Goal: Communication & Community: Share content

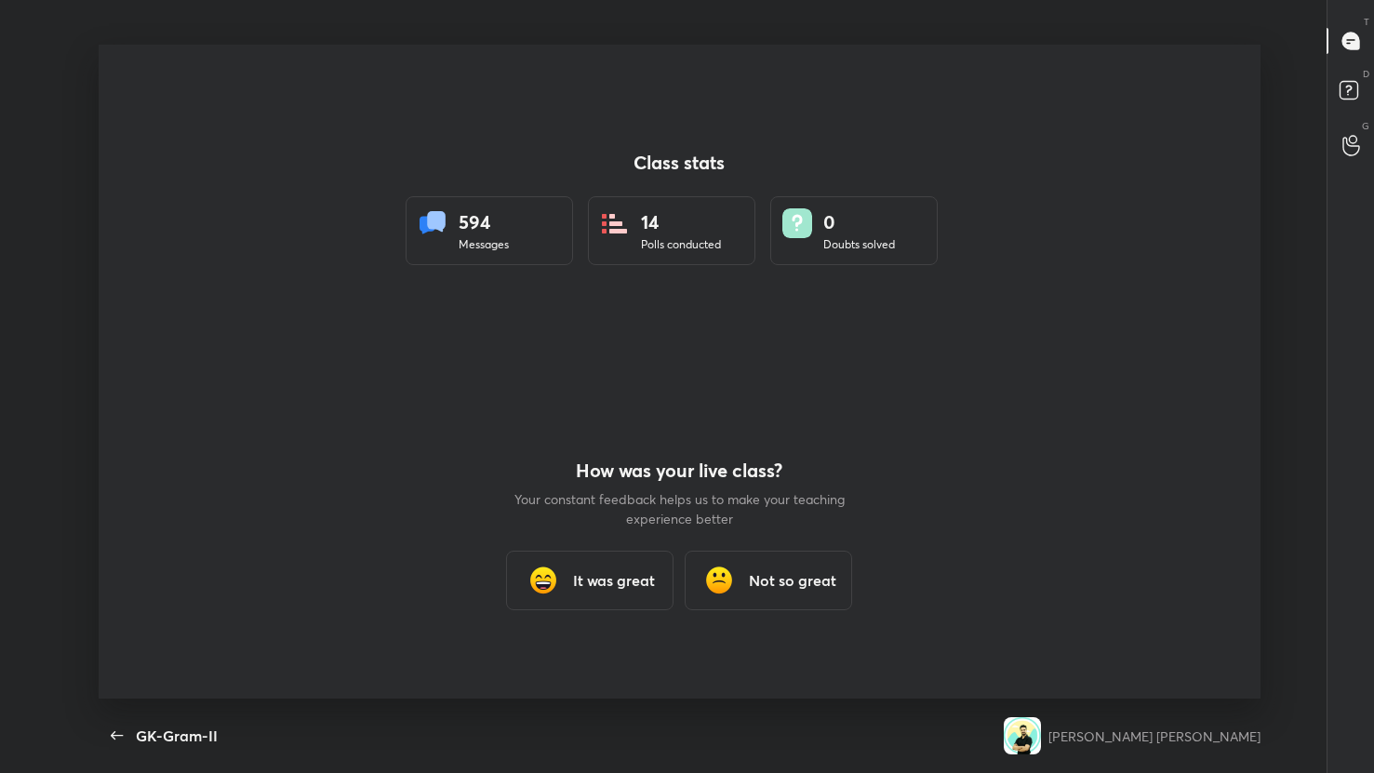
scroll to position [7, 1]
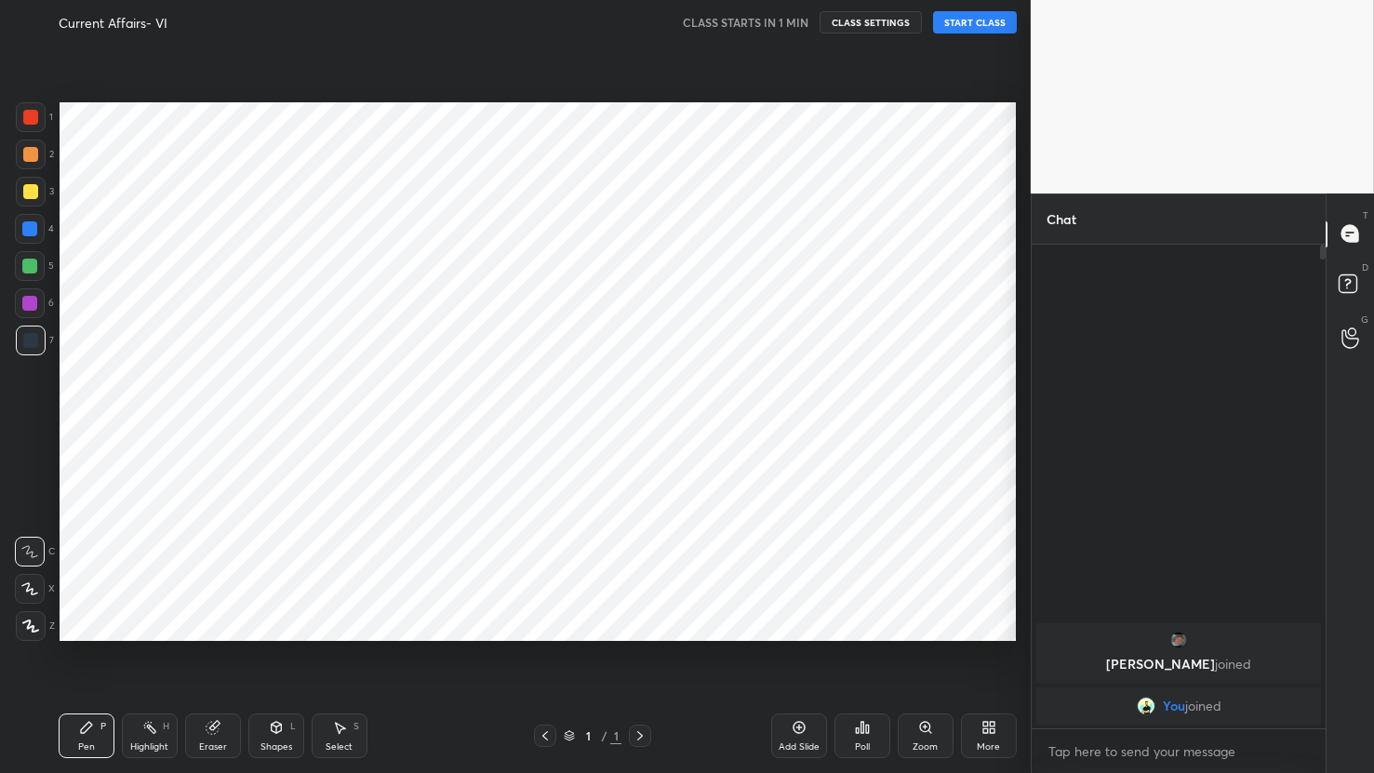
scroll to position [654, 956]
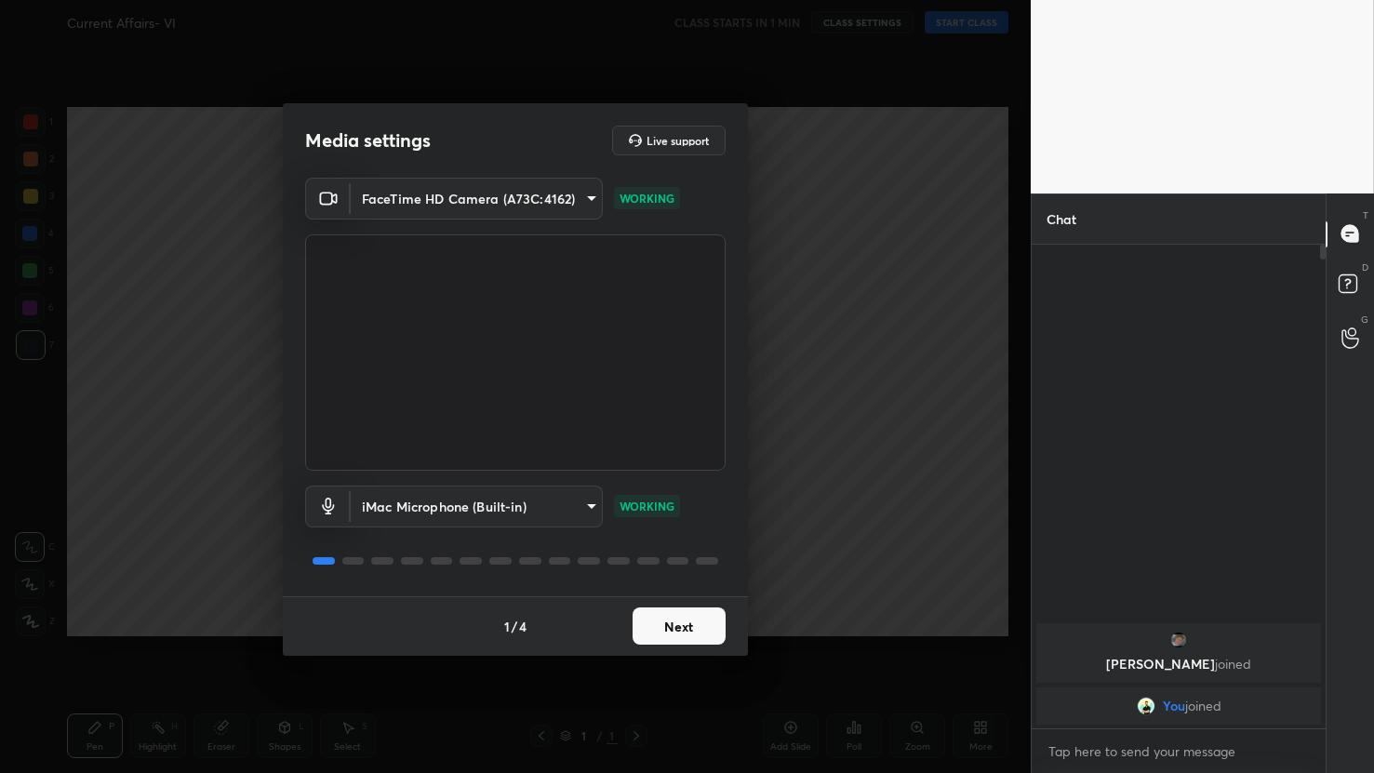
click at [528, 506] on body "1 2 3 4 5 6 7 C X Z C X Z E E Erase all H H Current Affairs- VI CLASS STARTS IN…" at bounding box center [687, 386] width 1374 height 773
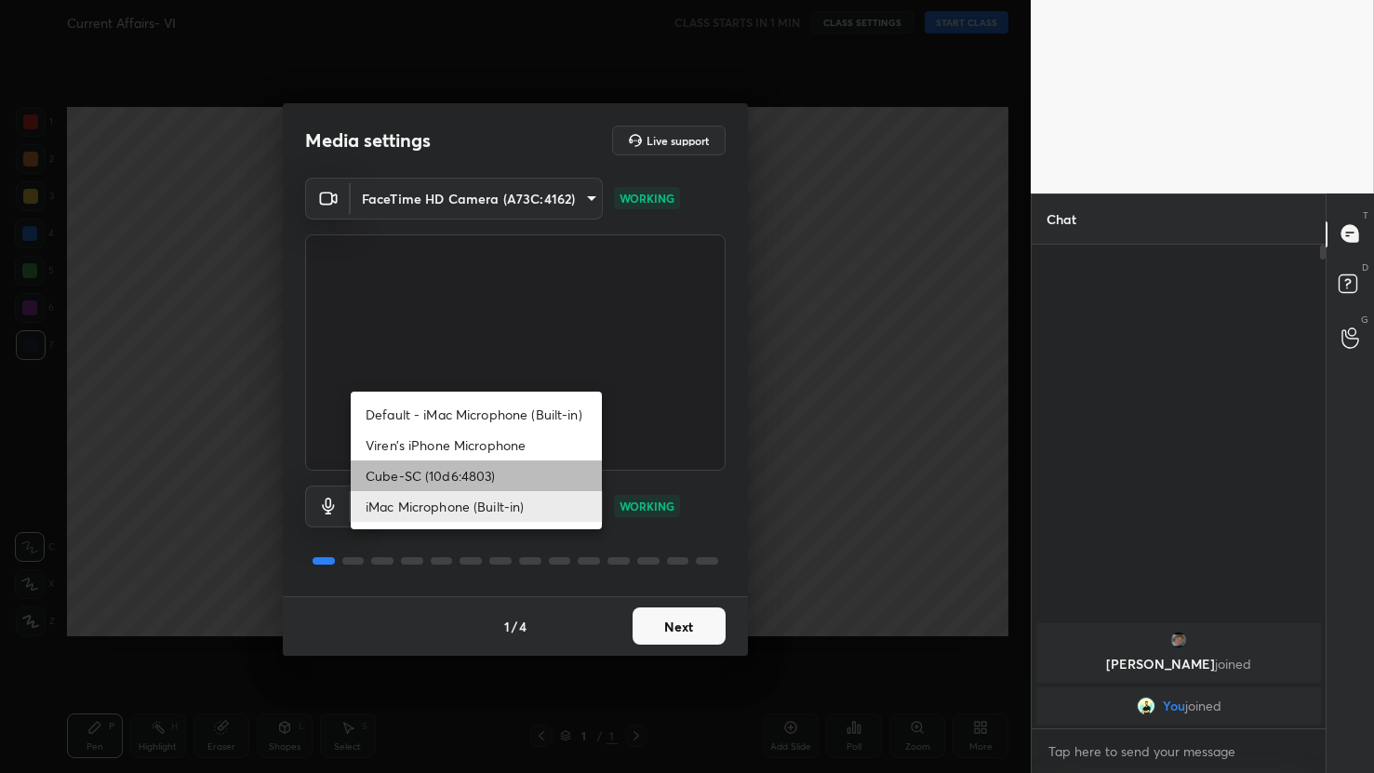
click at [443, 473] on li "Cube-SC (10d6:4803)" at bounding box center [476, 476] width 251 height 31
type input "97363a15428a8b62d33edd2dbd0cd214501538419f57ba4967fb43ad259b9edc"
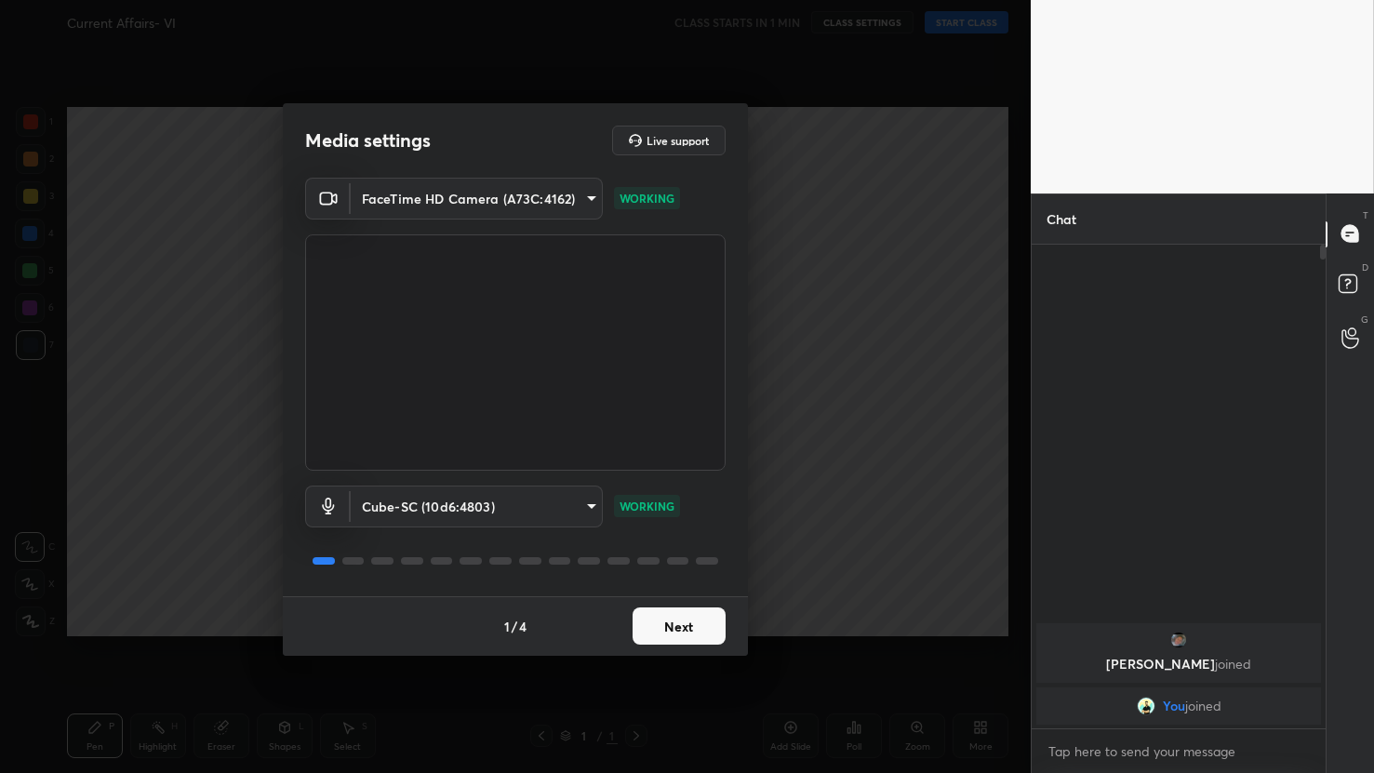
click at [653, 628] on button "Next" at bounding box center [679, 626] width 93 height 37
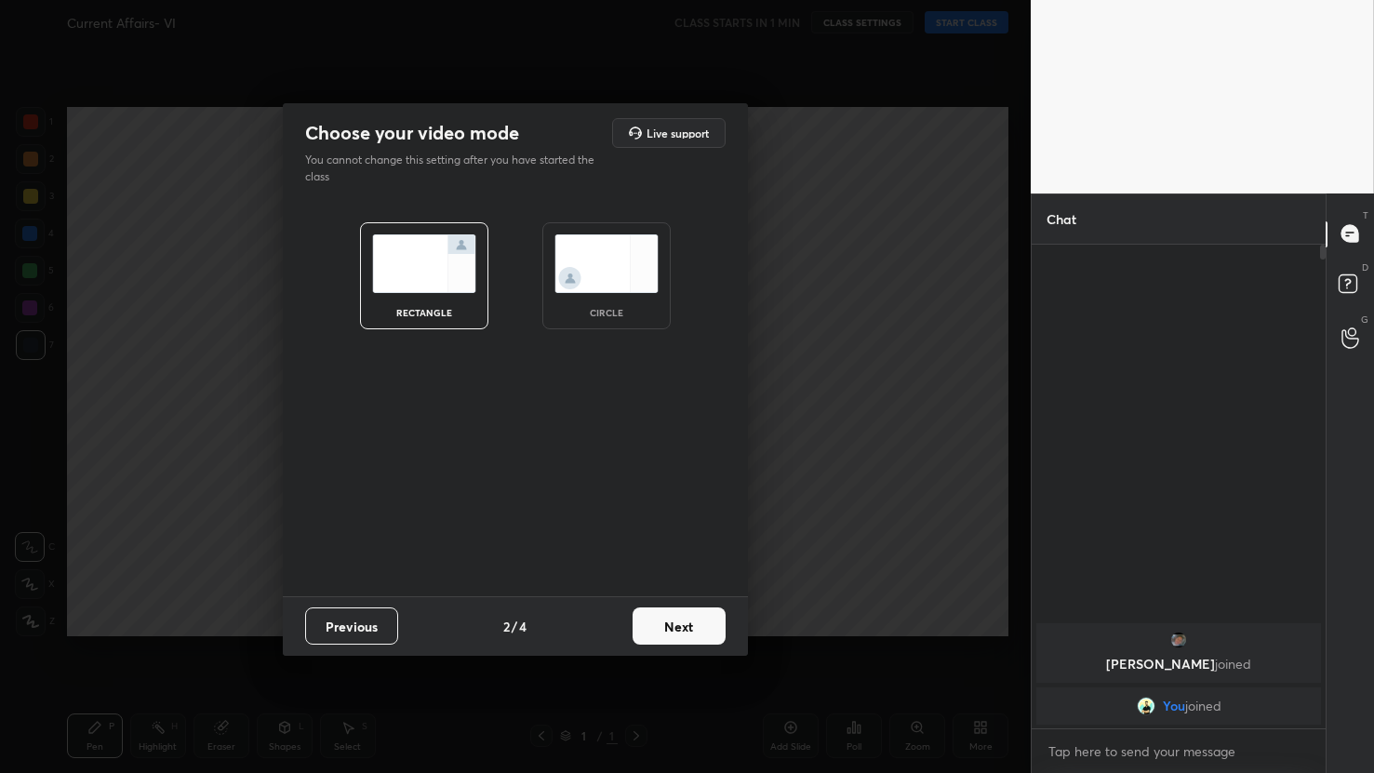
click at [653, 628] on button "Next" at bounding box center [679, 626] width 93 height 37
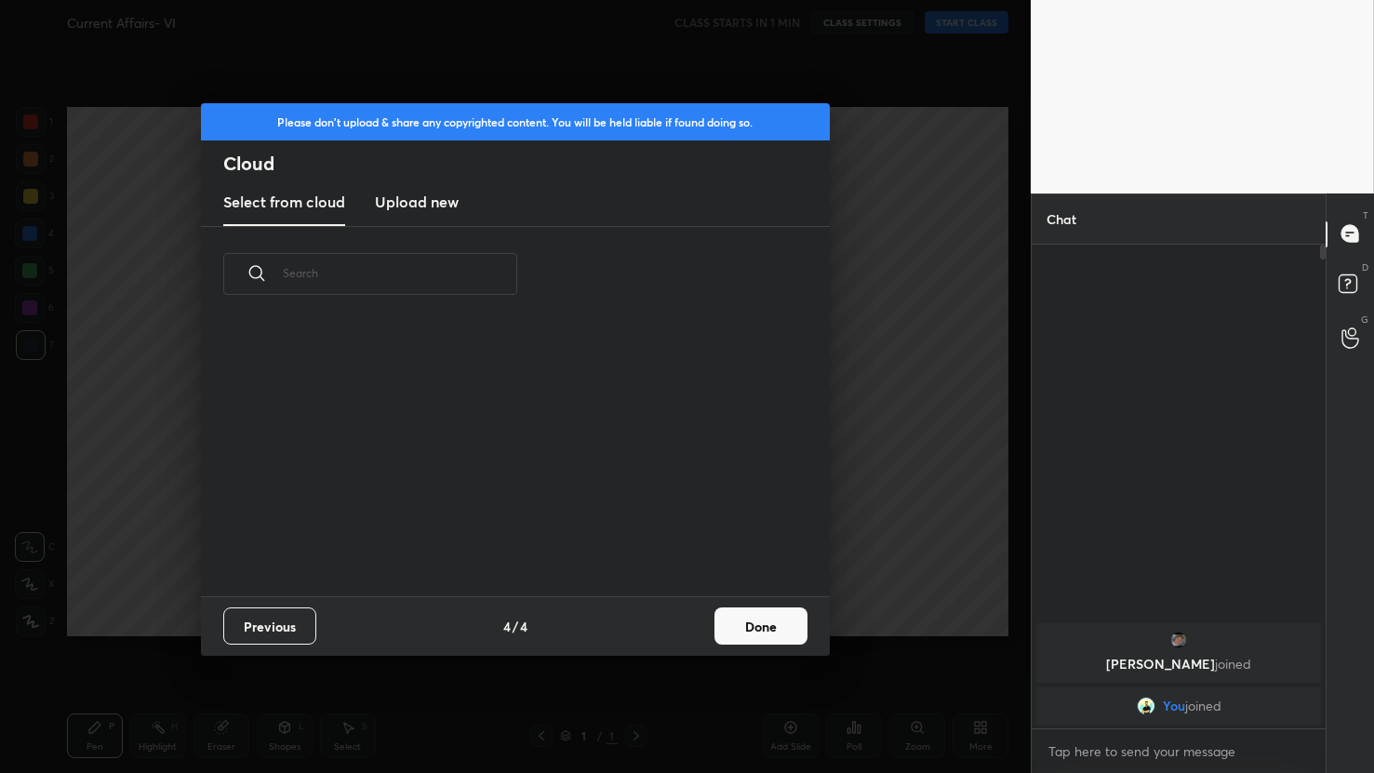
click at [741, 623] on button "Done" at bounding box center [761, 626] width 93 height 37
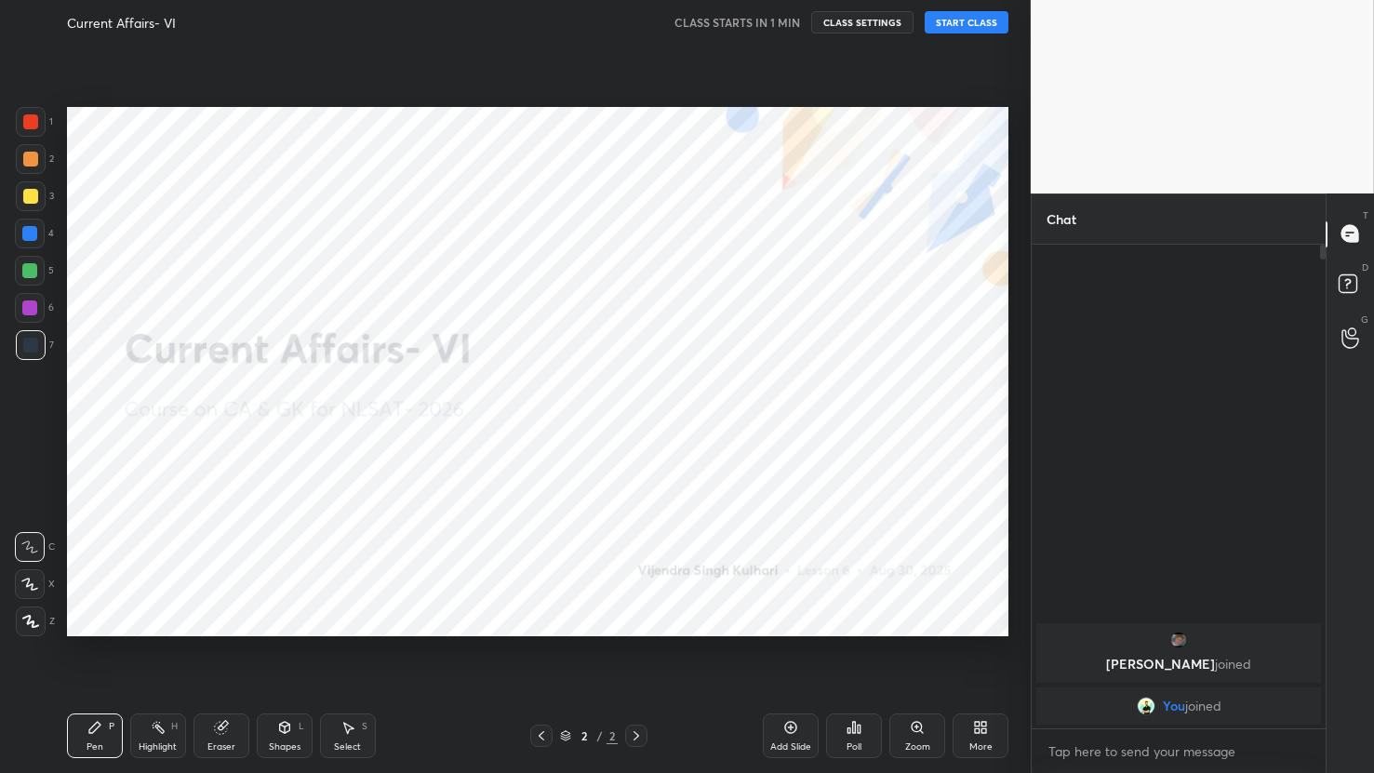
click at [962, 17] on button "START CLASS" at bounding box center [967, 22] width 84 height 22
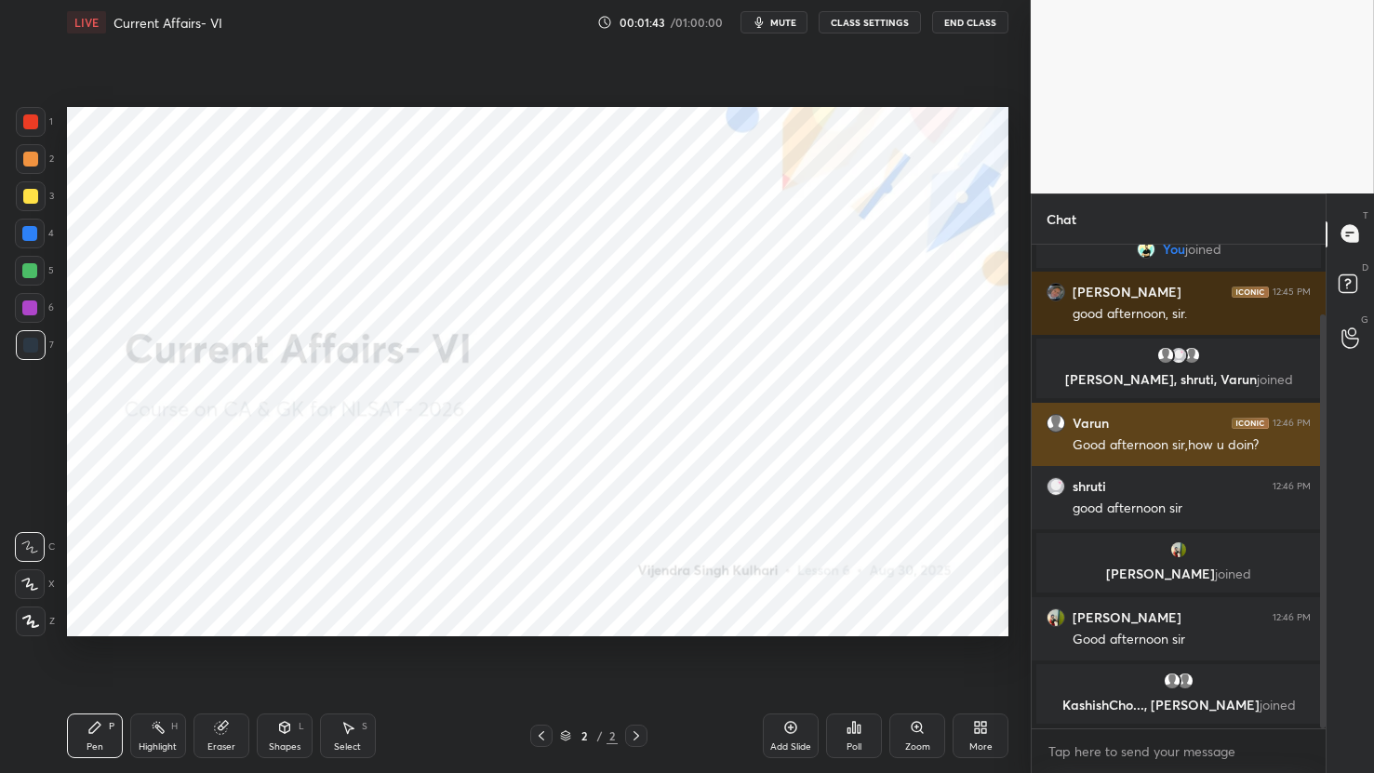
scroll to position [145, 0]
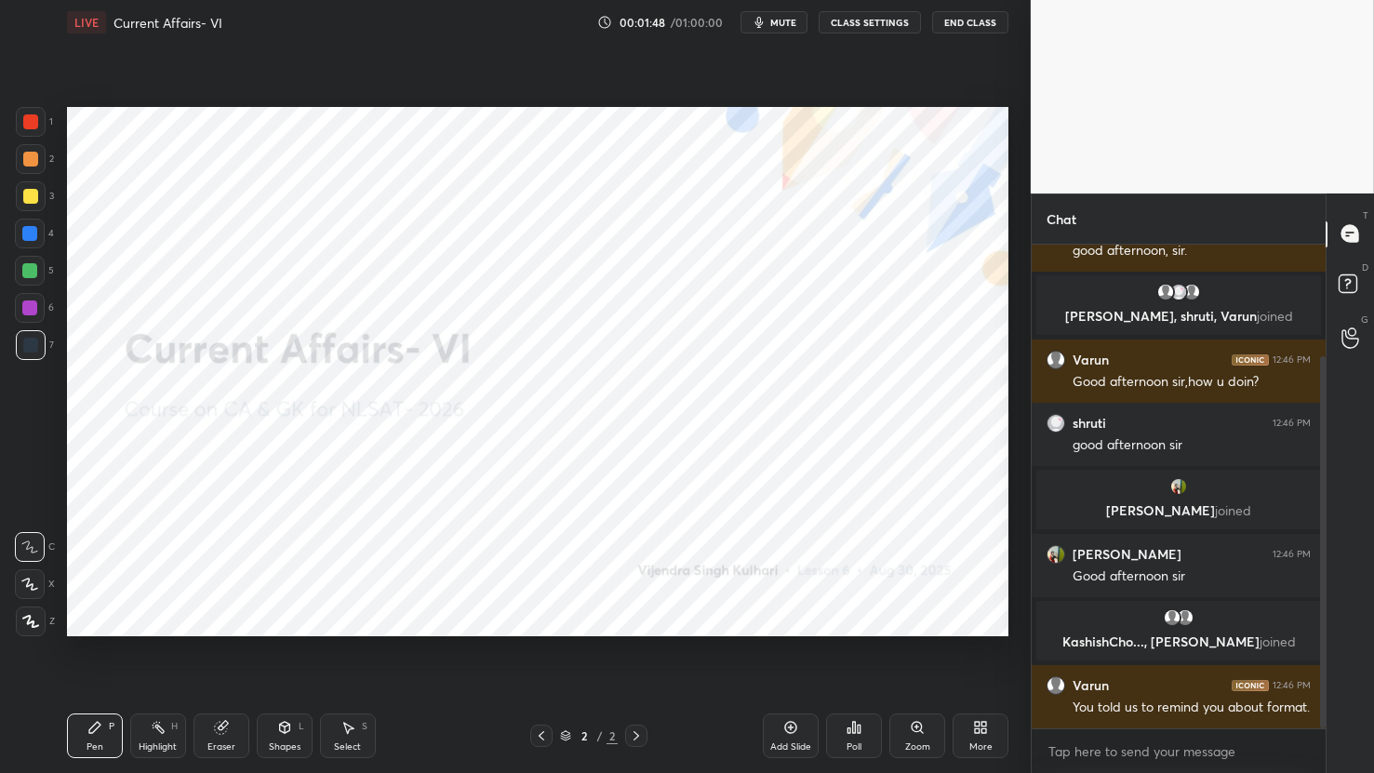
click at [985, 749] on div "More" at bounding box center [981, 747] width 23 height 9
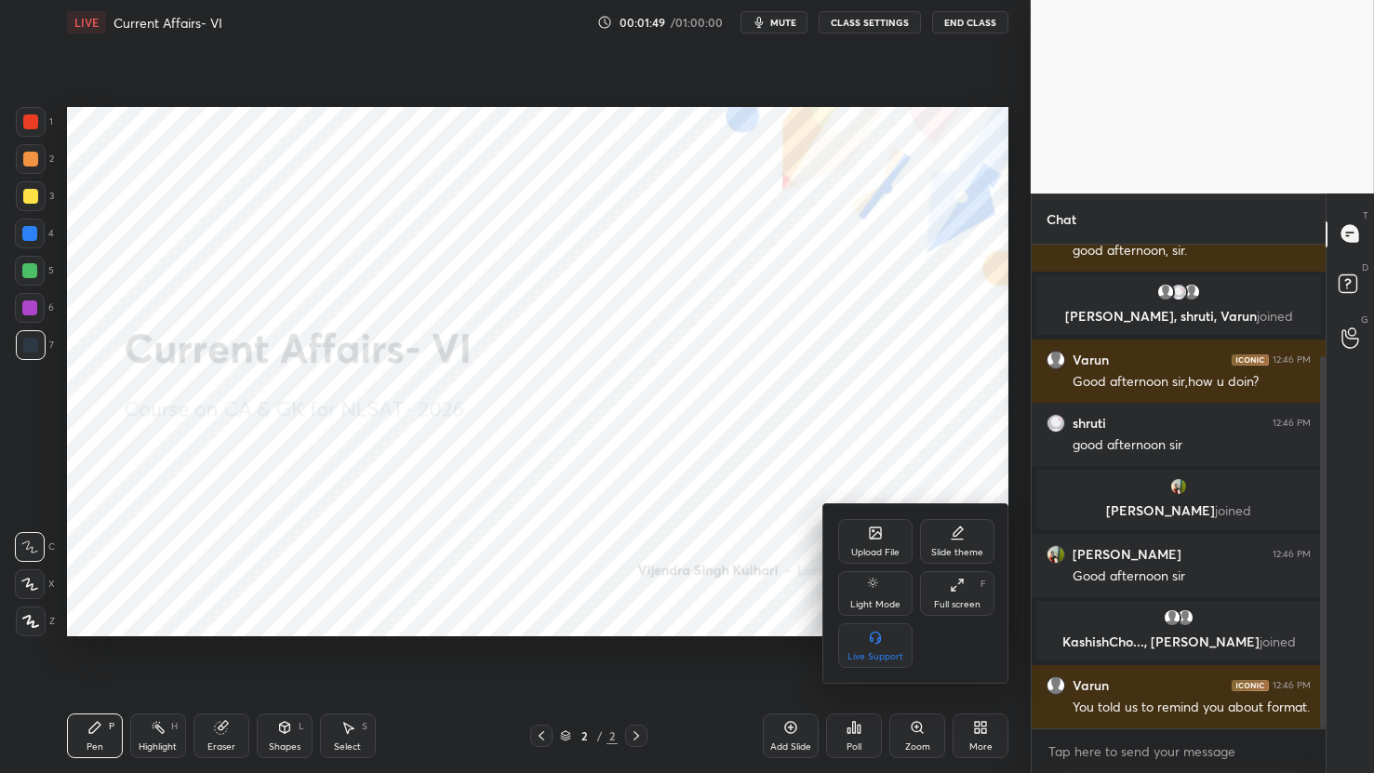
click at [875, 541] on div "Upload File" at bounding box center [875, 541] width 74 height 45
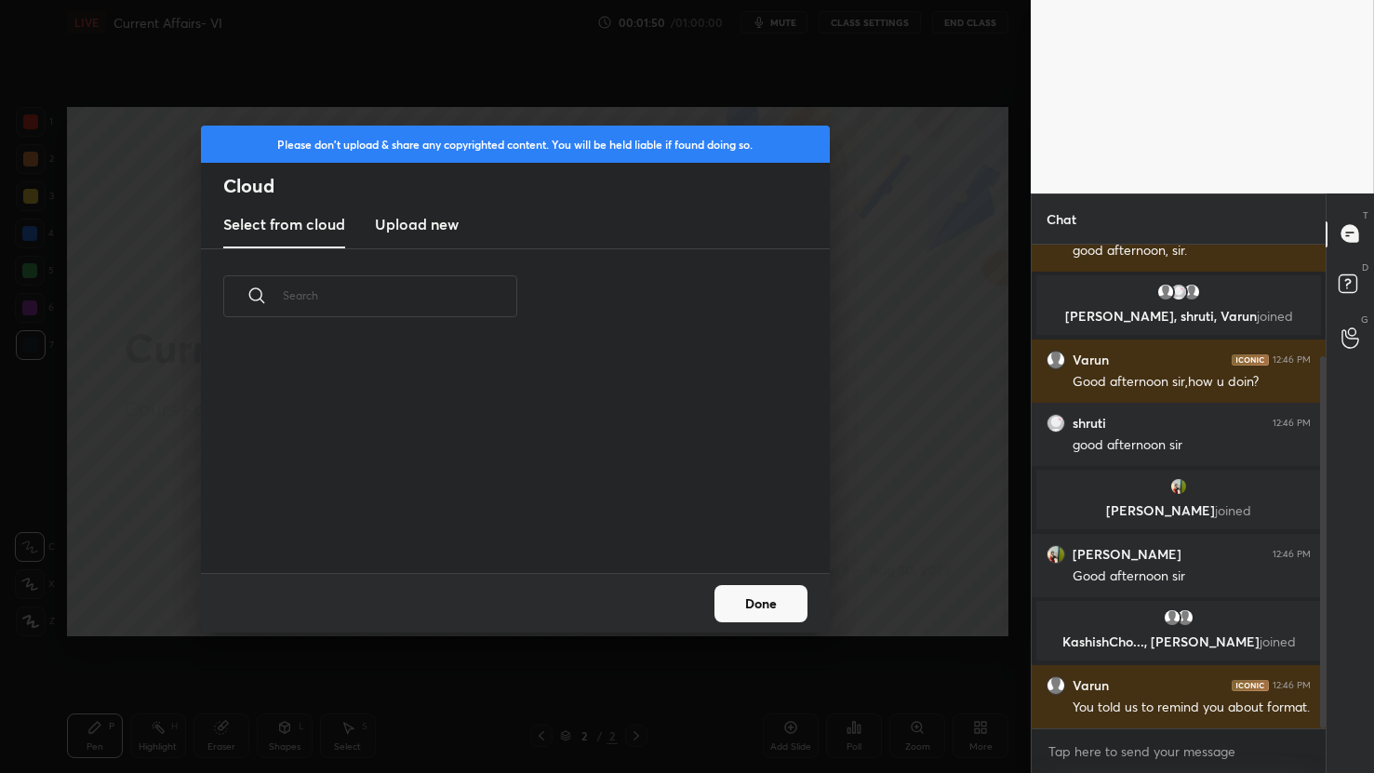
scroll to position [229, 597]
click at [432, 235] on new "Upload new" at bounding box center [417, 225] width 84 height 47
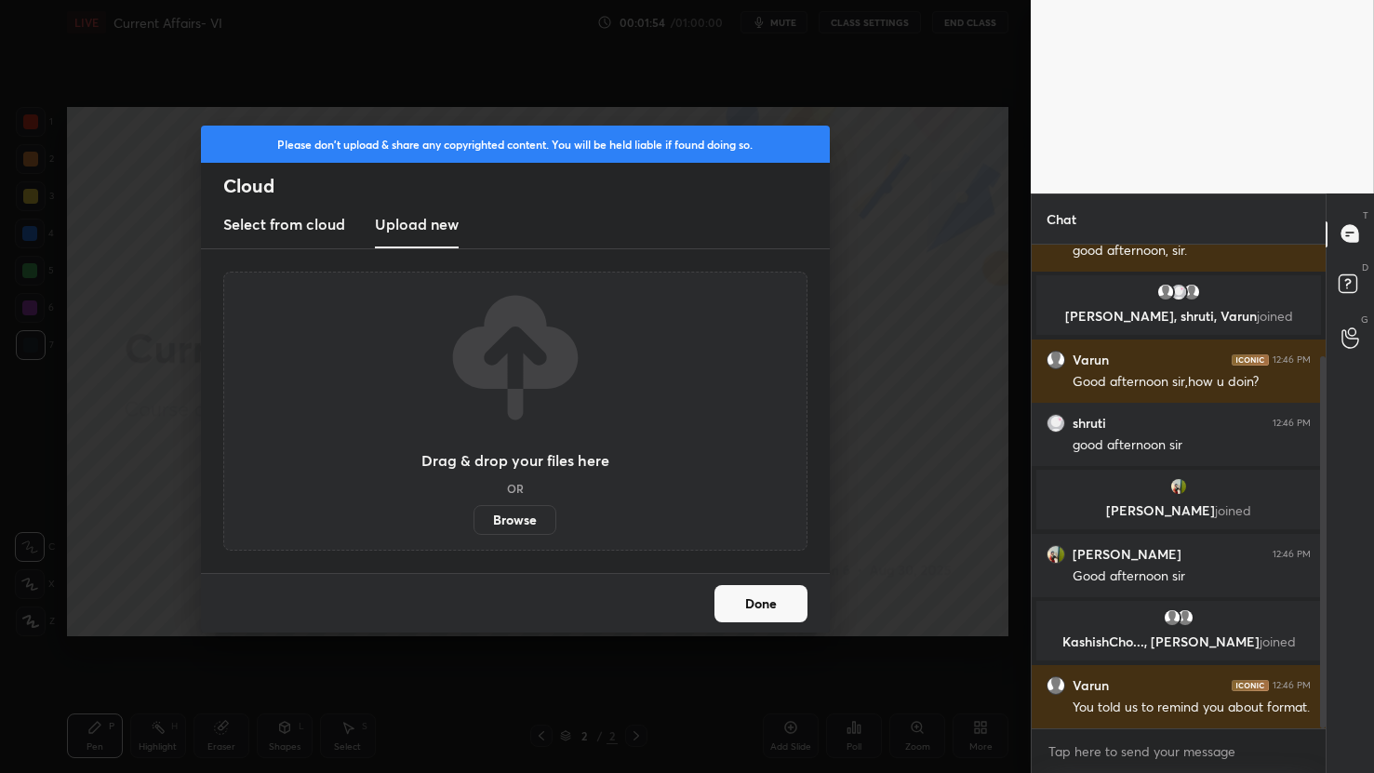
click at [529, 517] on label "Browse" at bounding box center [515, 520] width 83 height 30
click at [474, 517] on input "Browse" at bounding box center [474, 520] width 0 height 30
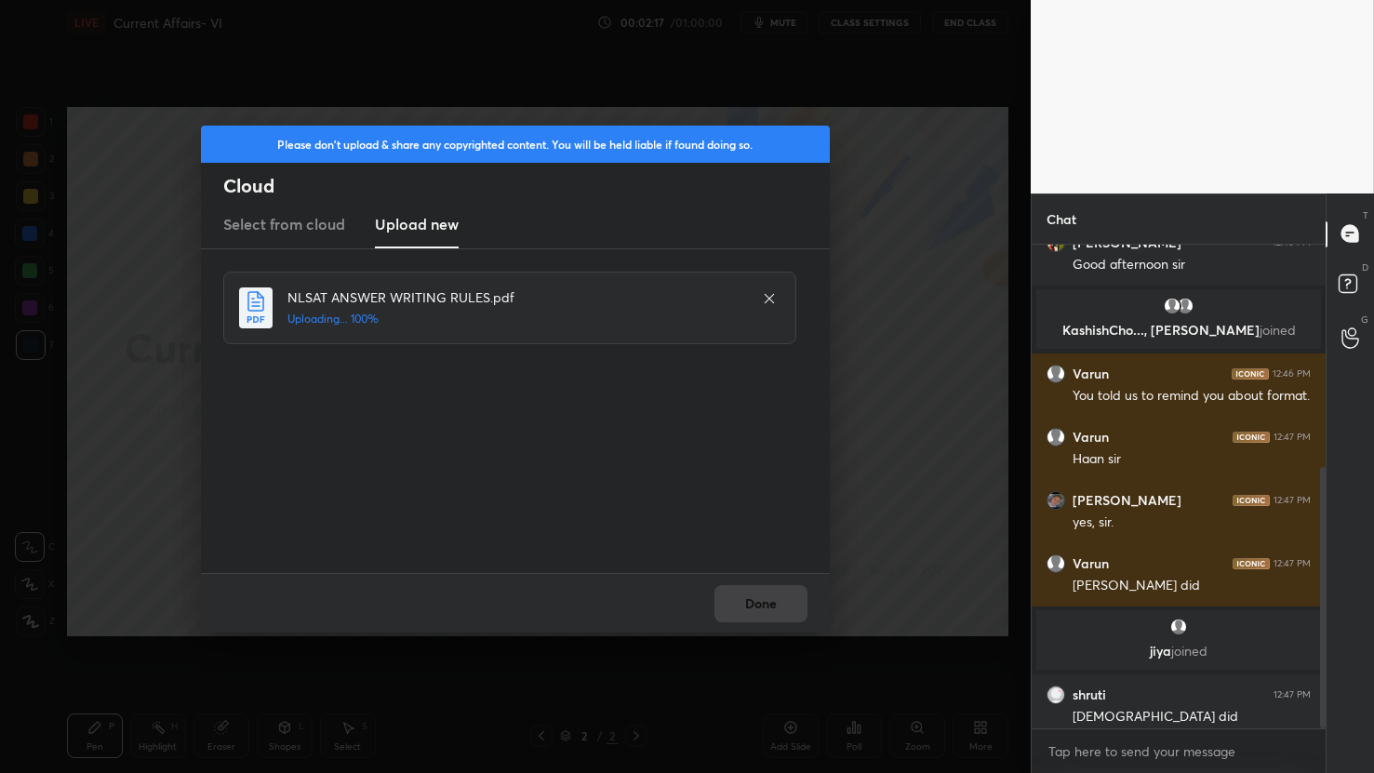
scroll to position [412, 0]
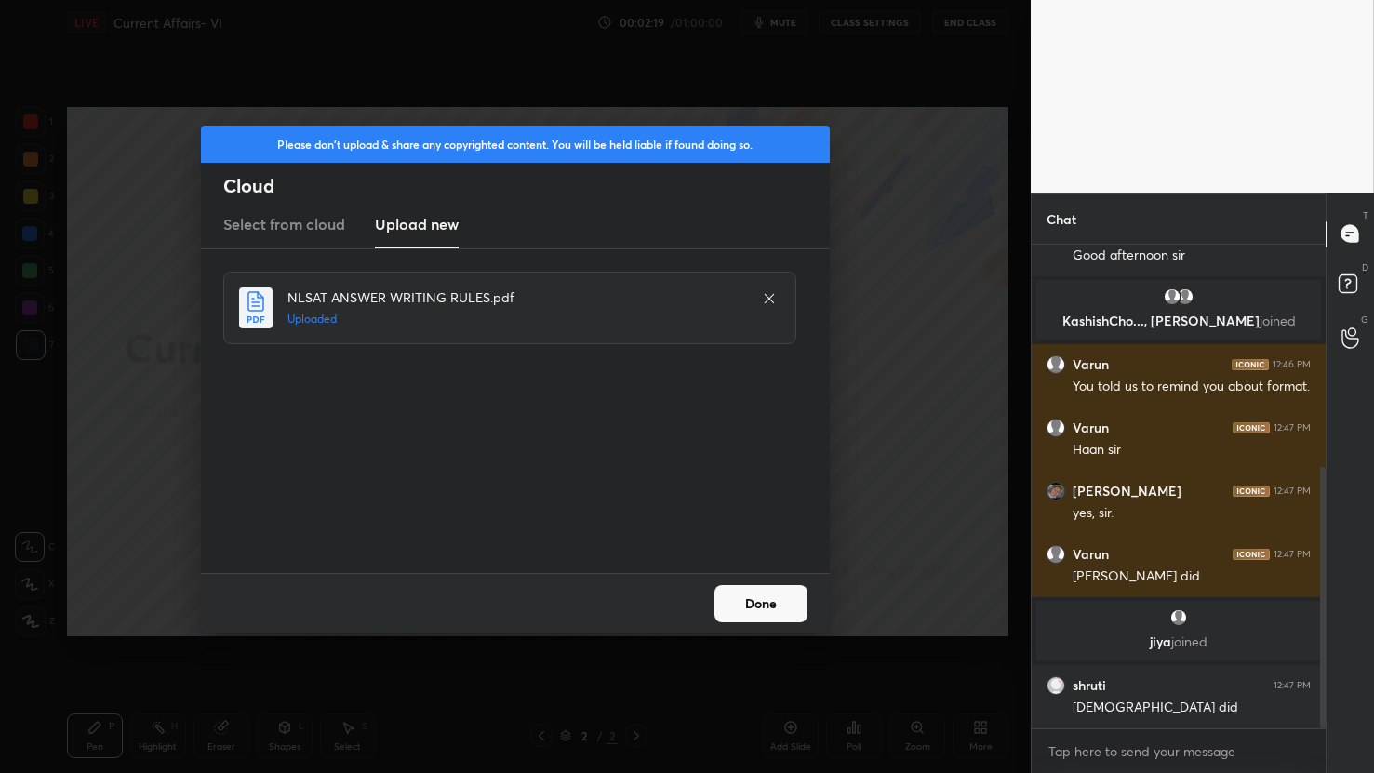
click at [787, 609] on button "Done" at bounding box center [761, 603] width 93 height 37
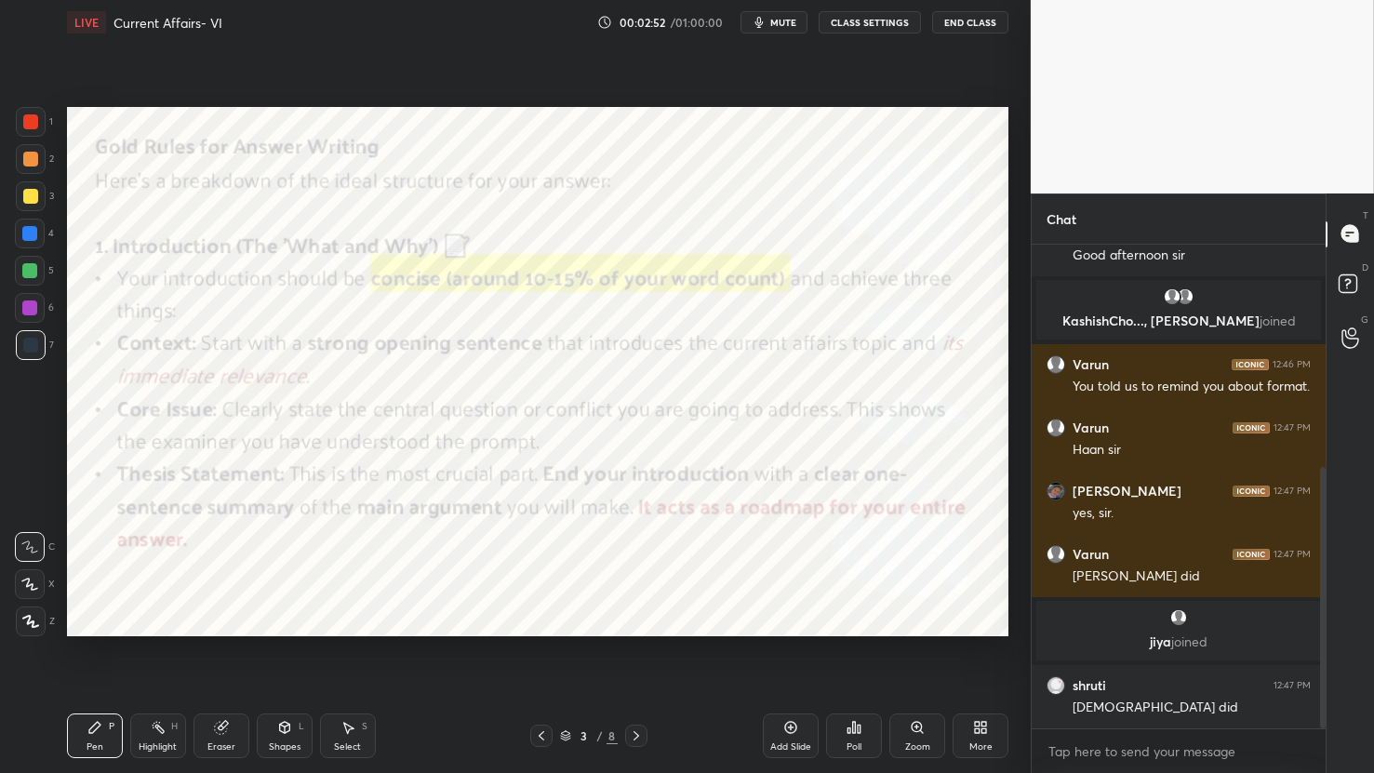
click at [92, 152] on div "Setting up your live class Poll for secs No correct answer Start poll" at bounding box center [538, 372] width 957 height 654
click at [38, 585] on div at bounding box center [30, 584] width 30 height 30
click at [23, 126] on div at bounding box center [30, 121] width 15 height 15
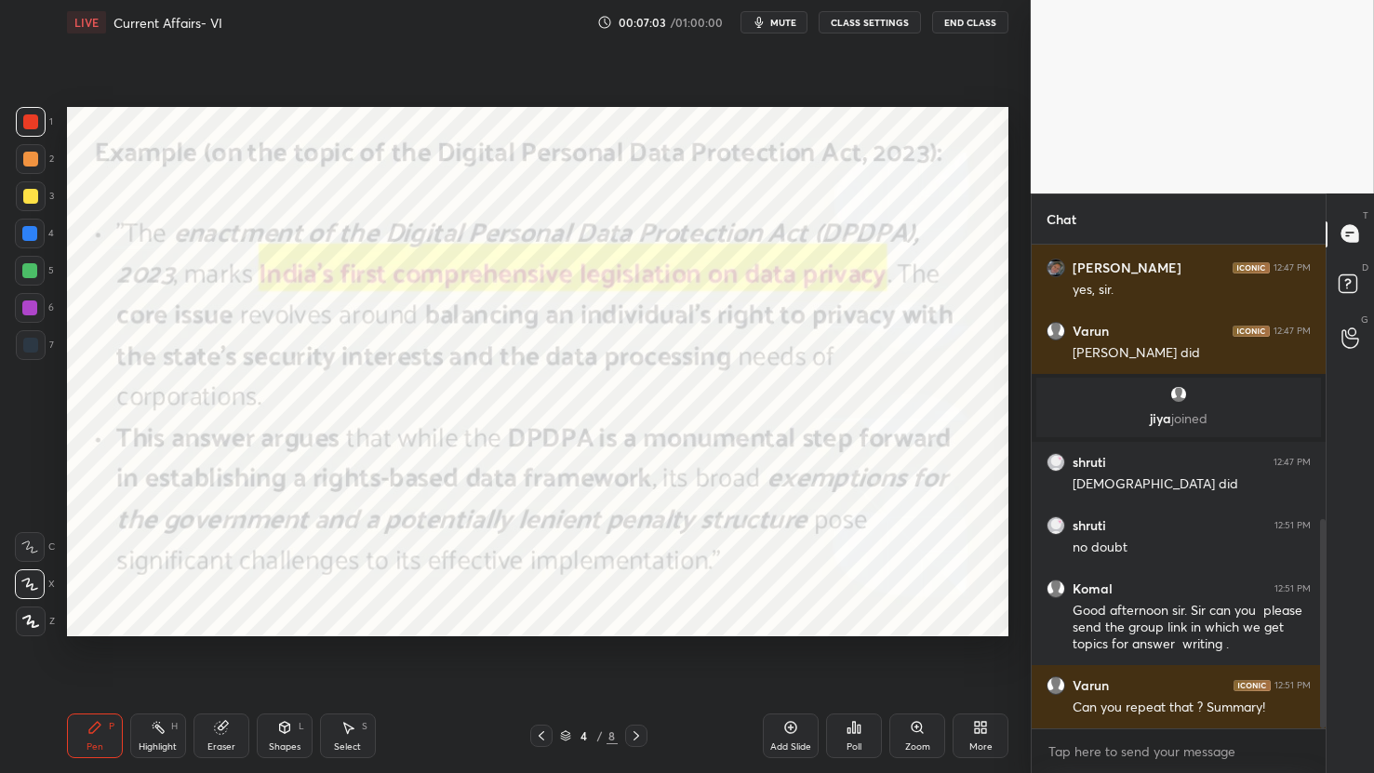
scroll to position [699, 0]
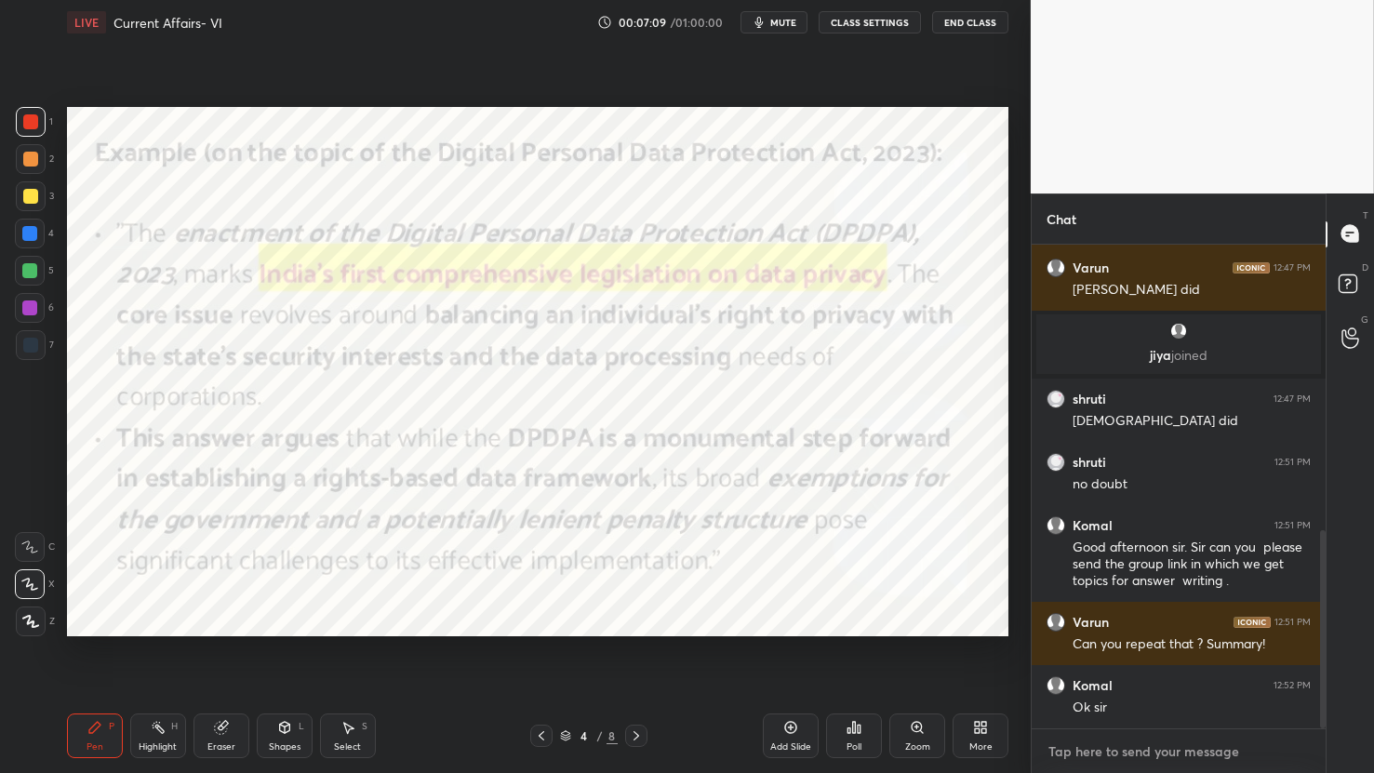
type textarea "x"
click at [1061, 746] on textarea at bounding box center [1179, 752] width 264 height 30
paste textarea "https://chat.whatsapp.com/E3PukmeKxbA2togKUsL1i1?mode=ac_t"
type textarea "https://chat.whatsapp.com/E3PukmeKxbA2togKUsL1i1?mode=ac_t"
type textarea "x"
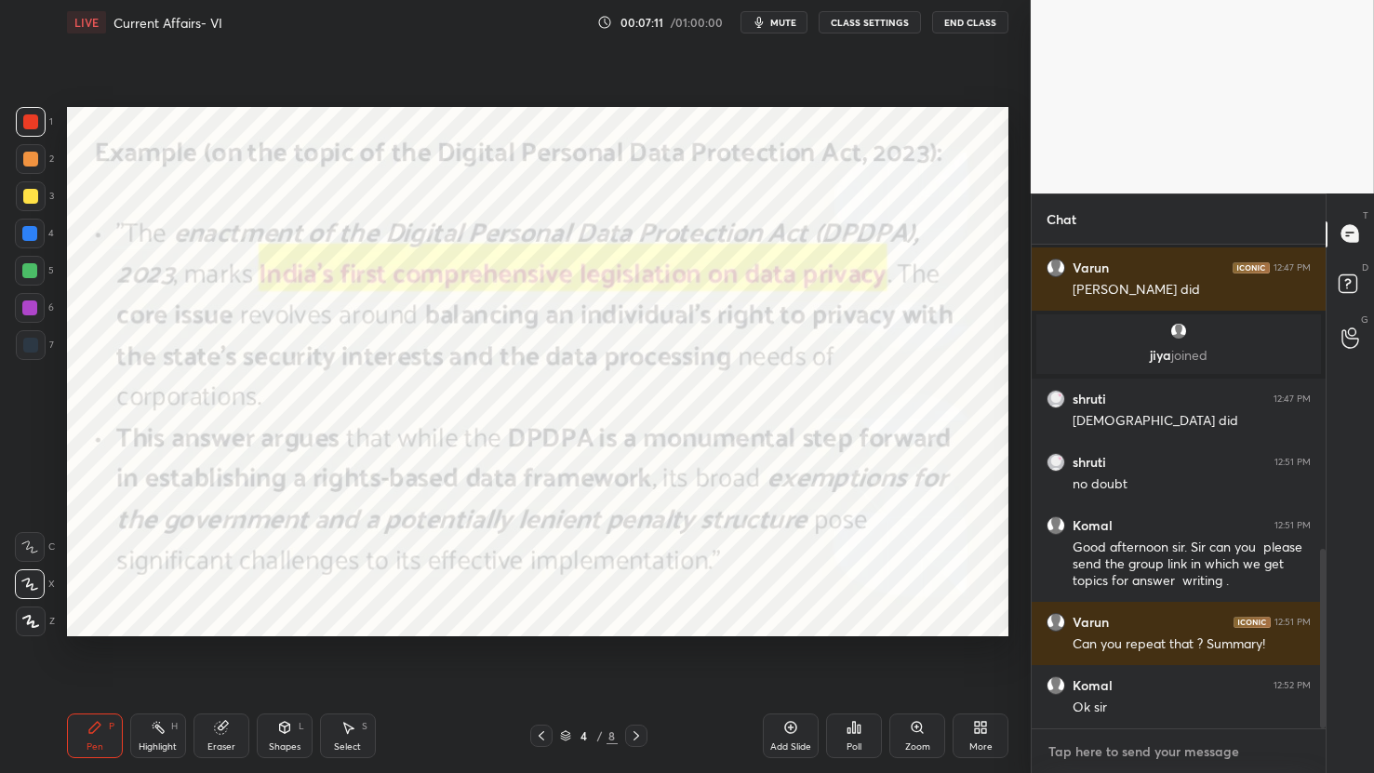
scroll to position [820, 0]
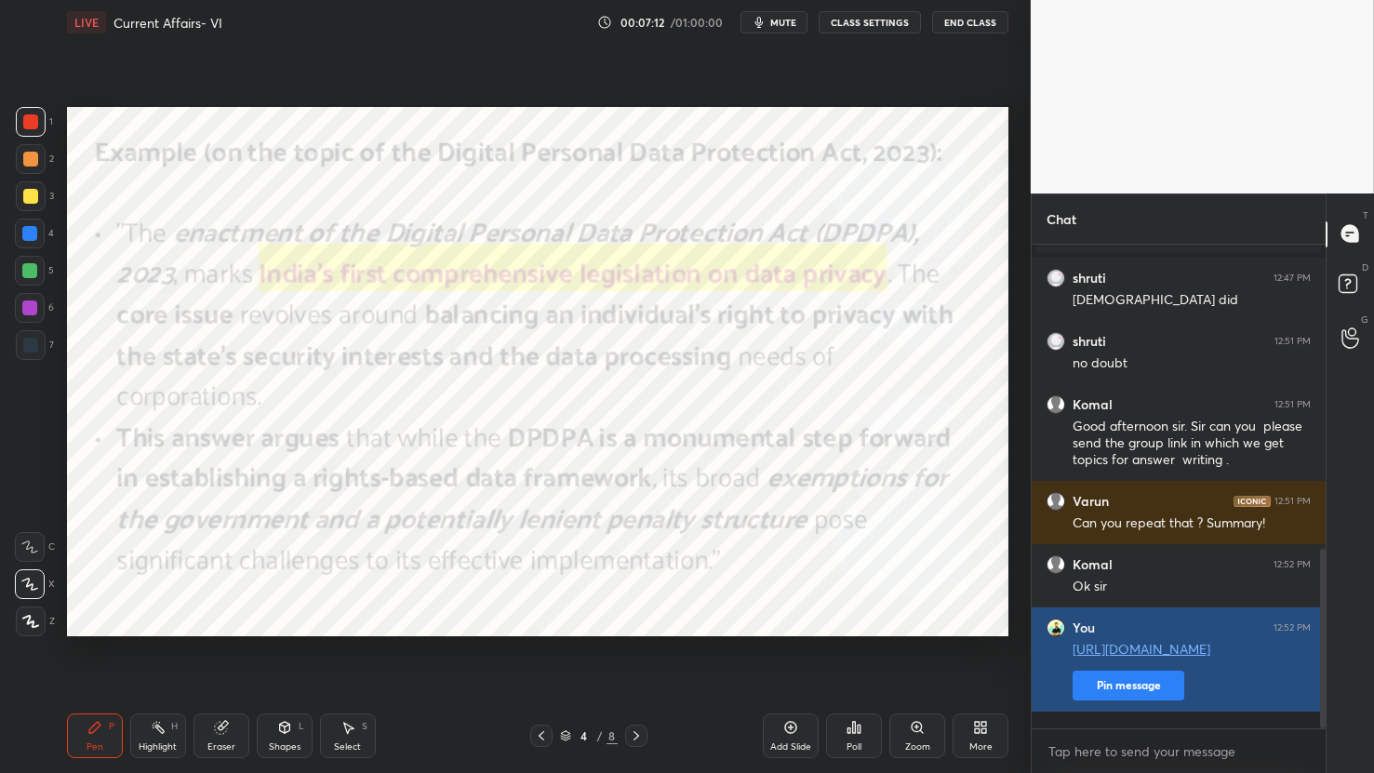
click at [1095, 701] on button "Pin message" at bounding box center [1129, 686] width 112 height 30
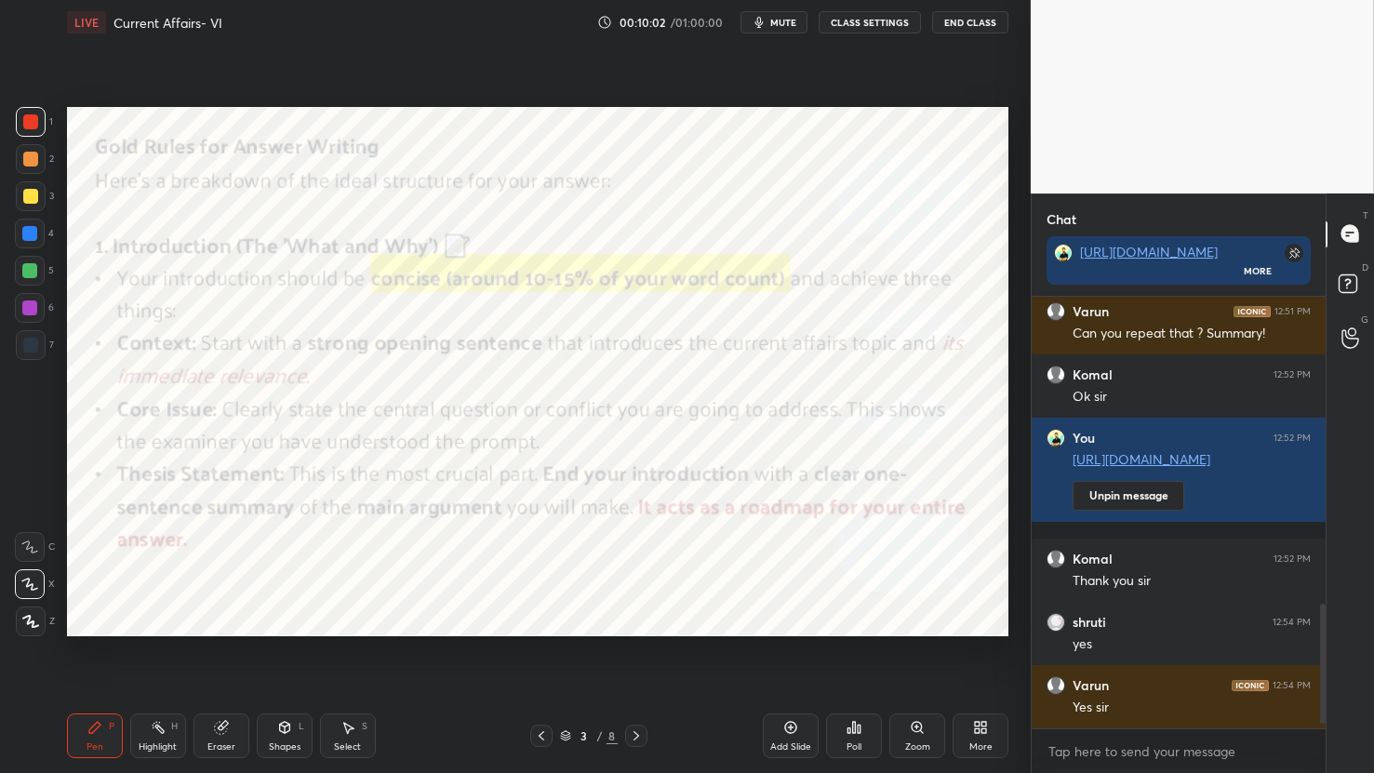
scroll to position [1125, 0]
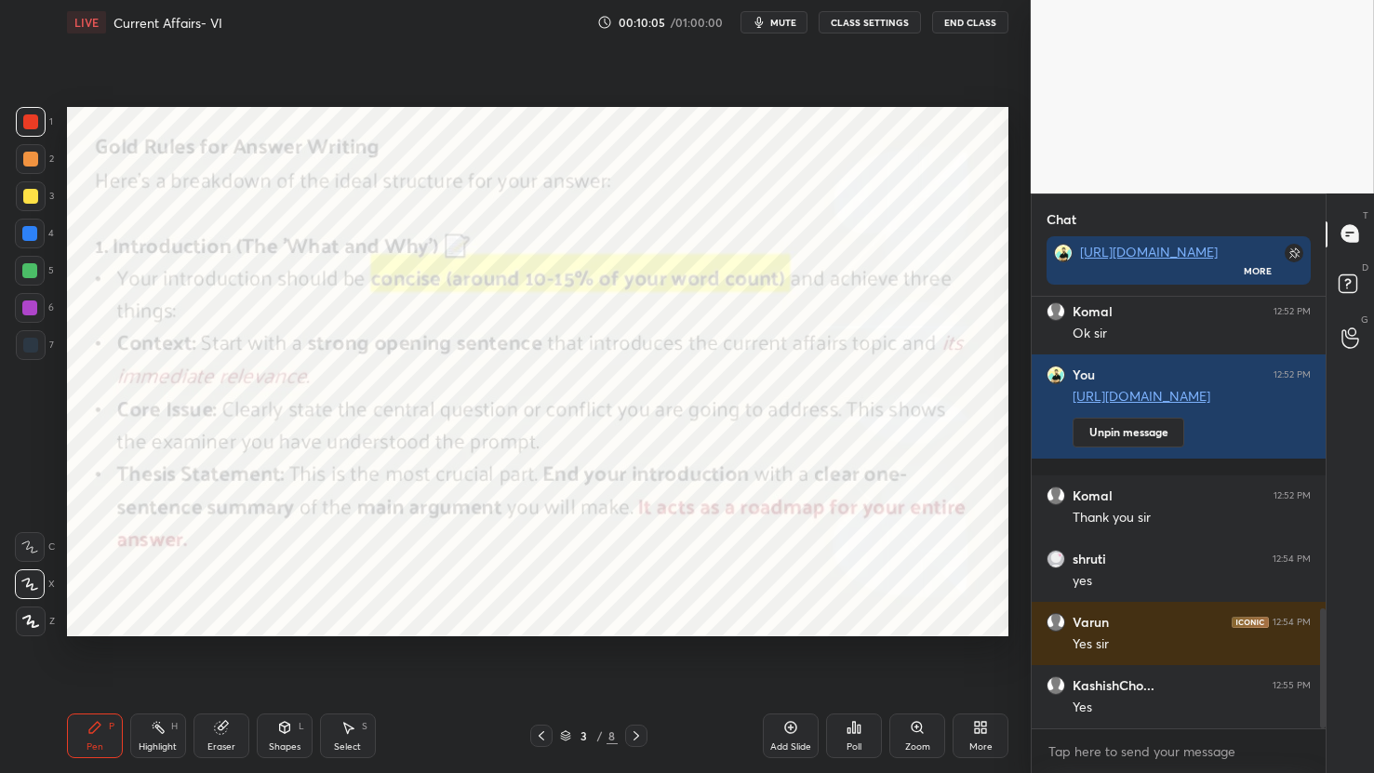
drag, startPoint x: 236, startPoint y: 726, endPoint x: 177, endPoint y: 681, distance: 74.4
click at [234, 722] on div "Eraser" at bounding box center [222, 736] width 56 height 45
click at [34, 617] on span "Erase all" at bounding box center [30, 621] width 28 height 13
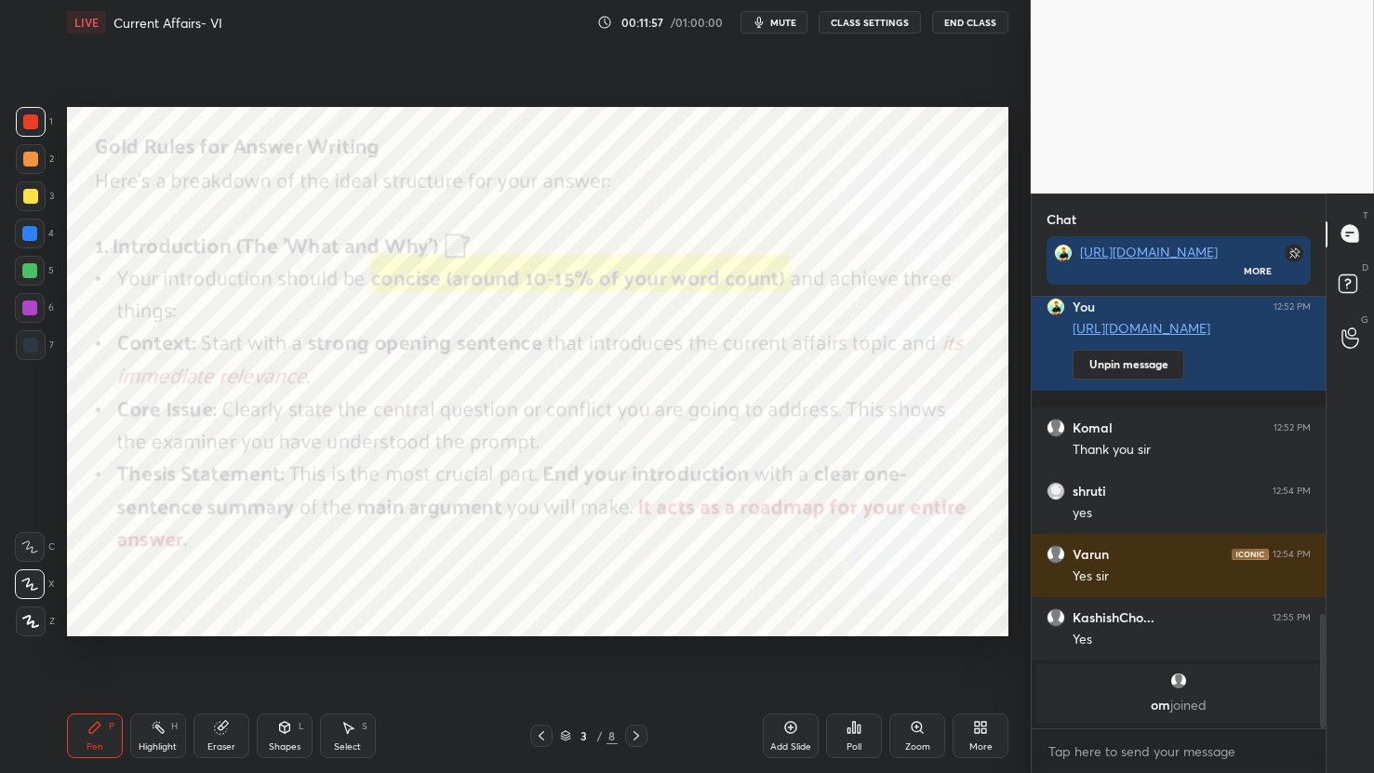
click at [800, 23] on button "mute" at bounding box center [774, 22] width 67 height 22
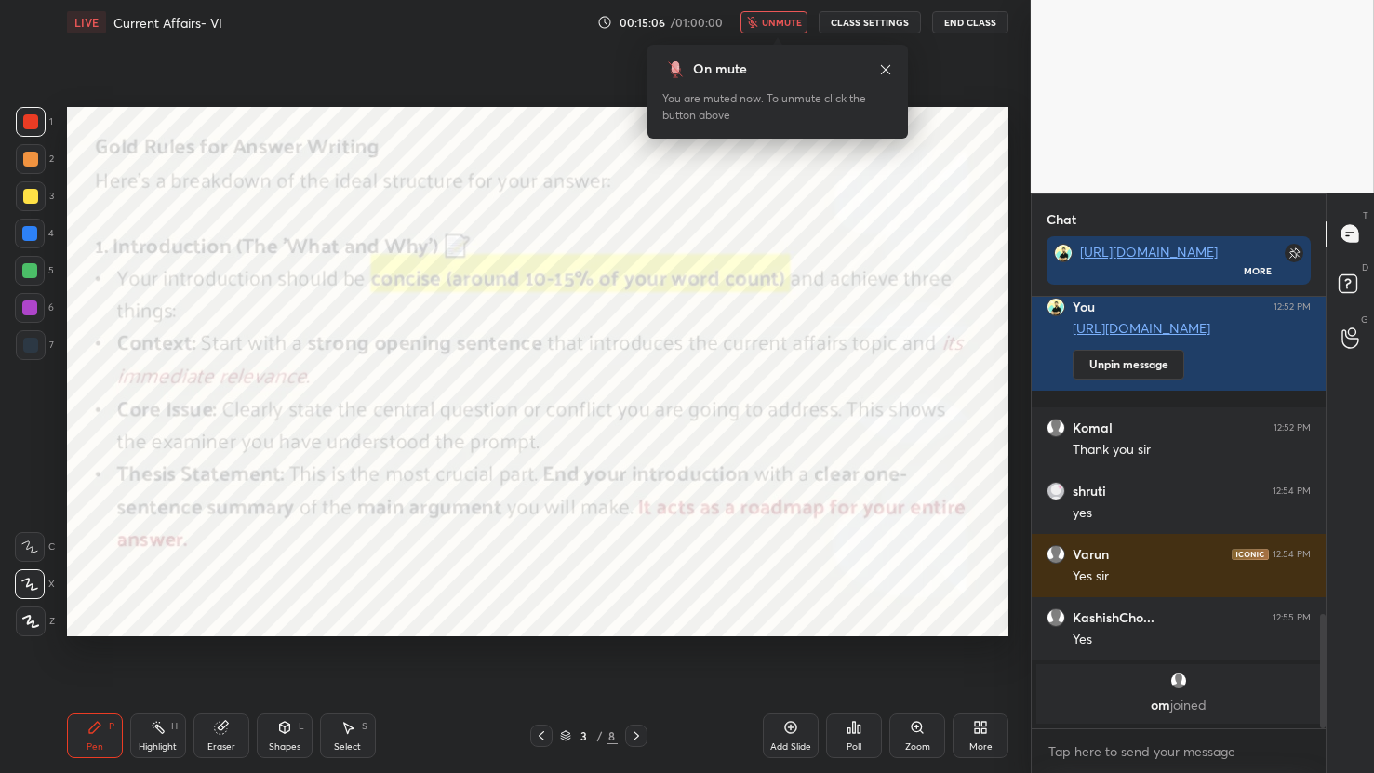
click at [753, 20] on icon "button" at bounding box center [752, 22] width 10 height 11
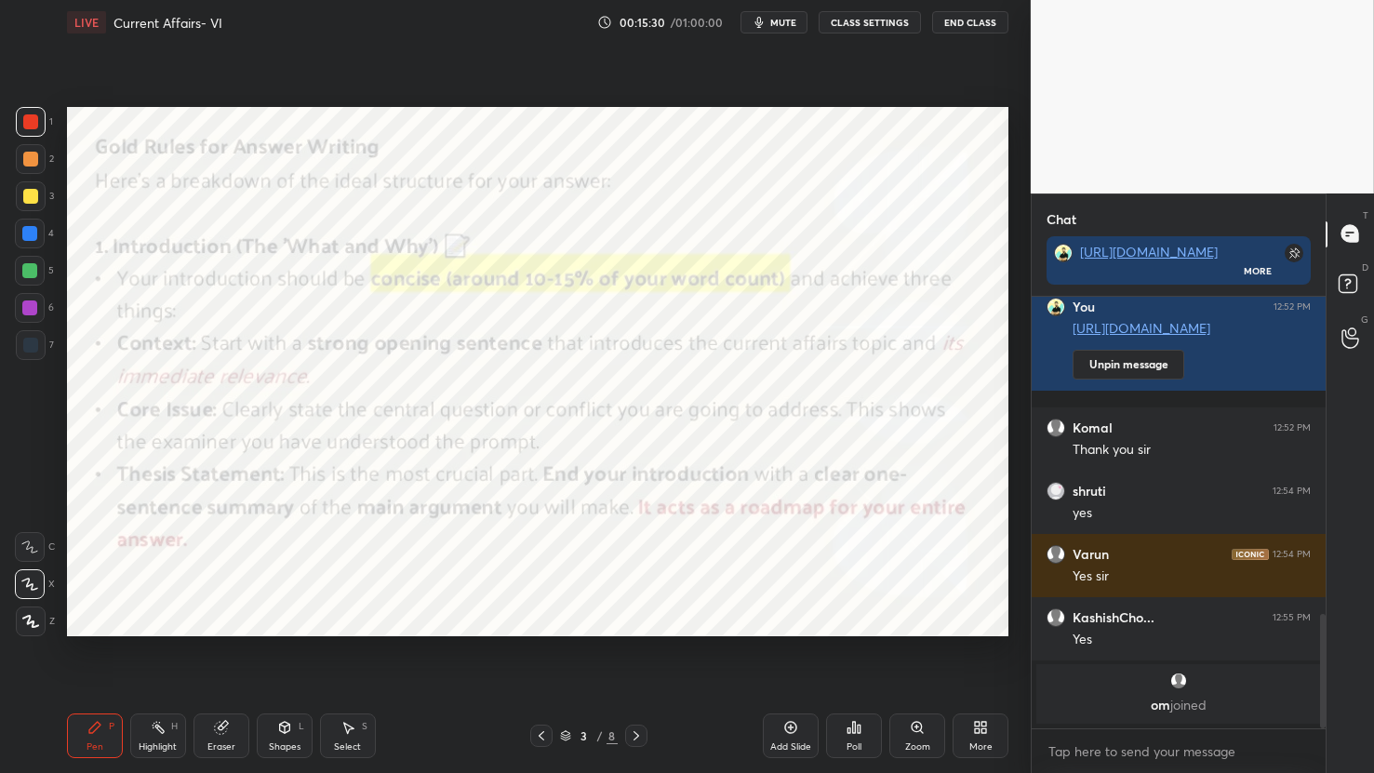
click at [780, 16] on span "mute" at bounding box center [783, 22] width 26 height 13
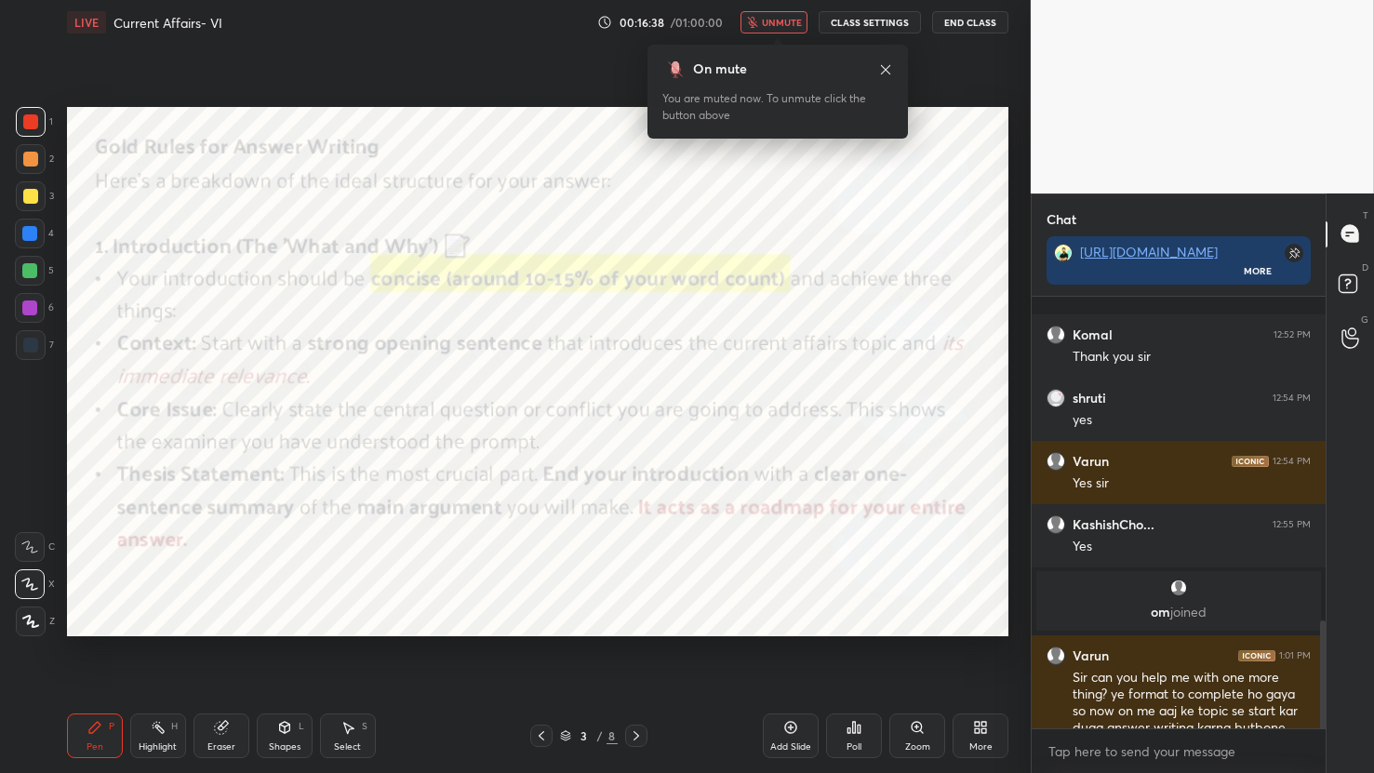
scroll to position [1297, 0]
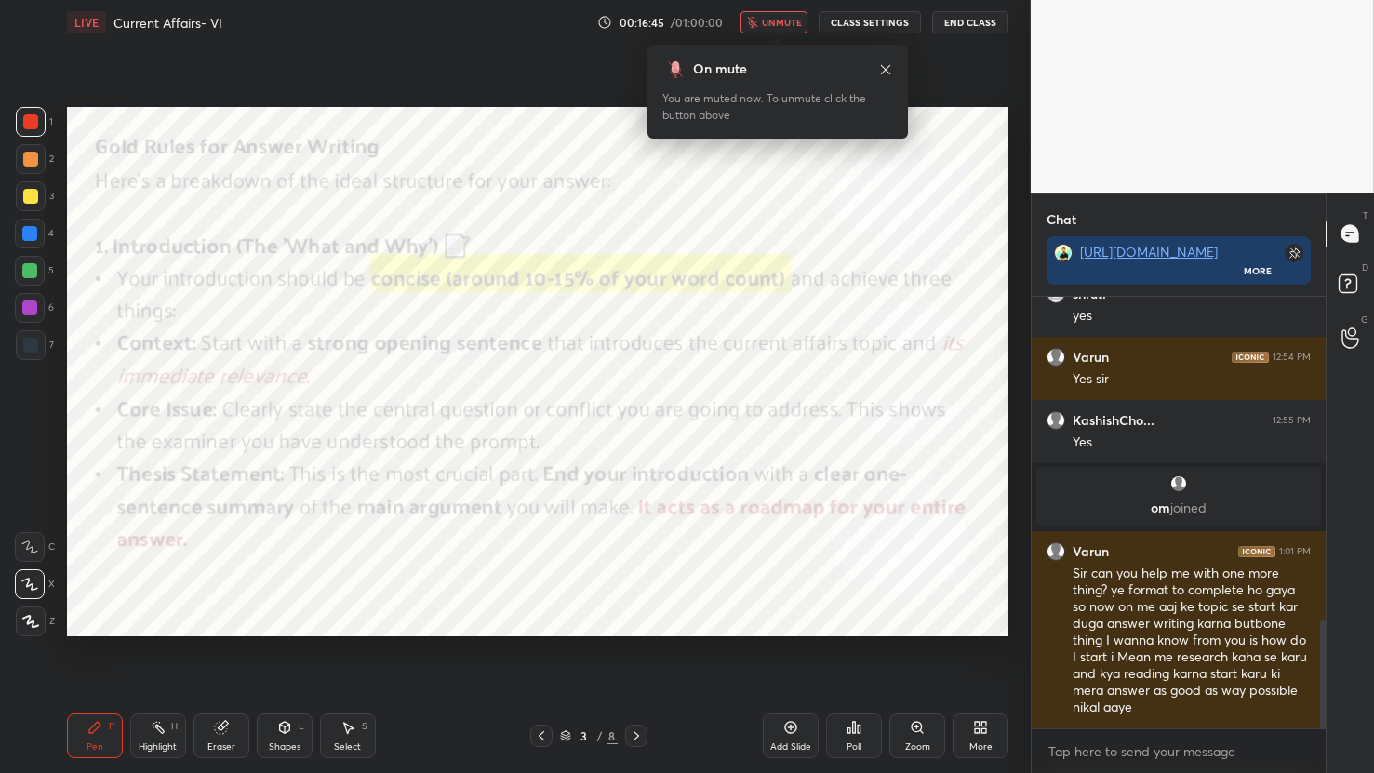
click at [882, 69] on icon at bounding box center [885, 69] width 15 height 15
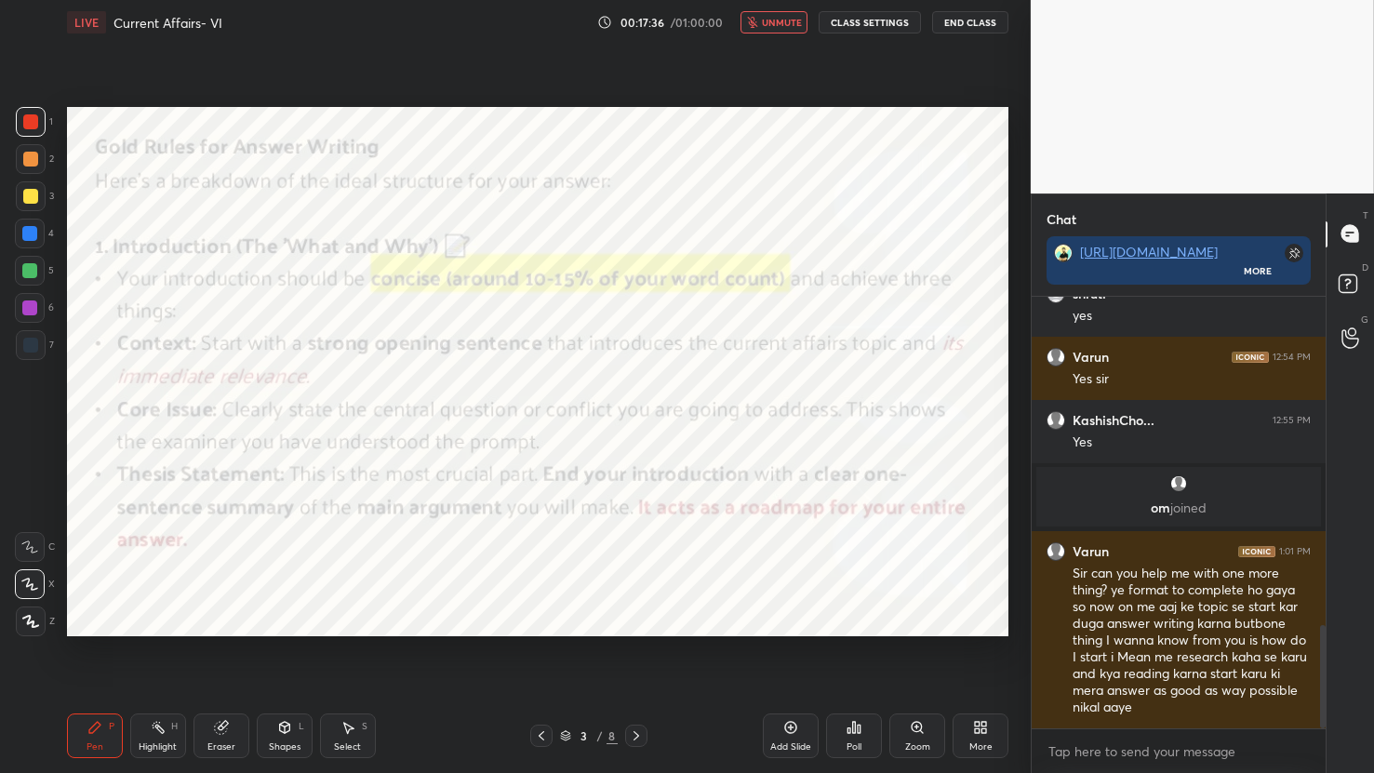
scroll to position [1377, 0]
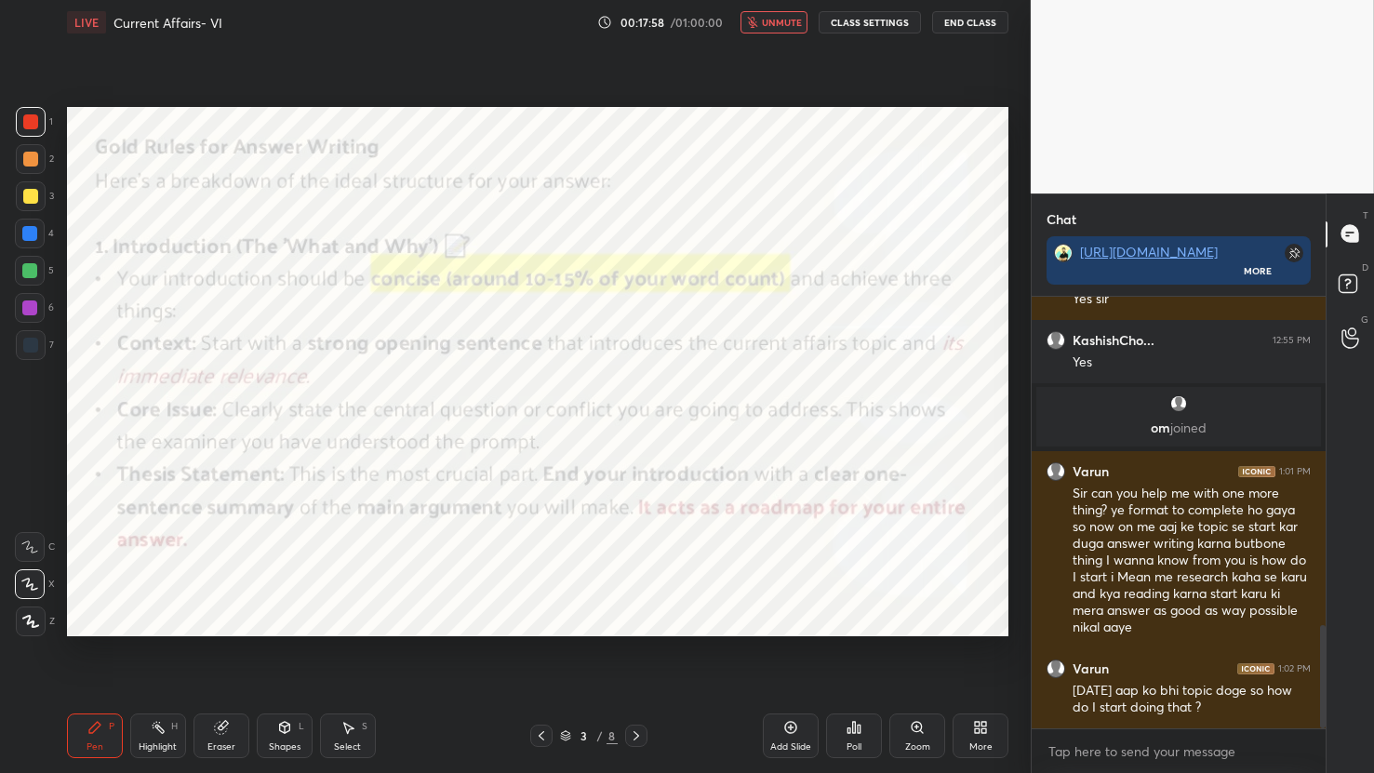
click at [793, 26] on span "unmute" at bounding box center [782, 22] width 40 height 13
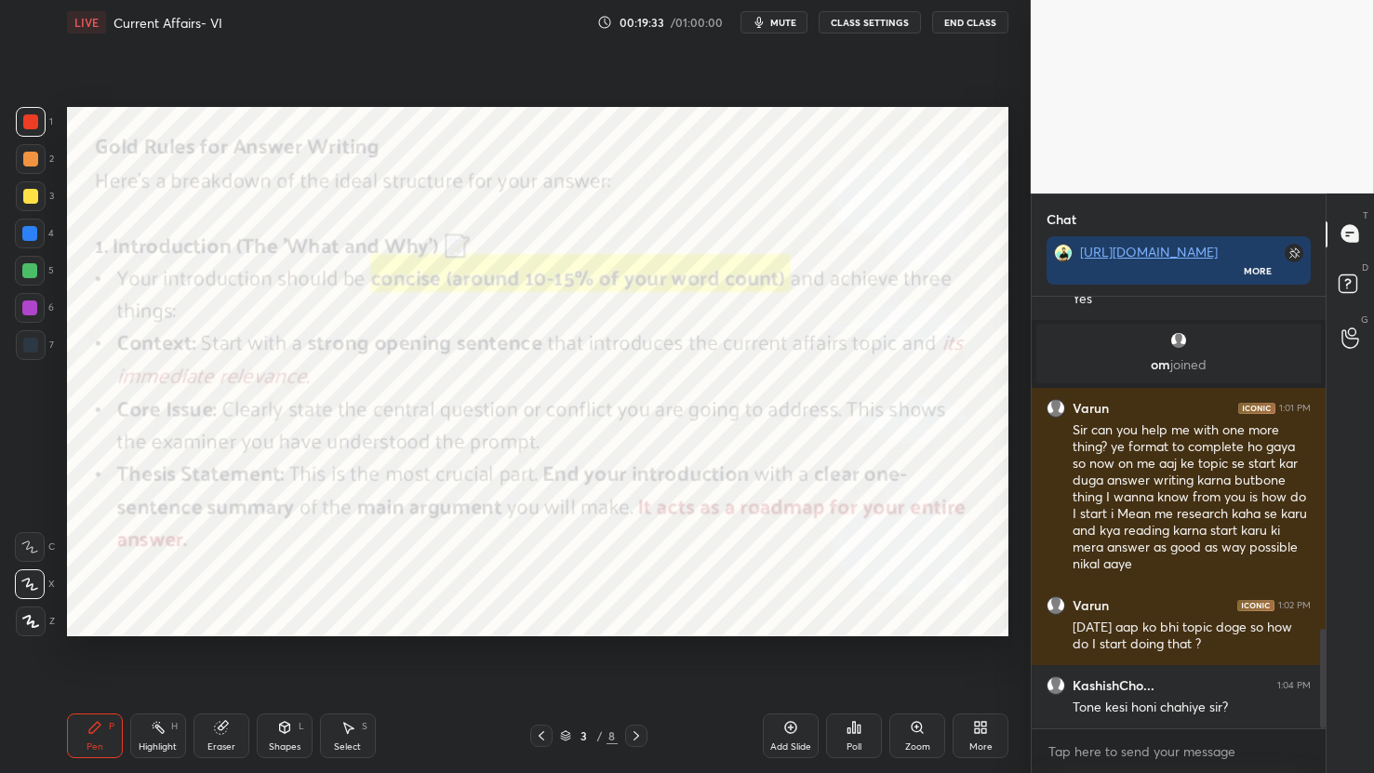
click at [481, 138] on div "Setting up your live class Poll for secs No correct answer Start poll" at bounding box center [538, 372] width 957 height 654
drag, startPoint x: 218, startPoint y: 741, endPoint x: 207, endPoint y: 740, distance: 10.3
click at [212, 740] on div "Eraser" at bounding box center [222, 736] width 56 height 45
click at [34, 632] on div "Erase all" at bounding box center [30, 622] width 30 height 30
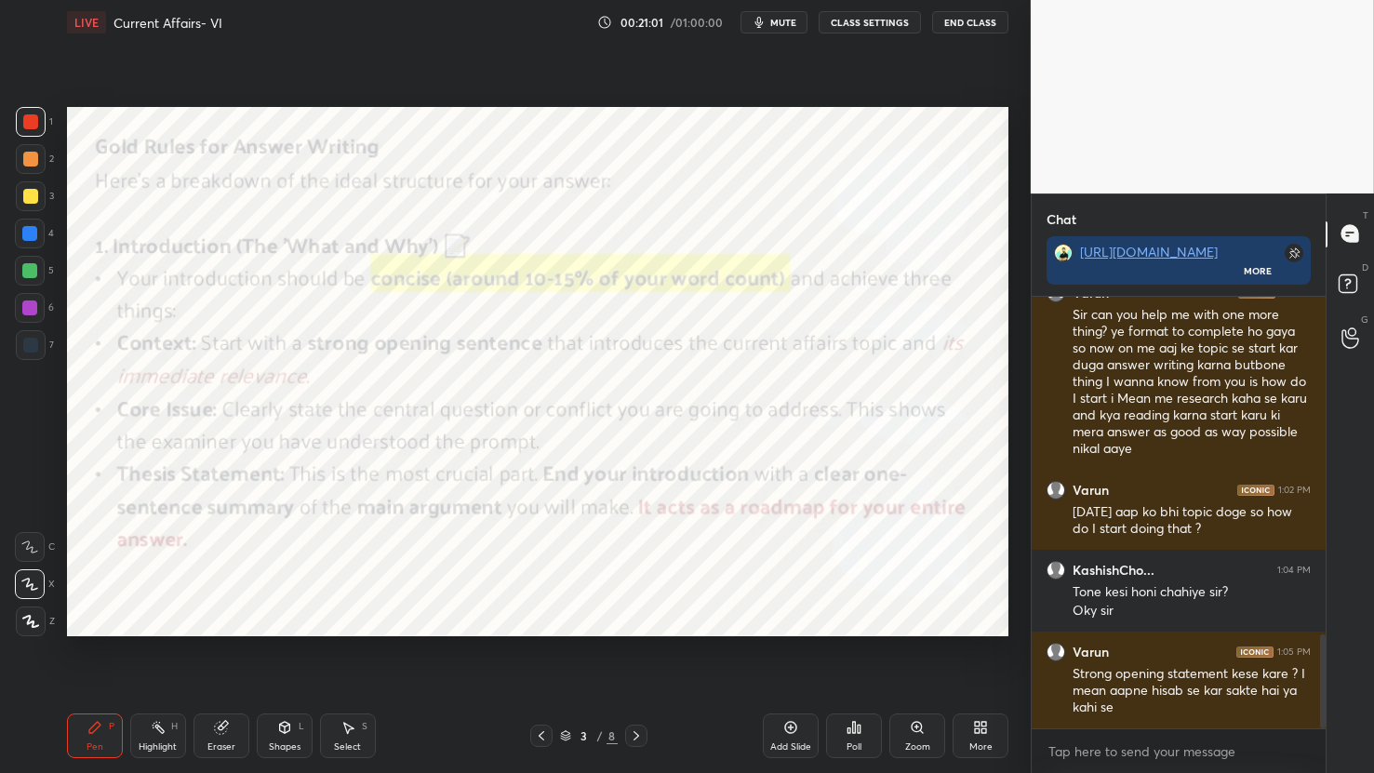
scroll to position [1619, 0]
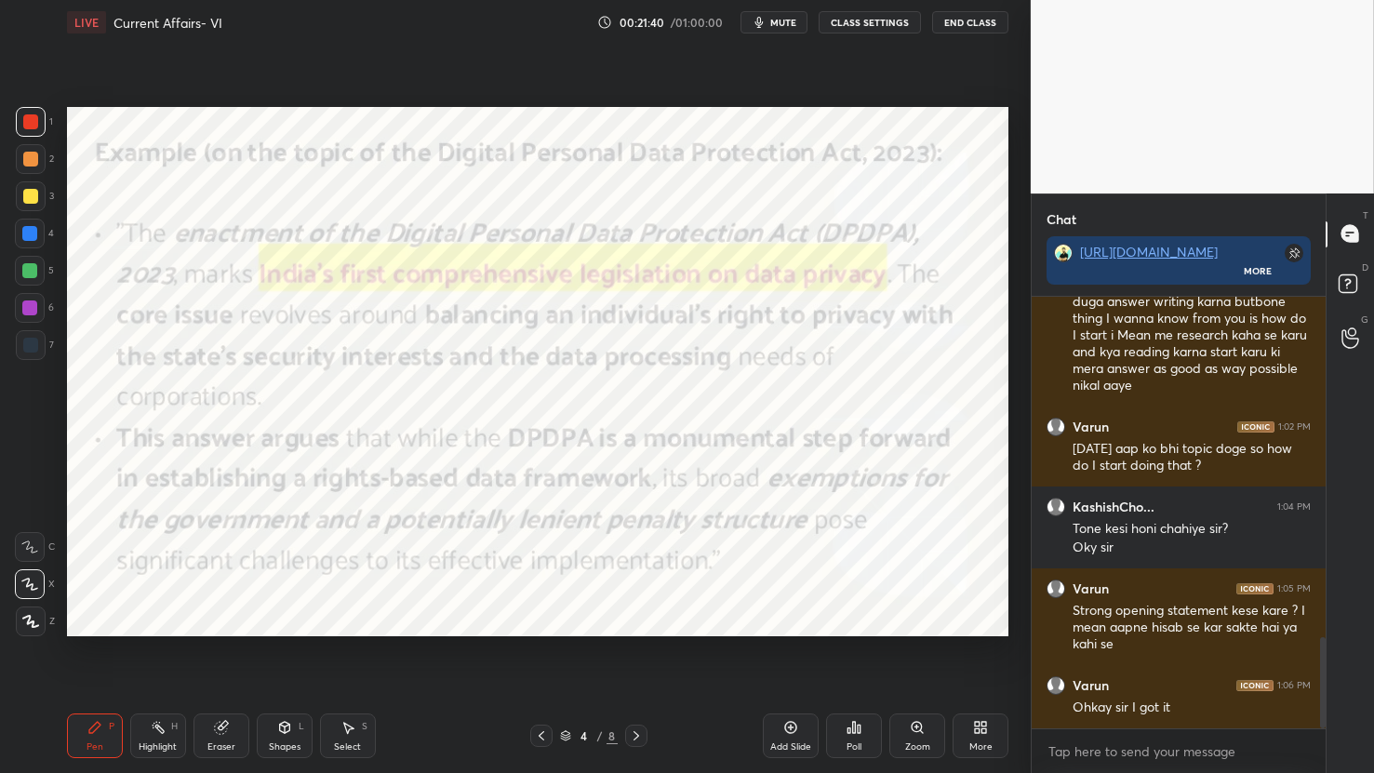
click at [633, 106] on div "Setting up your live class Poll for secs No correct answer Start poll" at bounding box center [538, 372] width 957 height 654
click at [224, 719] on div "Eraser" at bounding box center [222, 736] width 56 height 45
drag, startPoint x: 31, startPoint y: 624, endPoint x: 60, endPoint y: 607, distance: 34.6
click at [29, 623] on span "Erase all" at bounding box center [30, 621] width 28 height 13
click at [794, 24] on span "mute" at bounding box center [783, 22] width 26 height 13
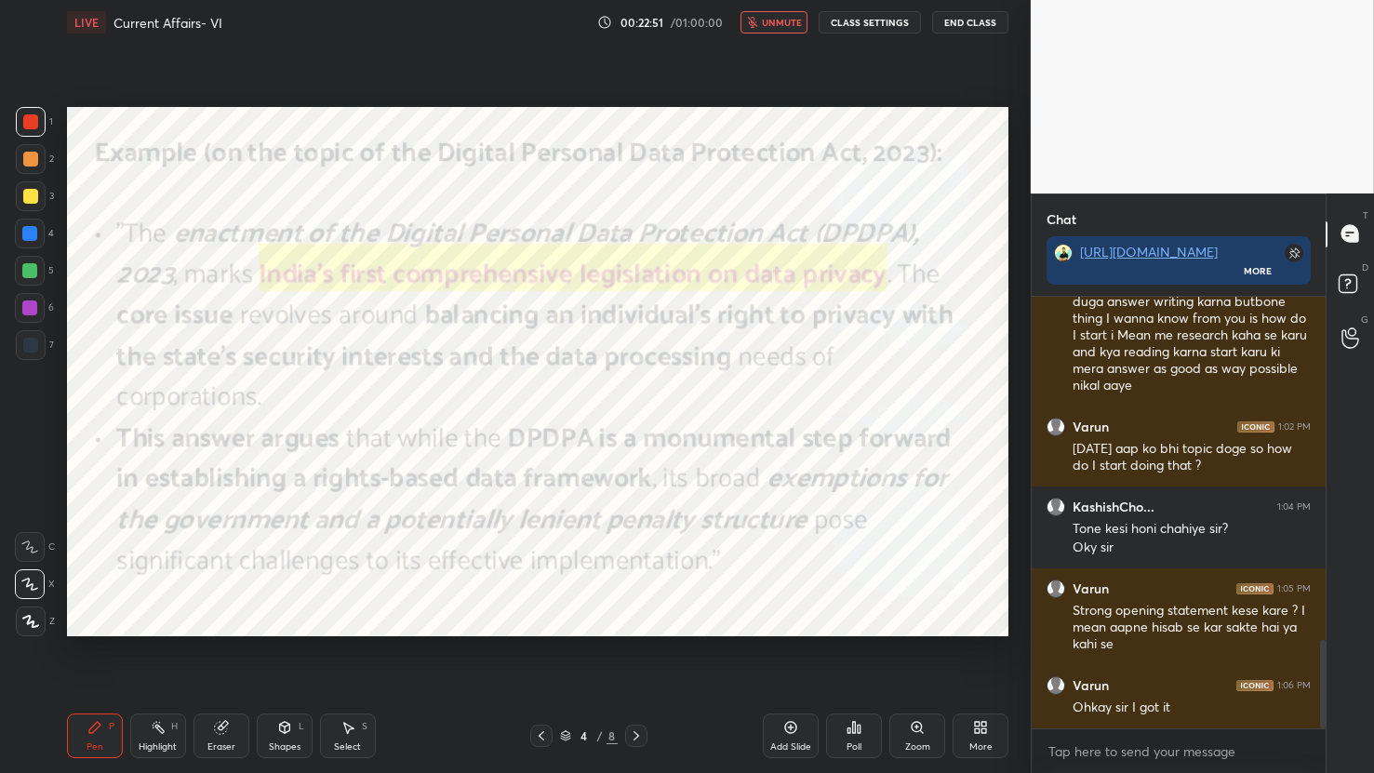
scroll to position [1682, 0]
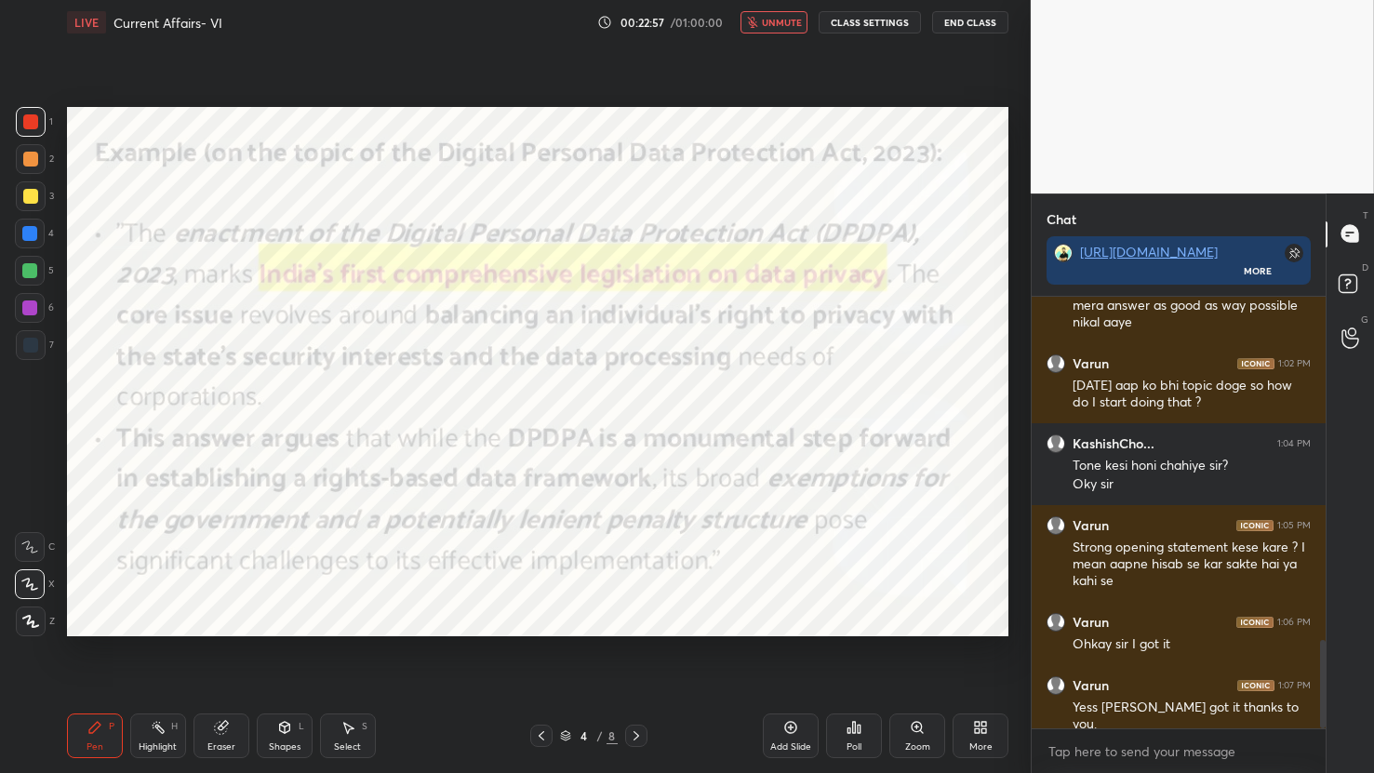
click at [633, 735] on icon at bounding box center [636, 736] width 15 height 15
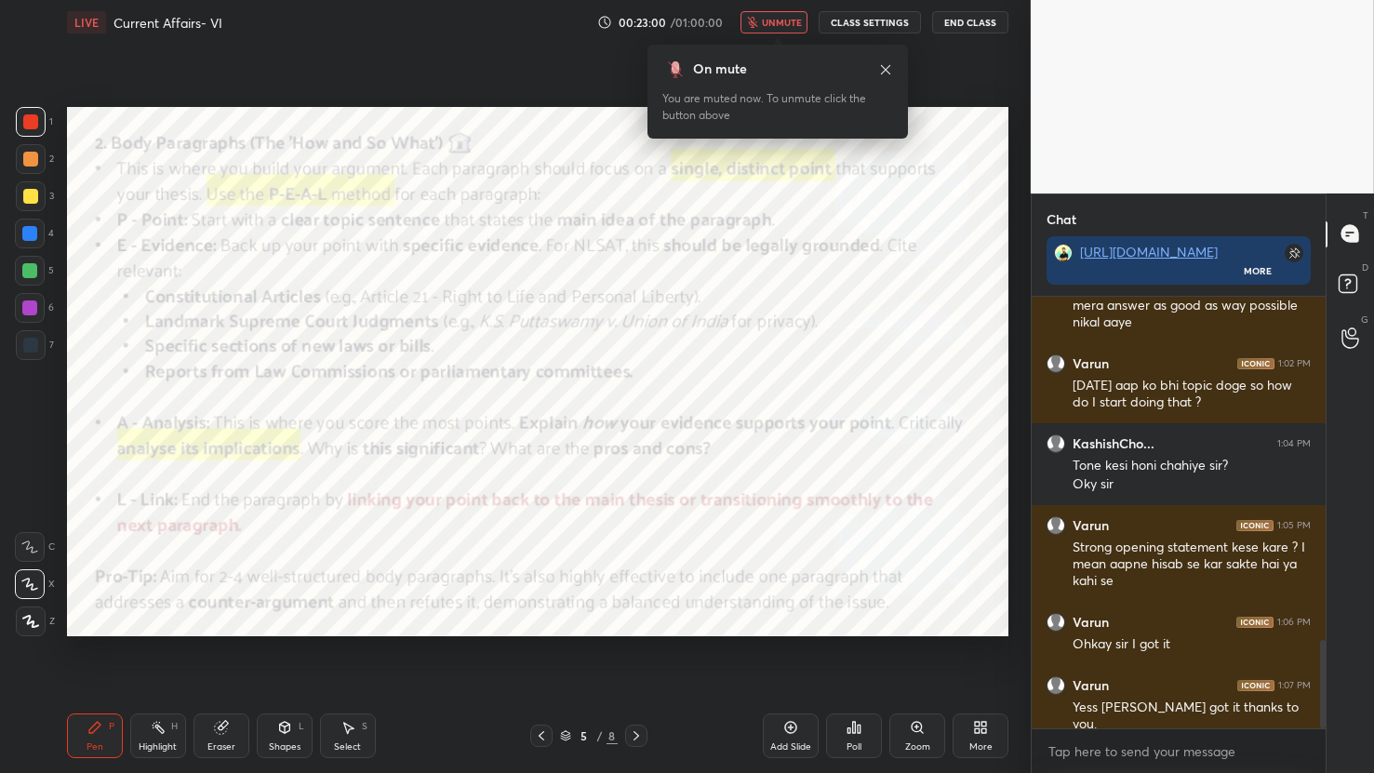
click at [788, 27] on span "unmute" at bounding box center [782, 22] width 40 height 13
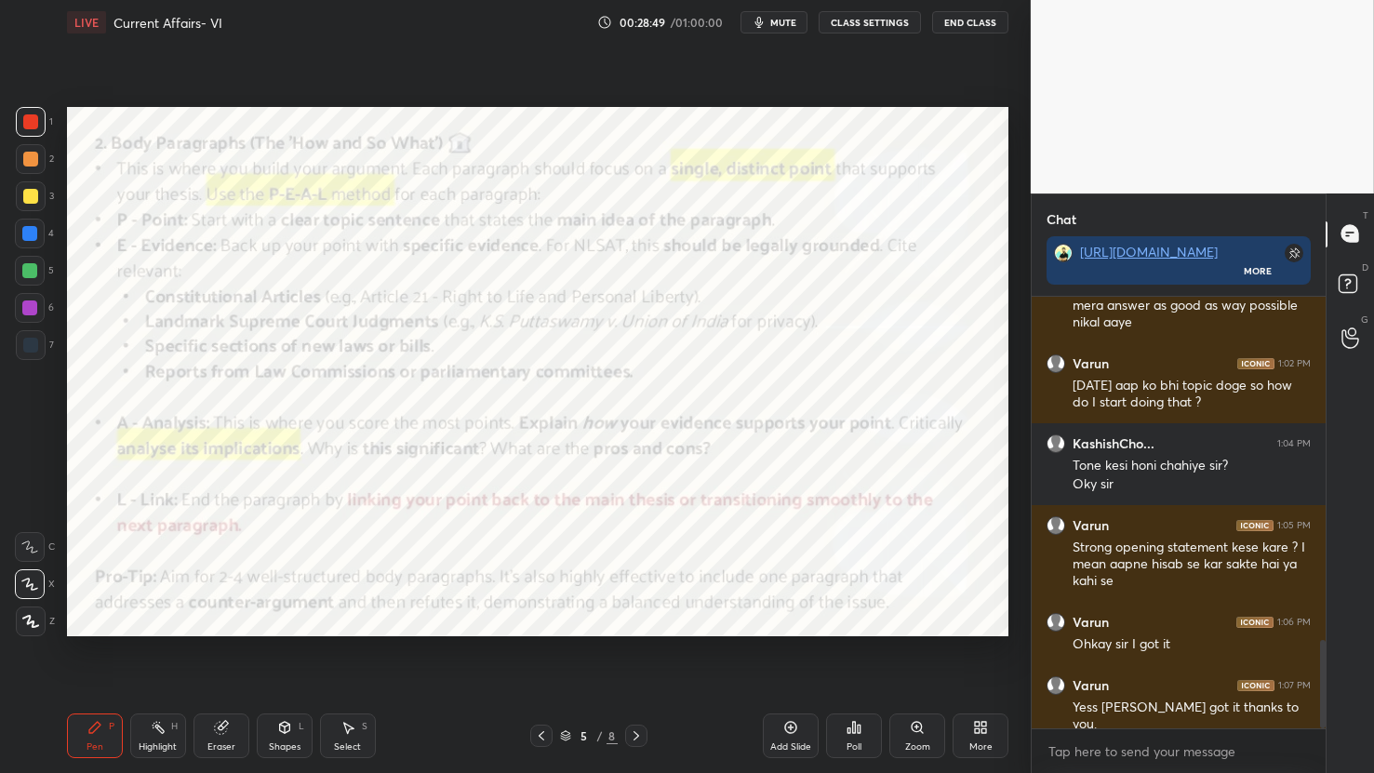
drag, startPoint x: 235, startPoint y: 736, endPoint x: 93, endPoint y: 660, distance: 161.5
click at [235, 735] on div "Eraser" at bounding box center [222, 736] width 56 height 45
click at [44, 627] on div "Erase all" at bounding box center [30, 622] width 30 height 30
click at [221, 743] on div "Eraser" at bounding box center [221, 747] width 28 height 9
click at [33, 624] on span "Erase all" at bounding box center [30, 621] width 28 height 13
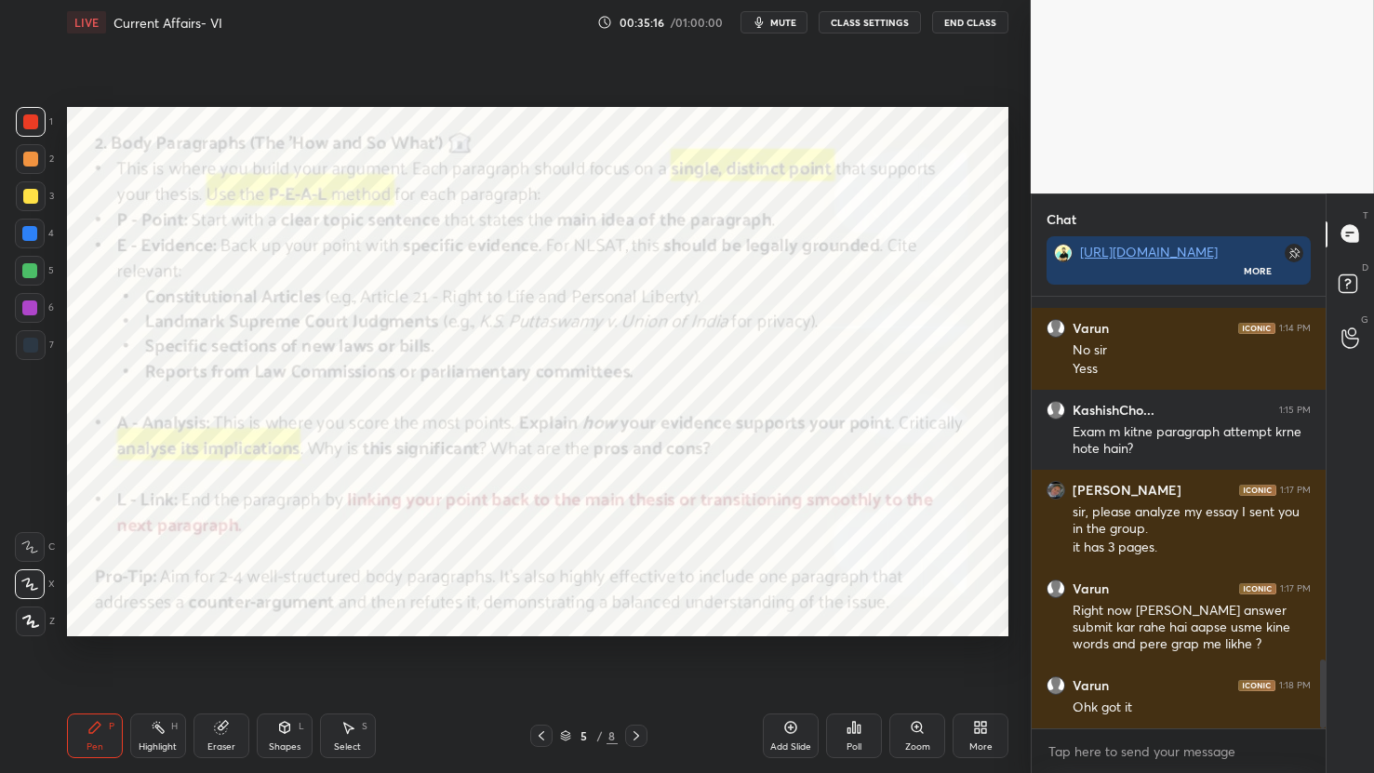
scroll to position [2356, 0]
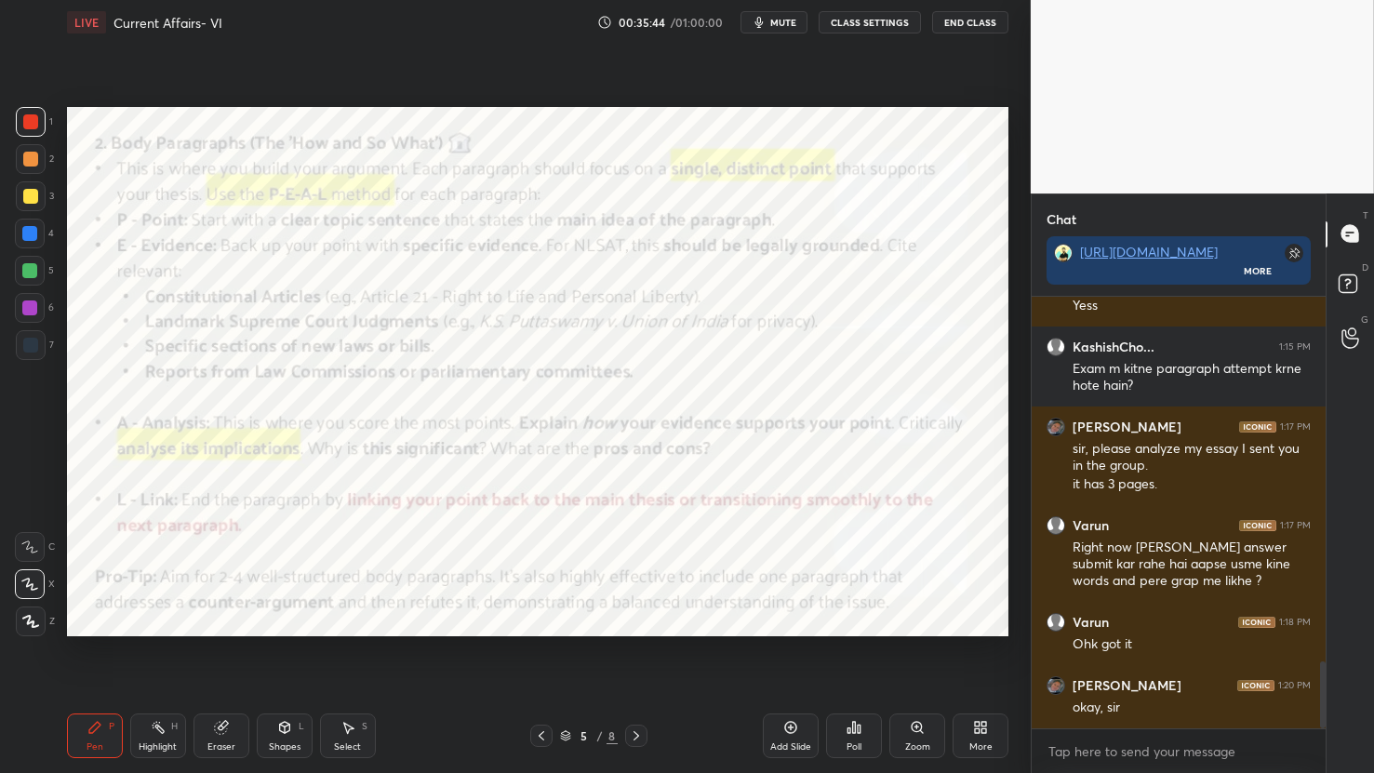
click at [758, 24] on icon "button" at bounding box center [759, 22] width 15 height 15
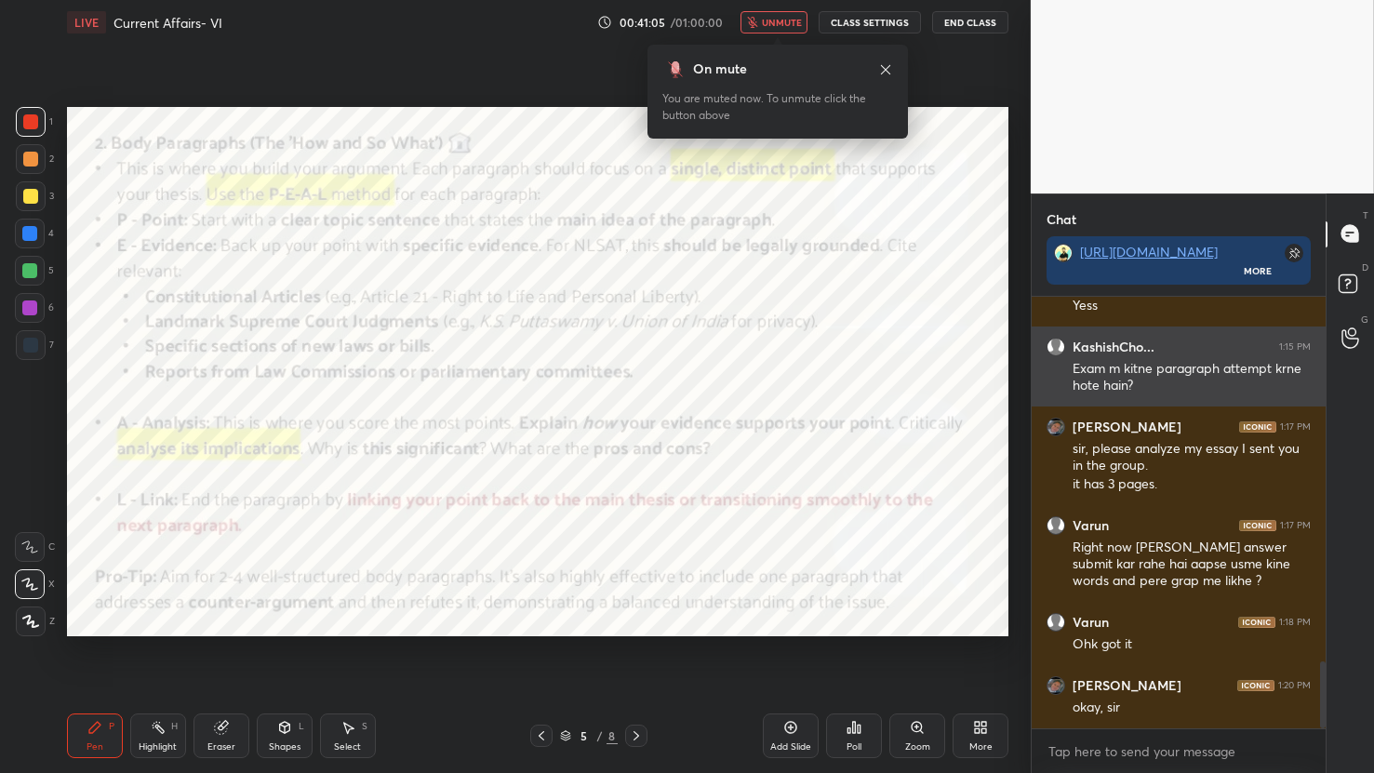
scroll to position [2436, 0]
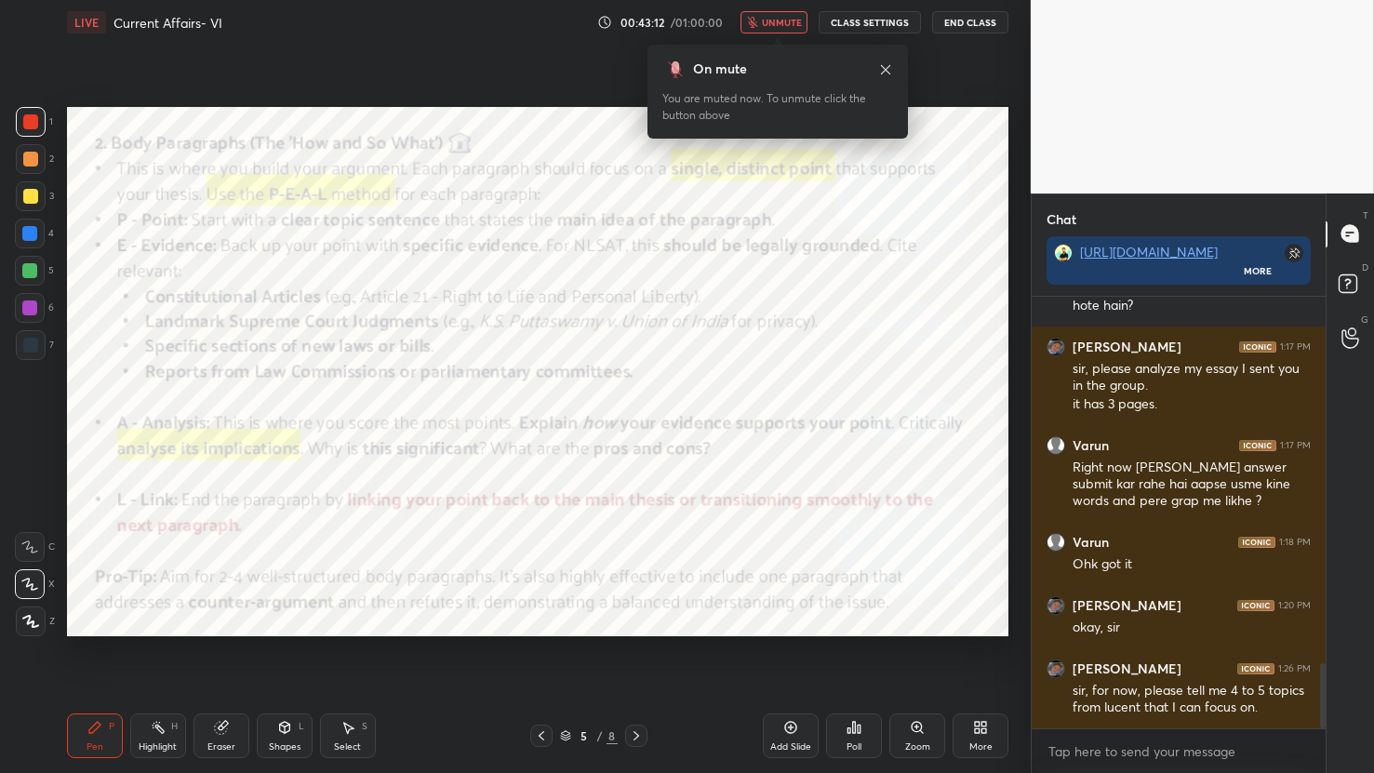
click at [775, 26] on span "unmute" at bounding box center [782, 22] width 40 height 13
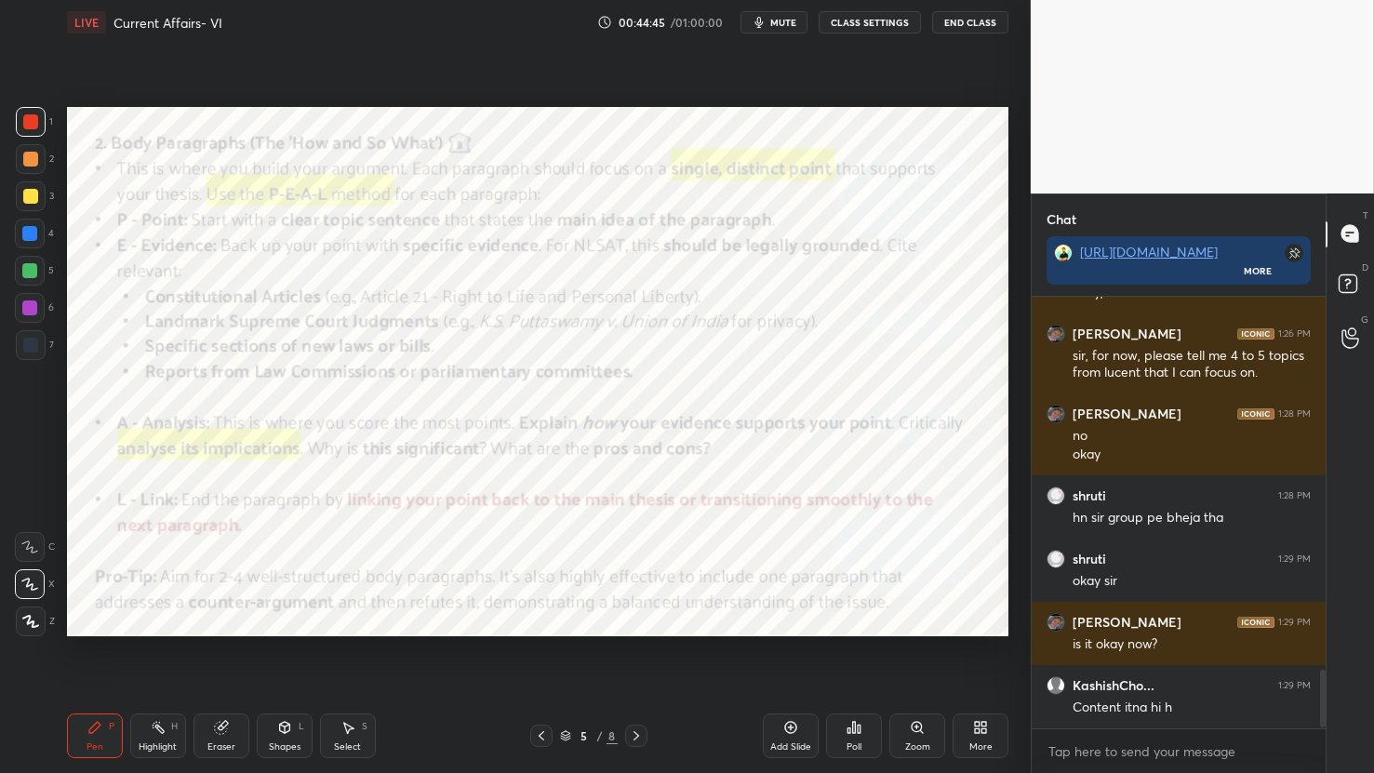
scroll to position [2834, 0]
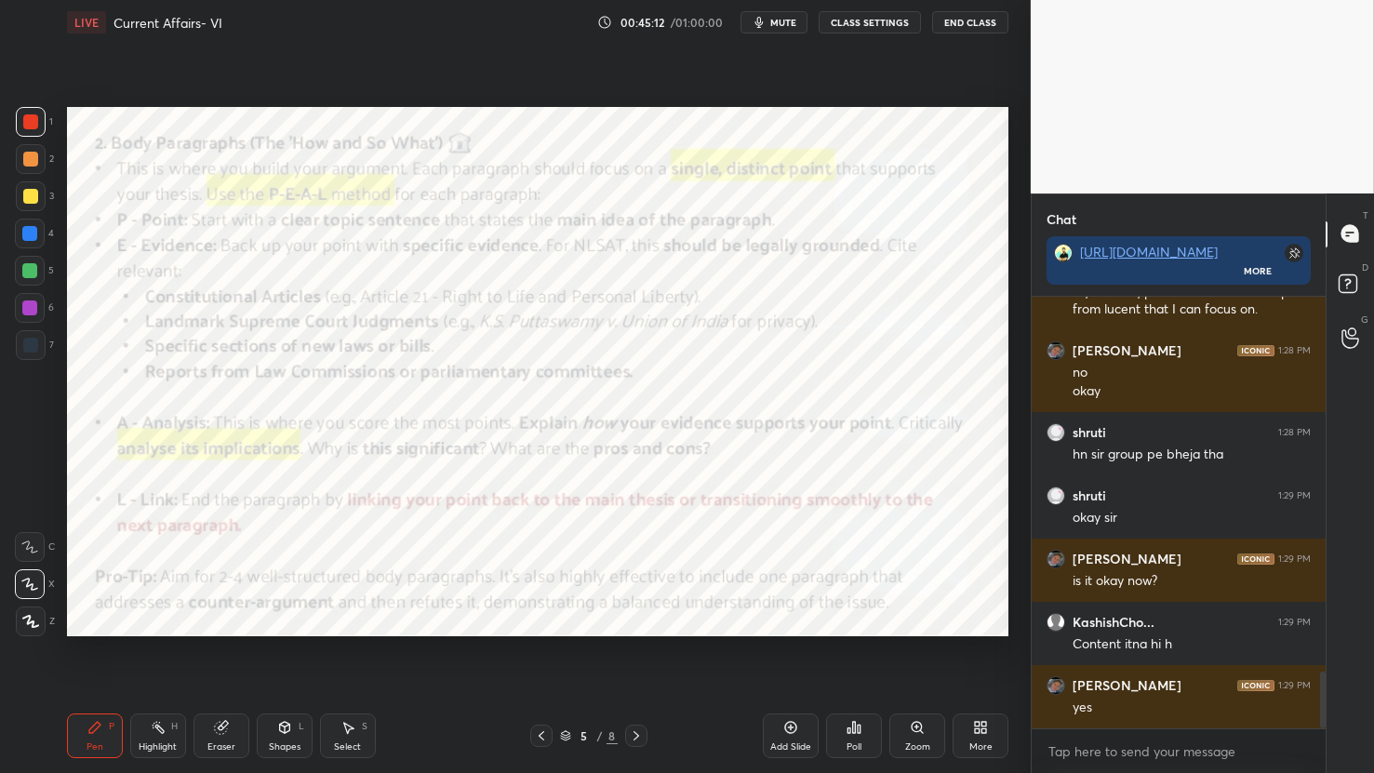
click at [785, 23] on span "mute" at bounding box center [783, 22] width 26 height 13
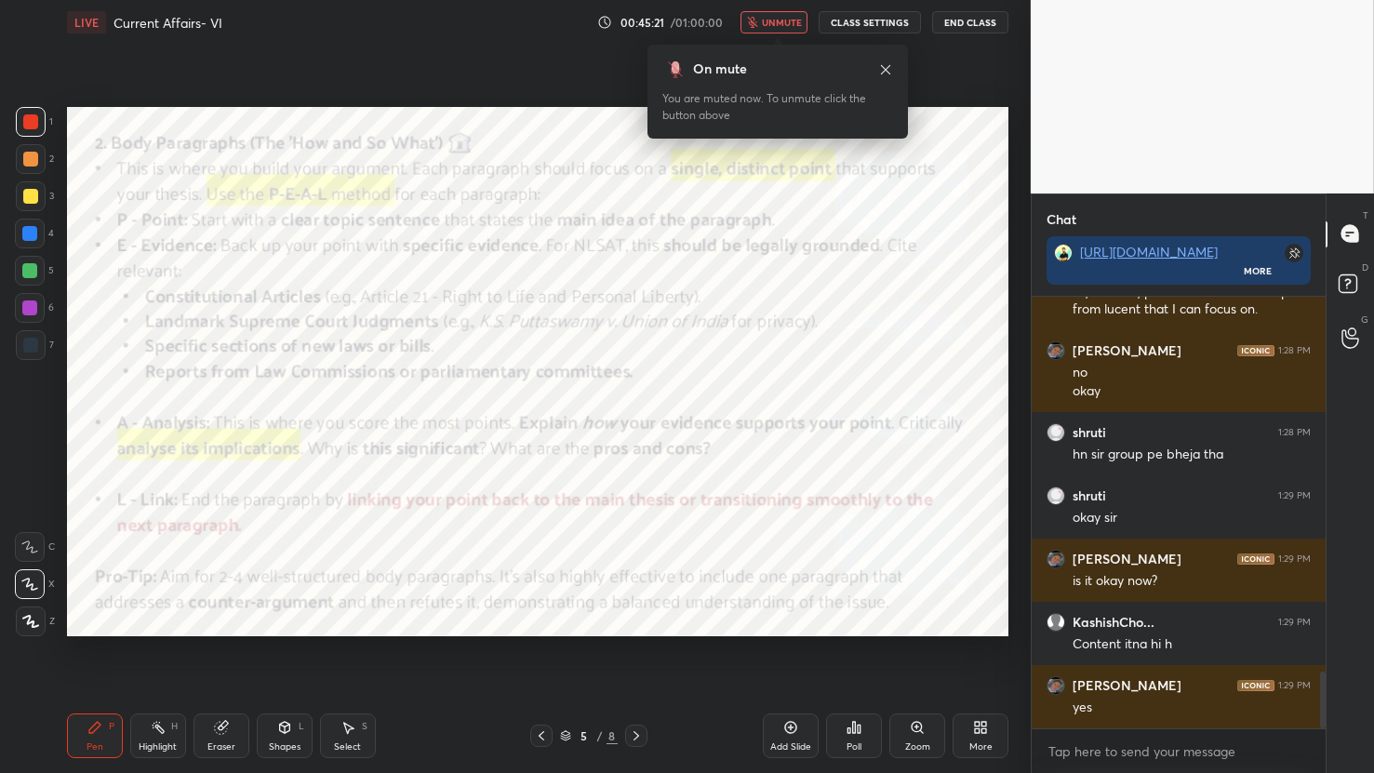
click at [884, 68] on icon at bounding box center [885, 68] width 9 height 9
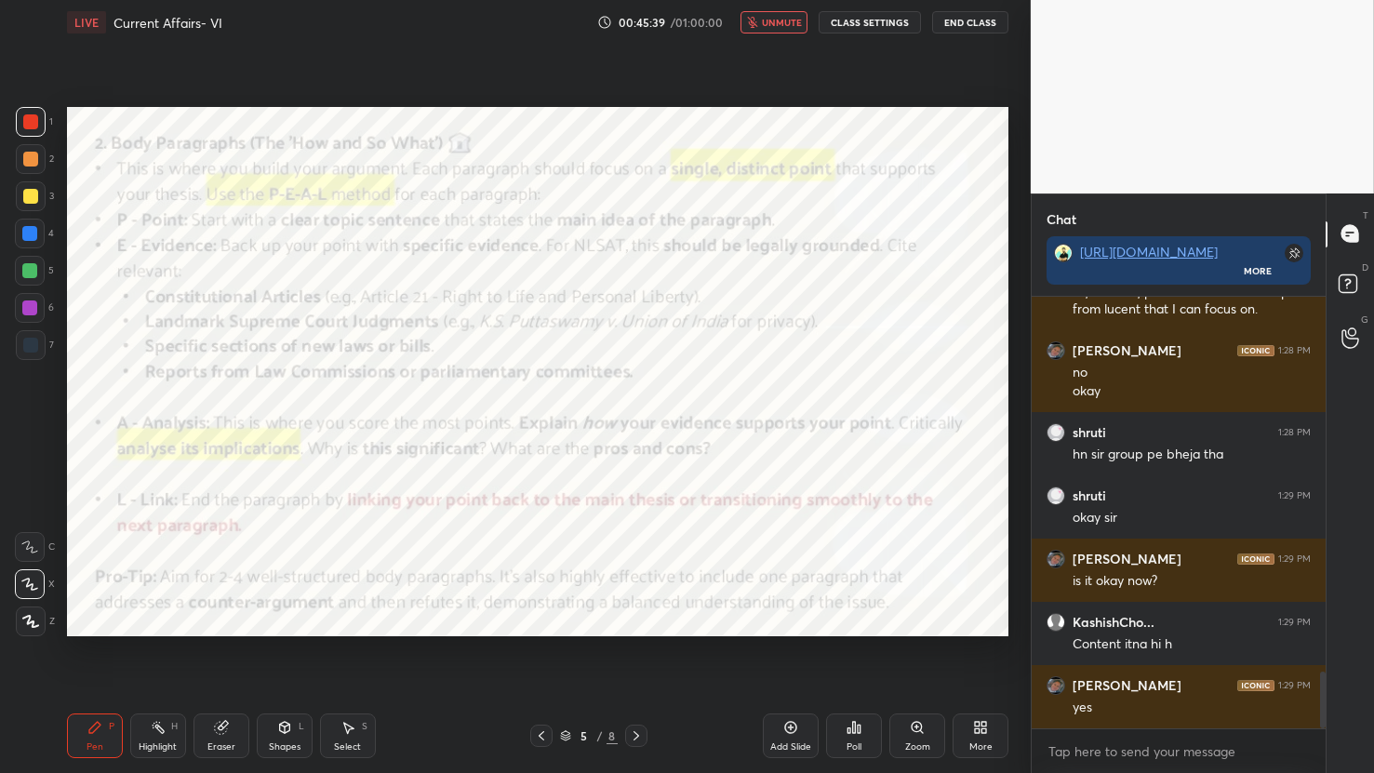
click at [795, 725] on icon at bounding box center [790, 727] width 15 height 15
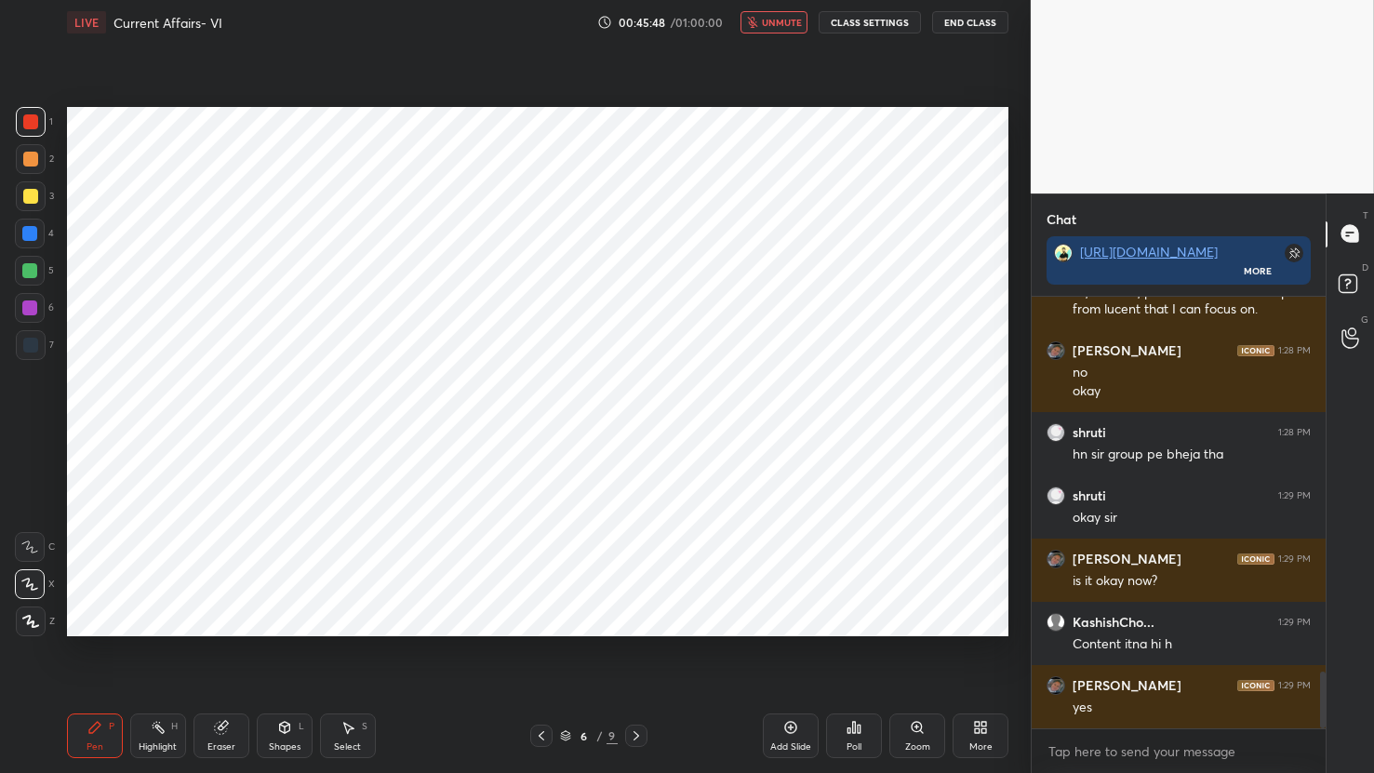
scroll to position [2898, 0]
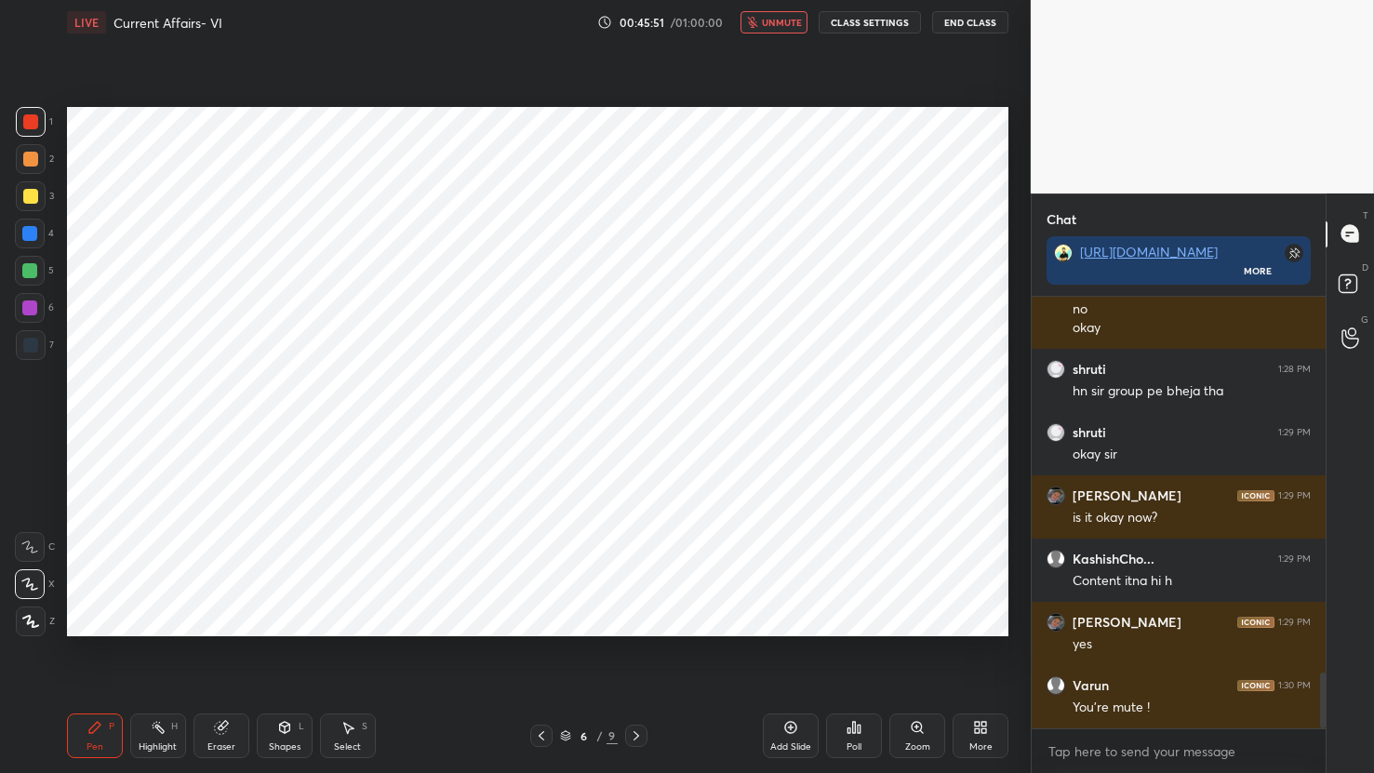
drag, startPoint x: 785, startPoint y: 16, endPoint x: 782, endPoint y: 34, distance: 19.0
click at [788, 18] on span "unmute" at bounding box center [782, 22] width 40 height 13
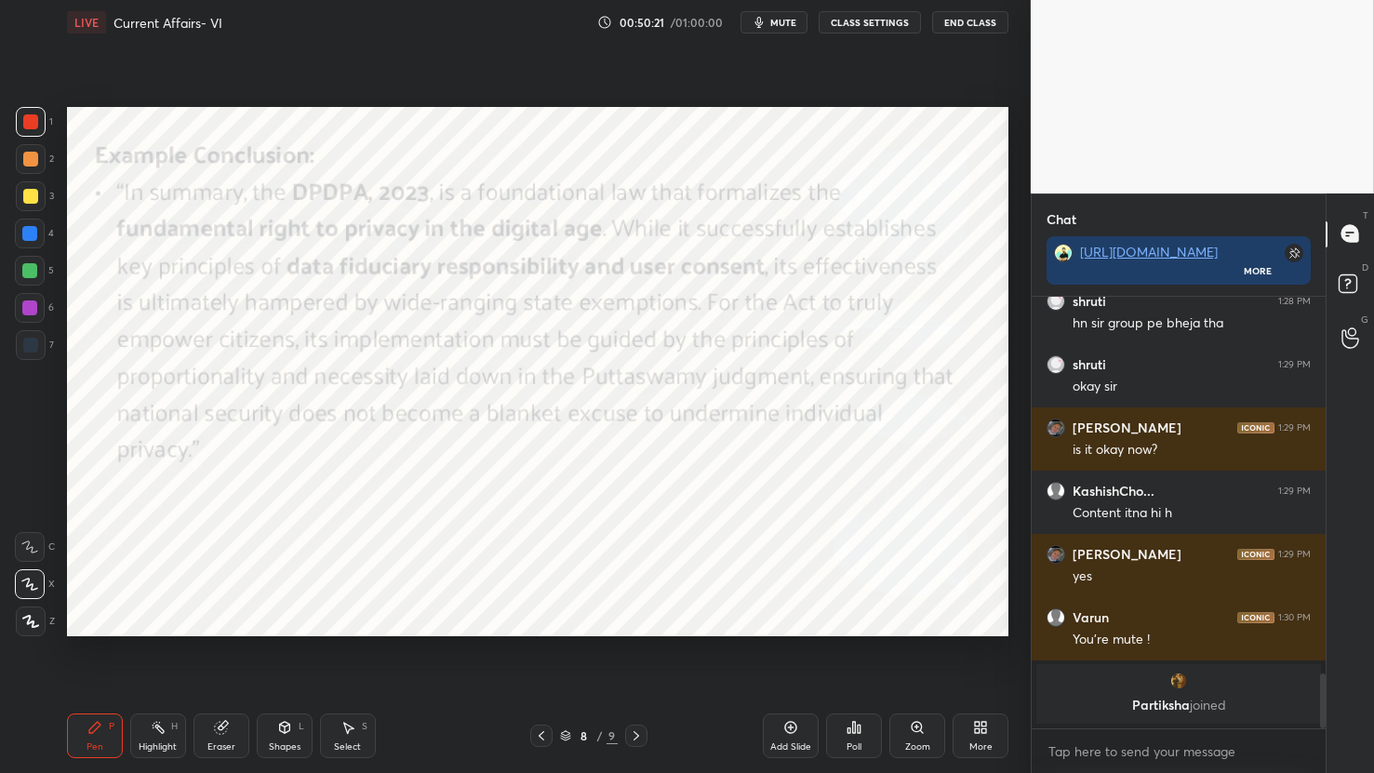
drag, startPoint x: 182, startPoint y: 739, endPoint x: 191, endPoint y: 731, distance: 11.2
click at [182, 740] on div "Highlight H" at bounding box center [158, 736] width 56 height 45
drag, startPoint x: 214, startPoint y: 729, endPoint x: 194, endPoint y: 721, distance: 21.8
click at [211, 729] on div "Eraser" at bounding box center [222, 736] width 56 height 45
drag, startPoint x: 23, startPoint y: 616, endPoint x: 25, endPoint y: 603, distance: 13.2
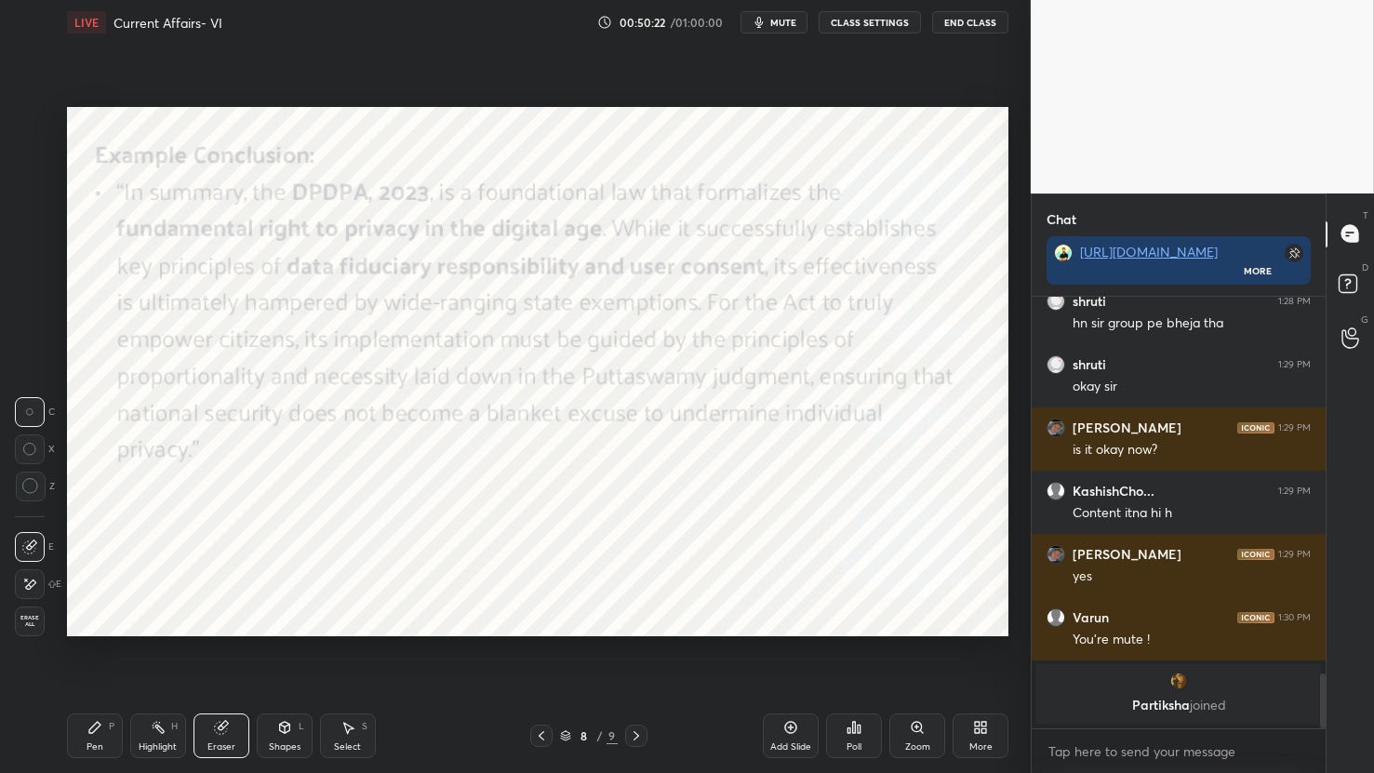
click at [21, 618] on span "Erase all" at bounding box center [30, 621] width 28 height 13
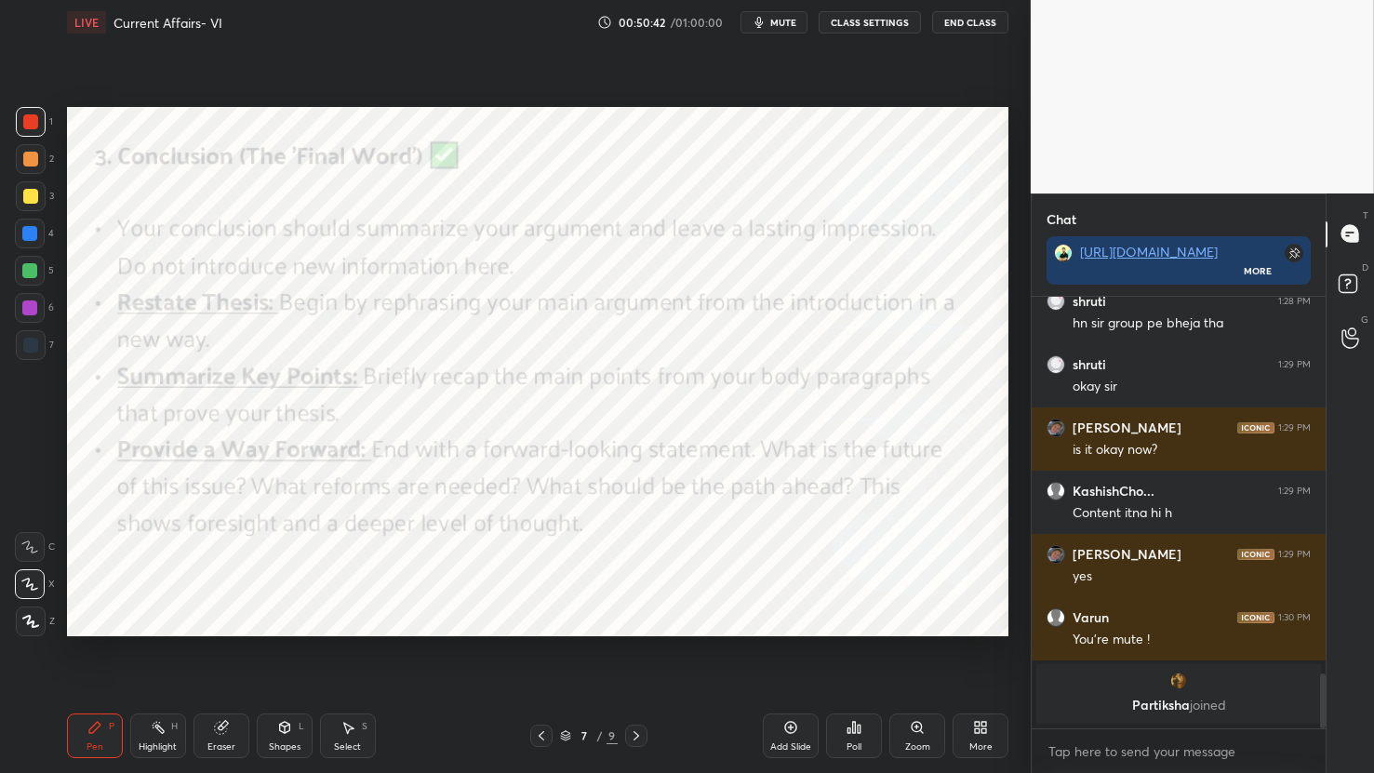
drag, startPoint x: 218, startPoint y: 737, endPoint x: 184, endPoint y: 701, distance: 49.4
click at [218, 737] on div "Eraser" at bounding box center [222, 736] width 56 height 45
click at [41, 625] on span "Erase all" at bounding box center [30, 621] width 28 height 13
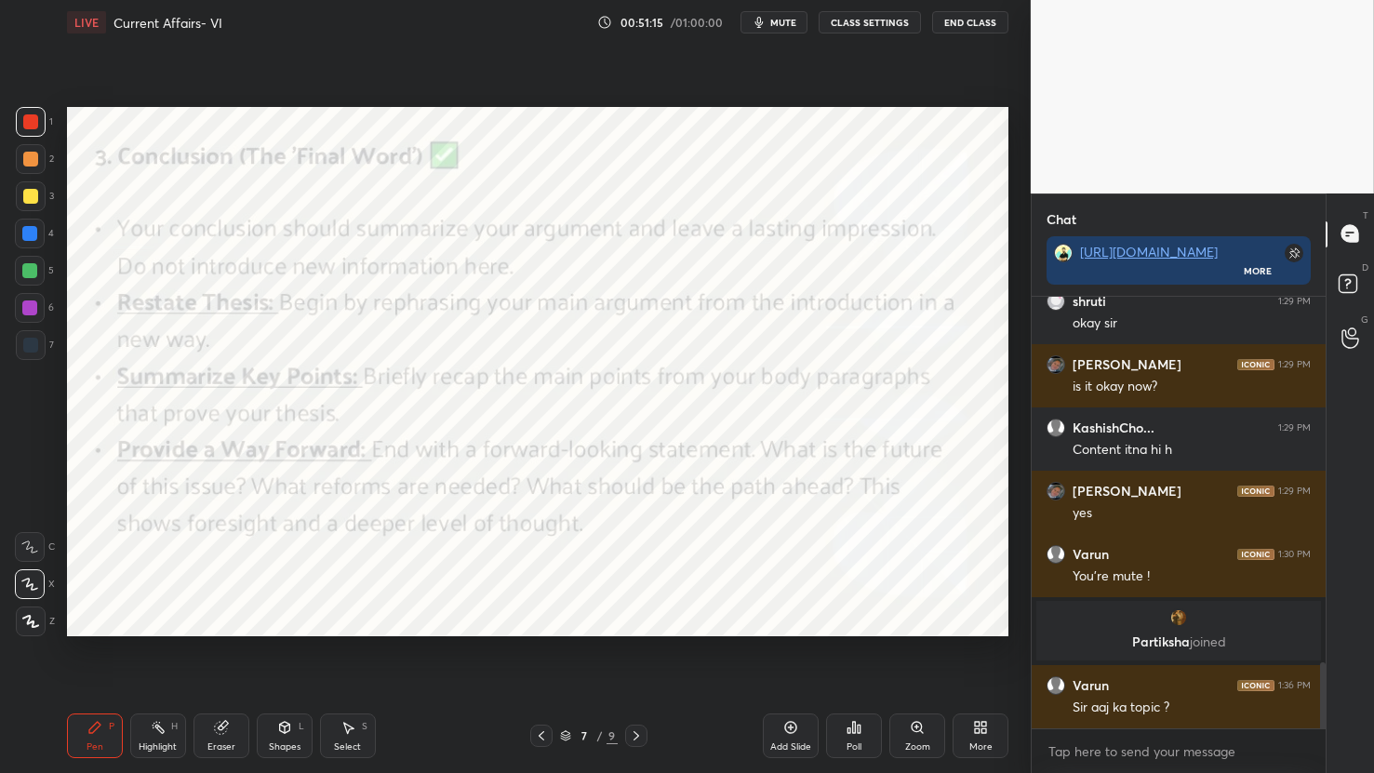
scroll to position [2390, 0]
click at [781, 23] on span "mute" at bounding box center [783, 22] width 26 height 13
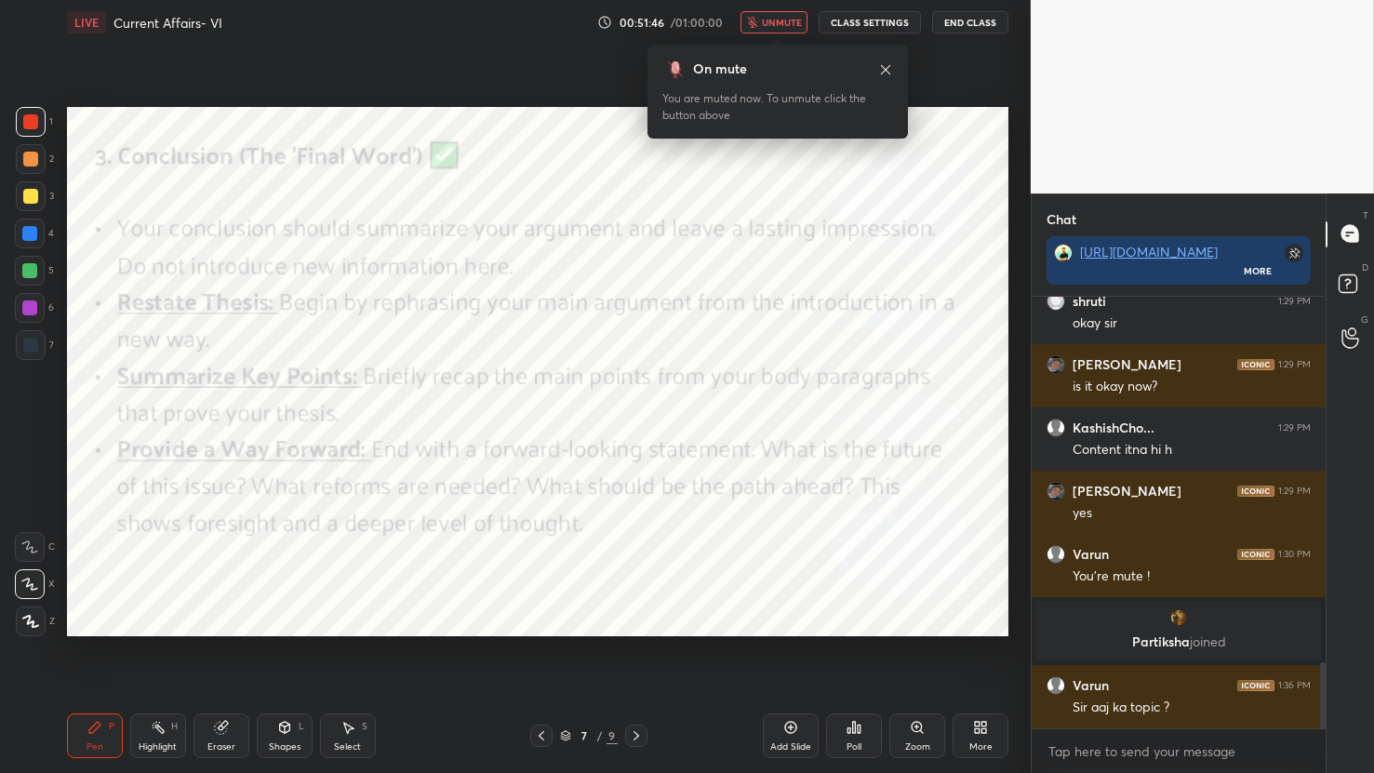
click at [791, 21] on span "unmute" at bounding box center [782, 22] width 40 height 13
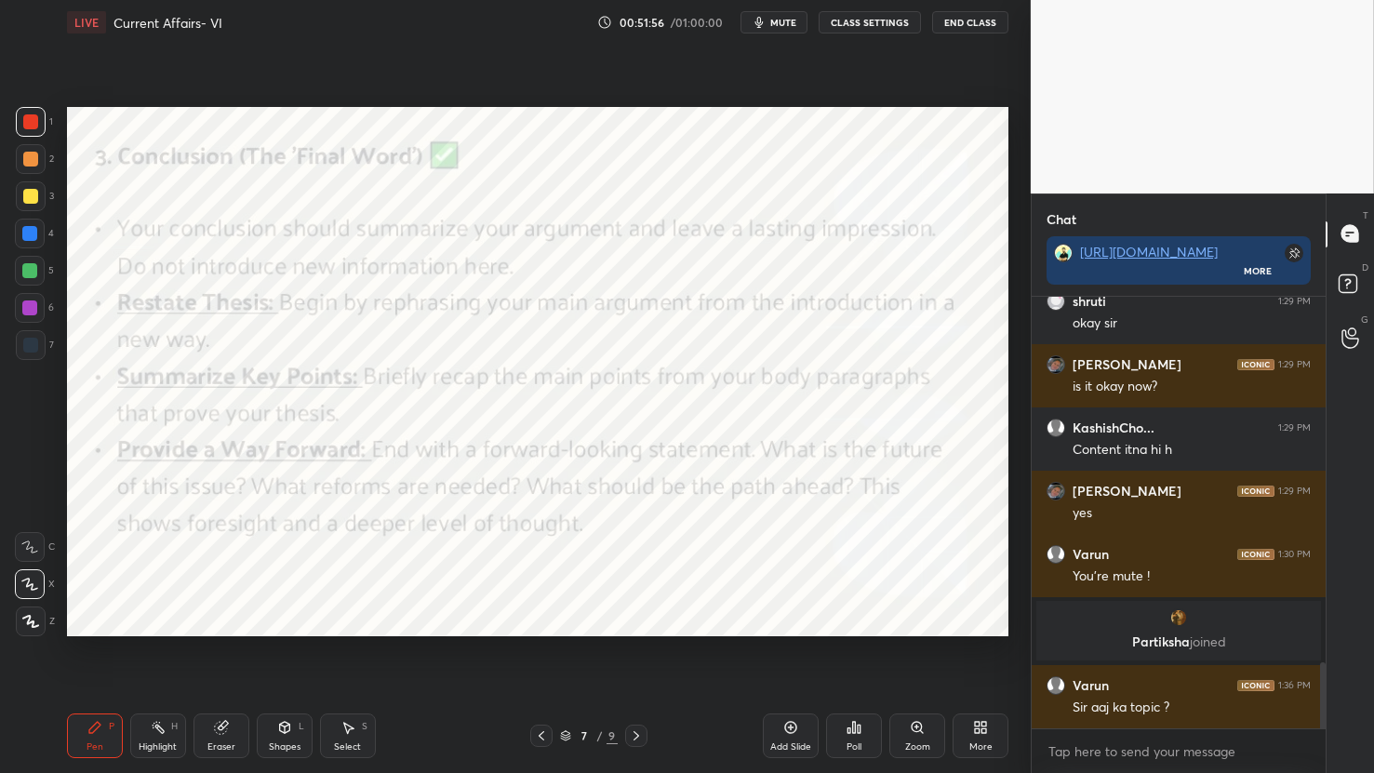
scroll to position [2409, 0]
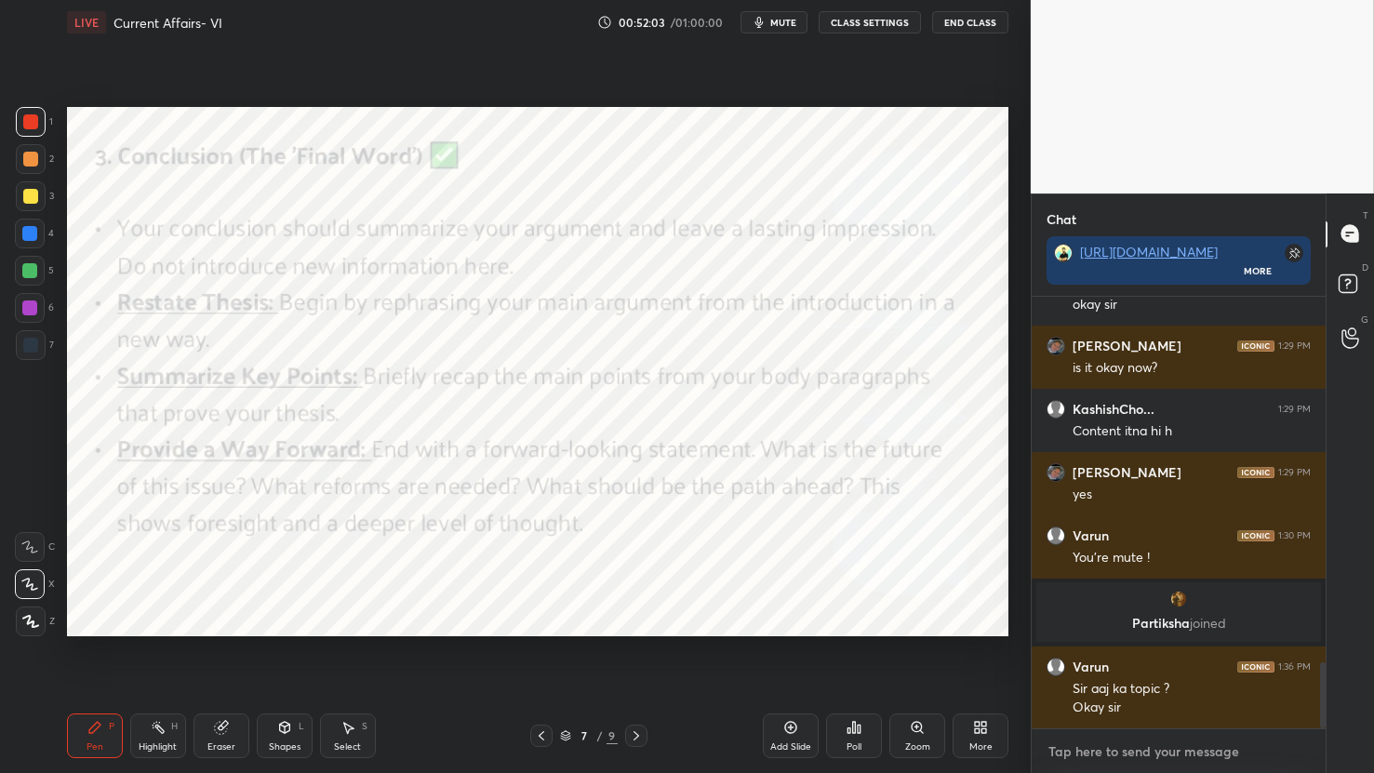
type textarea "x"
click at [1095, 747] on textarea at bounding box center [1179, 752] width 264 height 30
paste textarea "The Supreme Court (SC), while hearing a case against comedians for derogatory r…"
type textarea "The Supreme Court (SC), while hearing a case against comedians for derogatory r…"
type textarea "x"
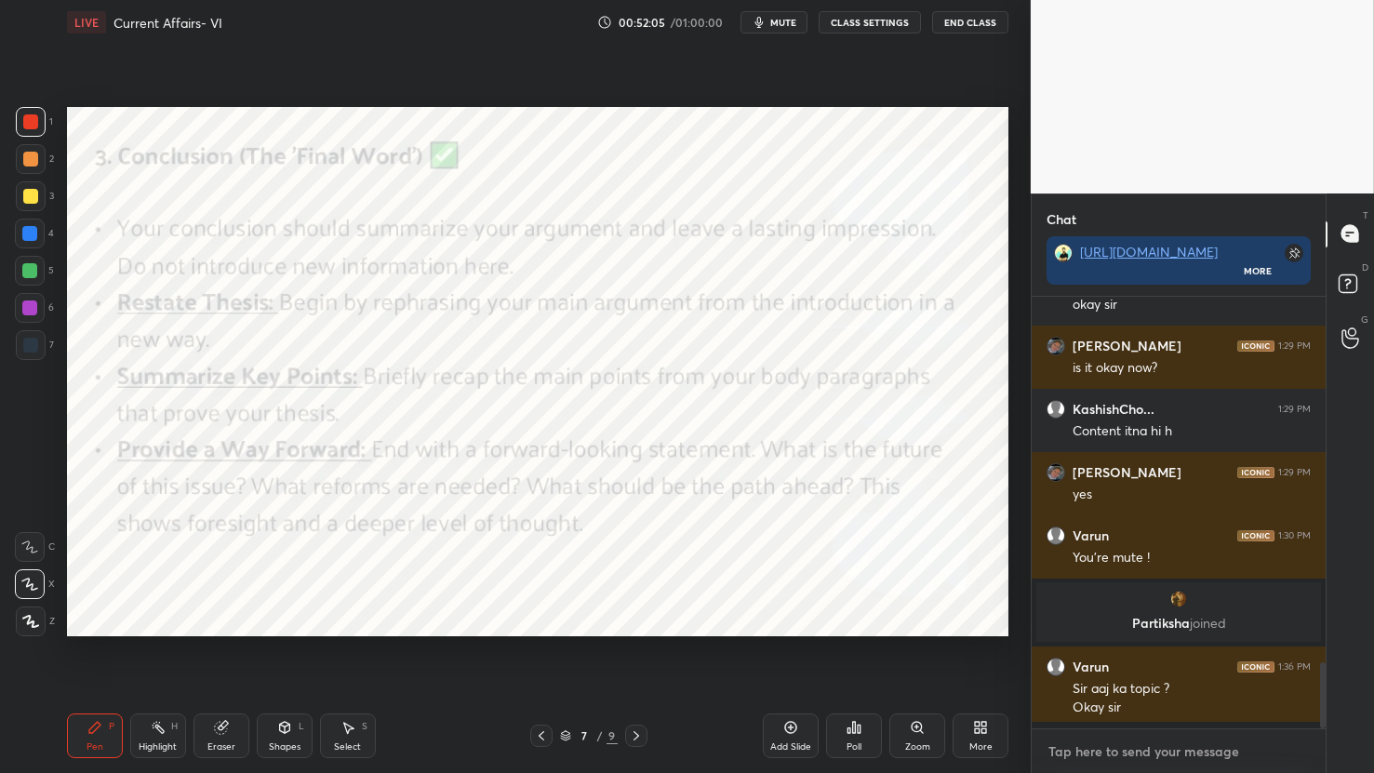
scroll to position [2664, 0]
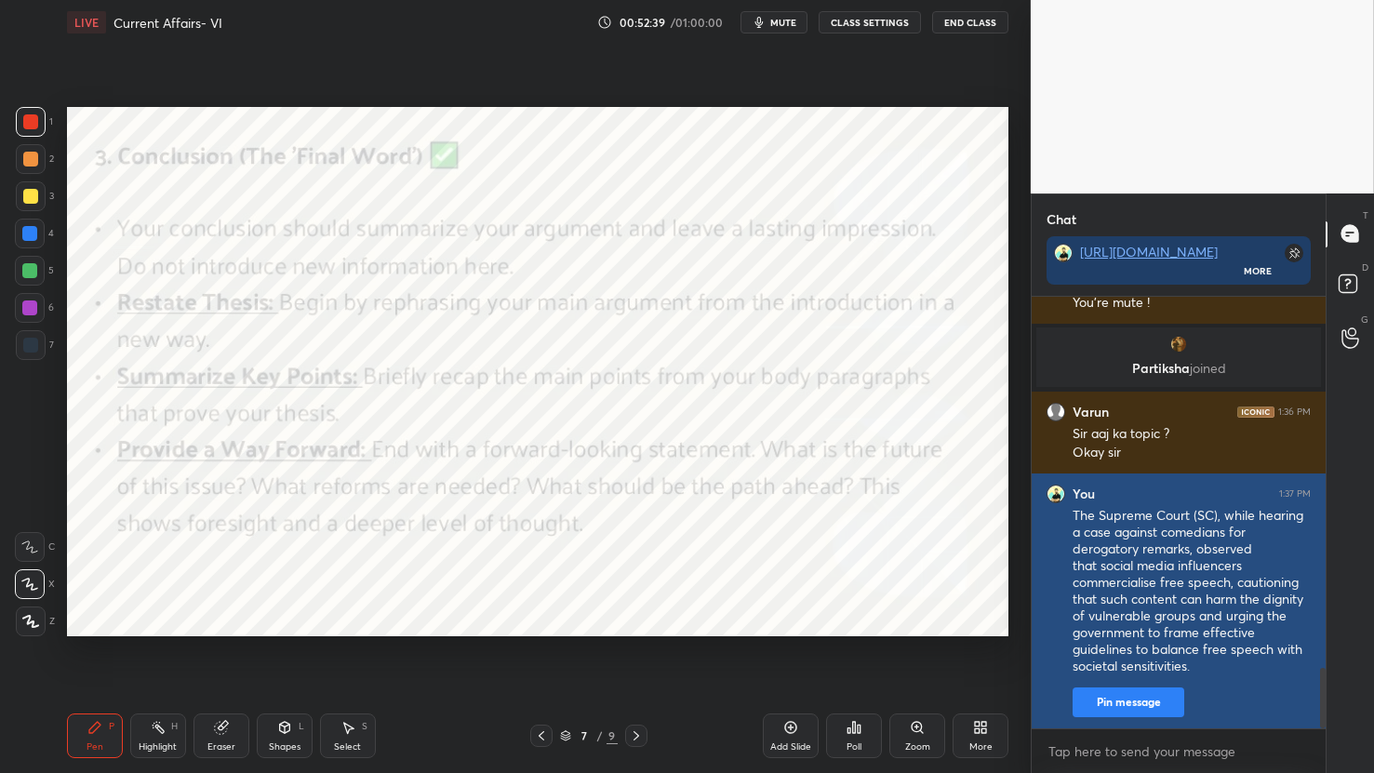
click at [1075, 513] on div "The Supreme Court (SC), while hearing a case against comedians for derogatory r…" at bounding box center [1192, 591] width 238 height 169
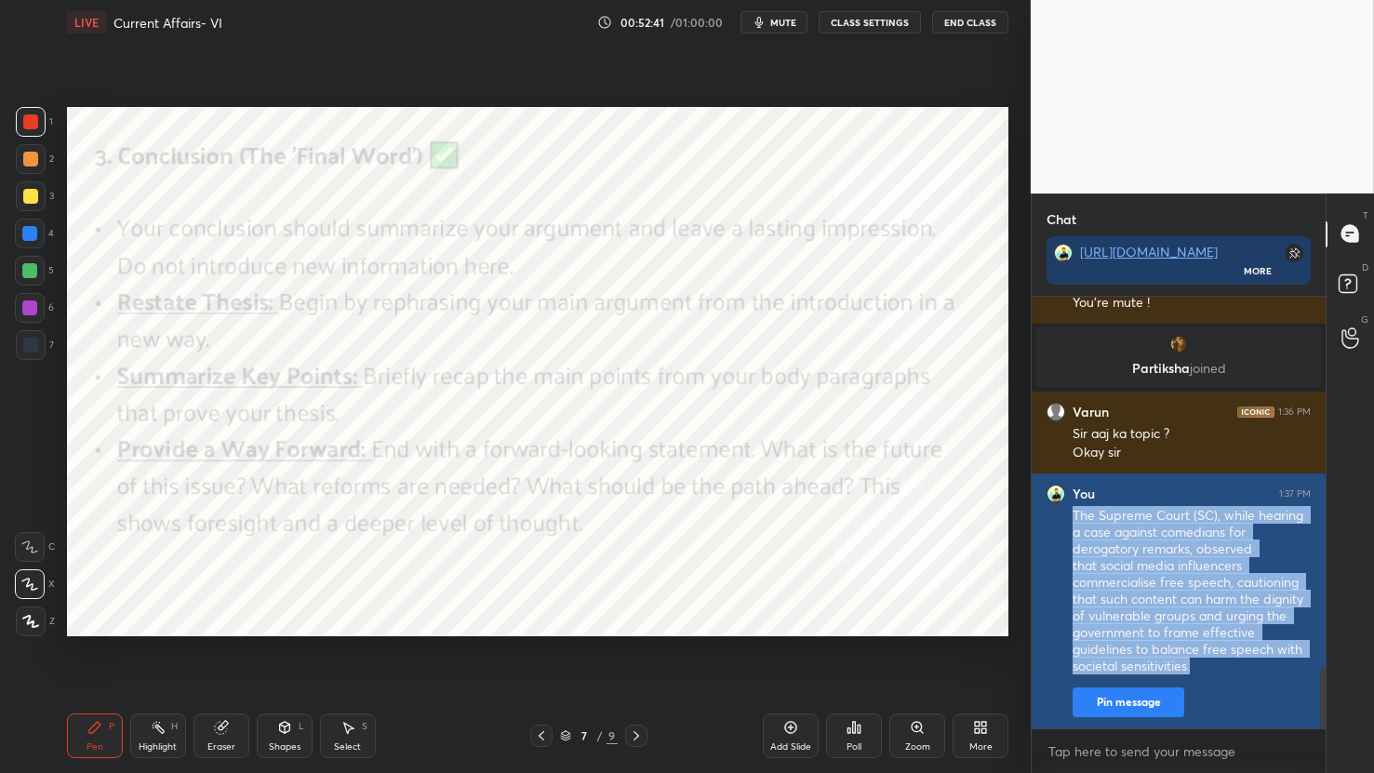
drag, startPoint x: 1072, startPoint y: 511, endPoint x: 1206, endPoint y: 667, distance: 205.9
click at [1206, 667] on div "You 1:37 PM The Supreme Court (SC), while hearing a case against comedians for …" at bounding box center [1179, 601] width 294 height 255
copy div "The Supreme Court (SC), while hearing a case against comedians for derogatory r…"
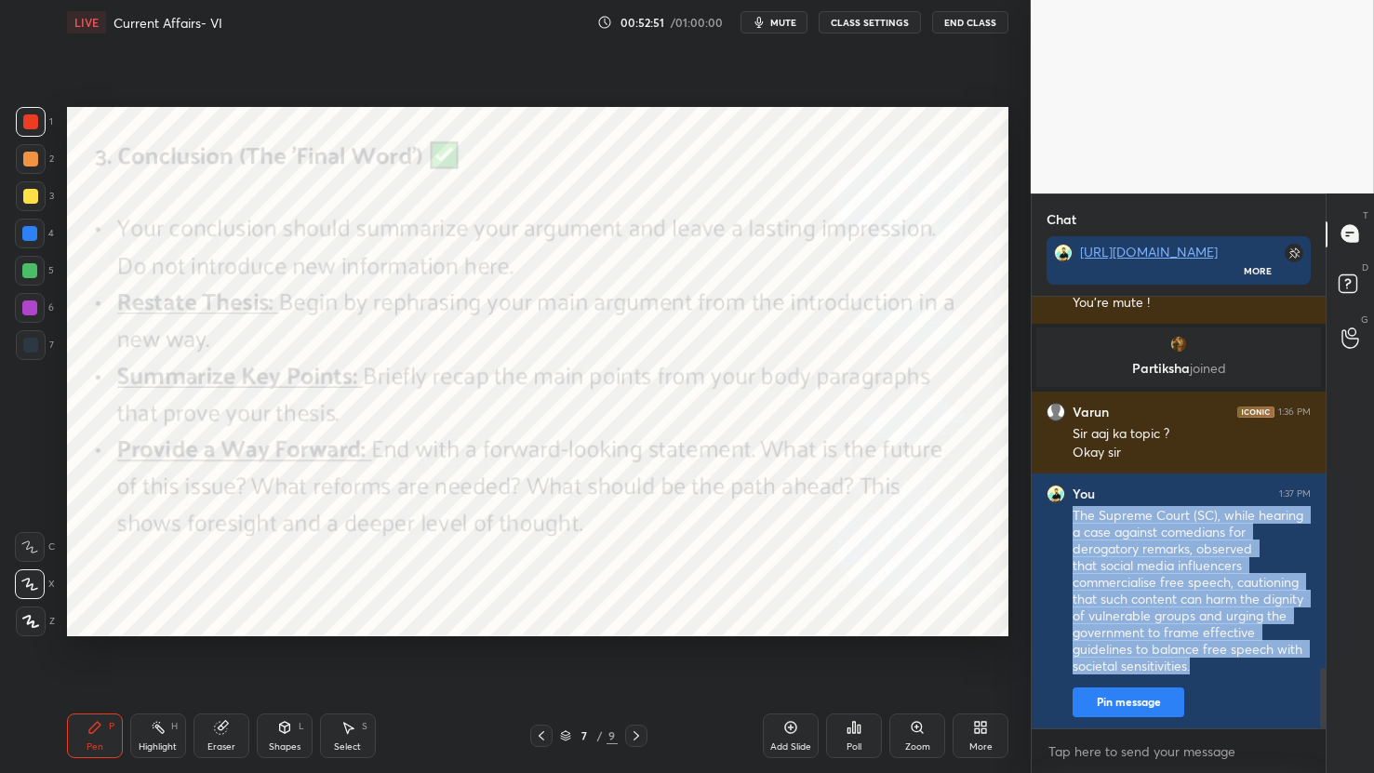
click at [785, 20] on span "mute" at bounding box center [783, 22] width 26 height 13
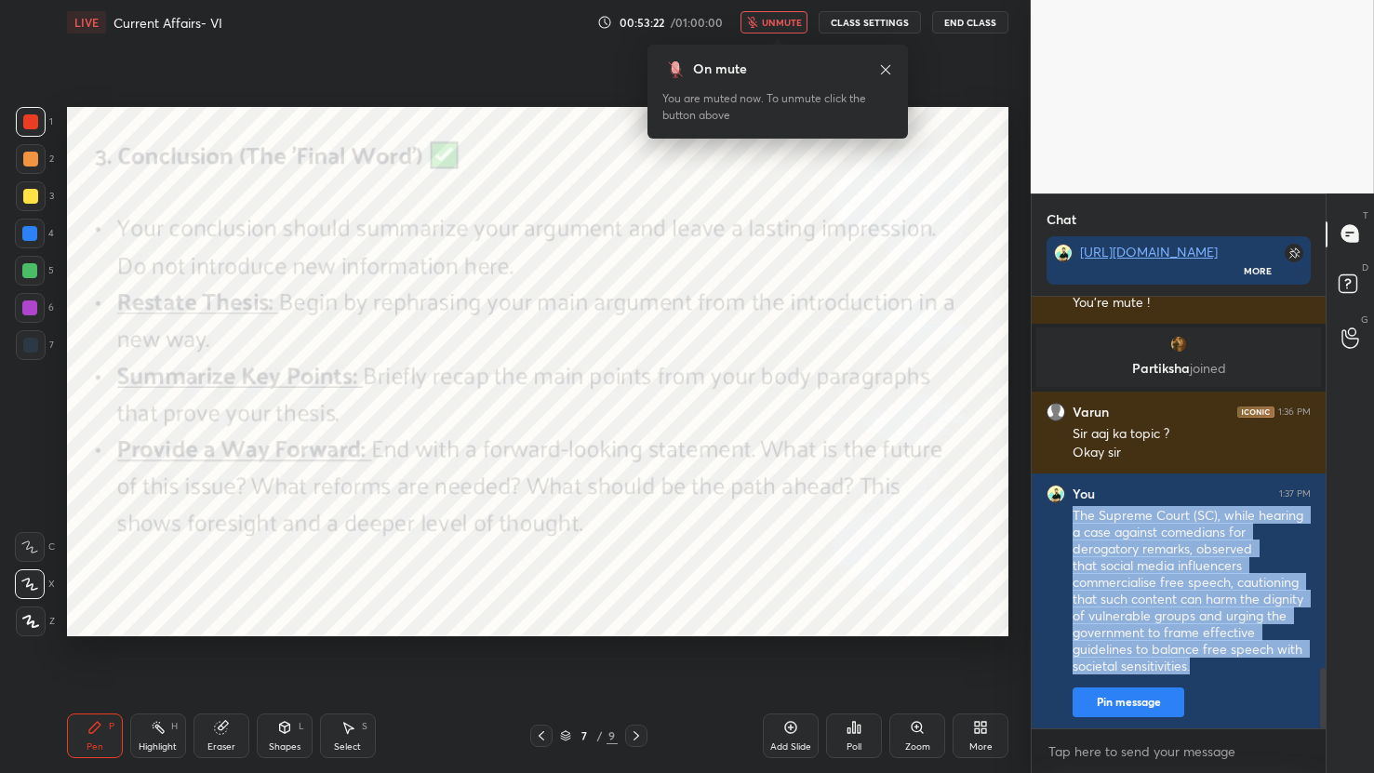
click at [892, 70] on icon at bounding box center [885, 69] width 15 height 15
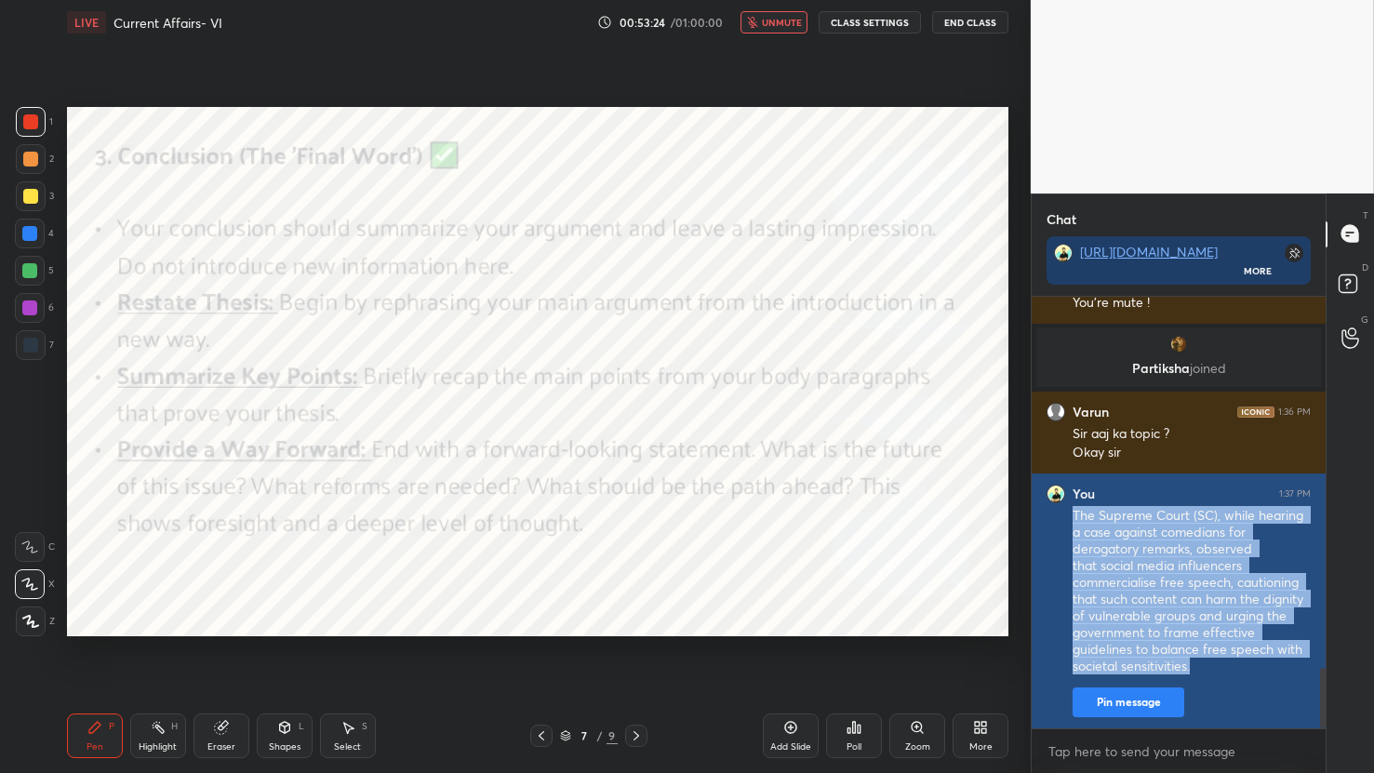
click at [1153, 671] on div "The Supreme Court (SC), while hearing a case against comedians for derogatory r…" at bounding box center [1192, 591] width 238 height 169
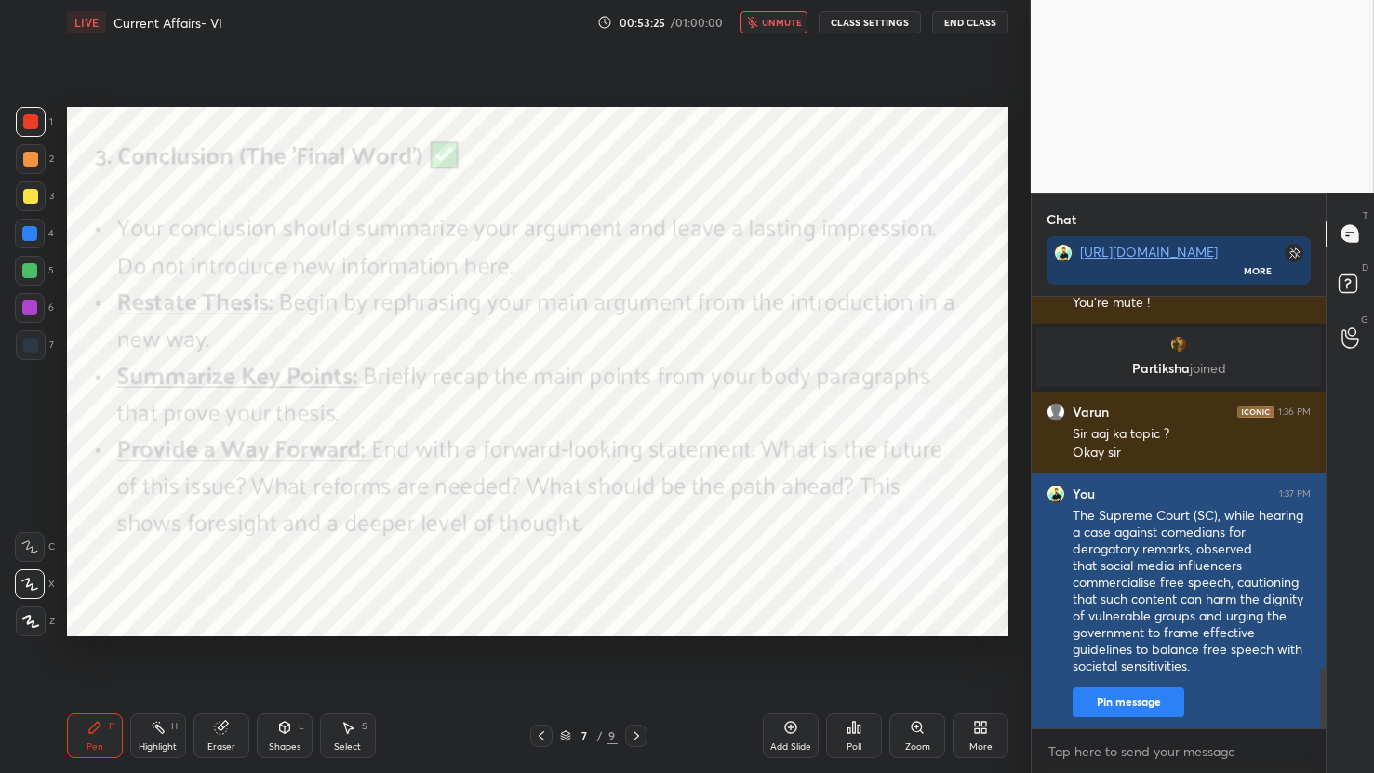
click at [1142, 704] on button "Pin message" at bounding box center [1129, 703] width 112 height 30
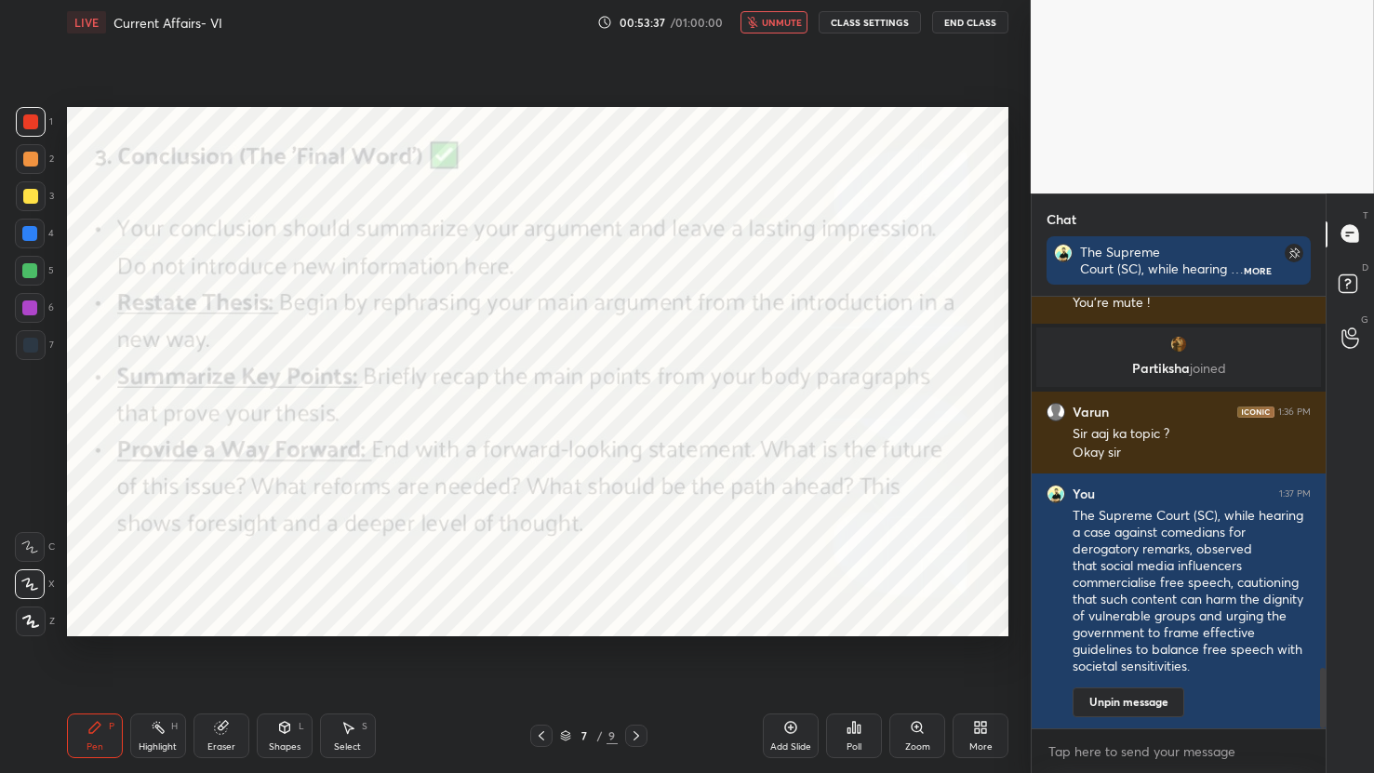
click at [769, 28] on span "unmute" at bounding box center [782, 22] width 40 height 13
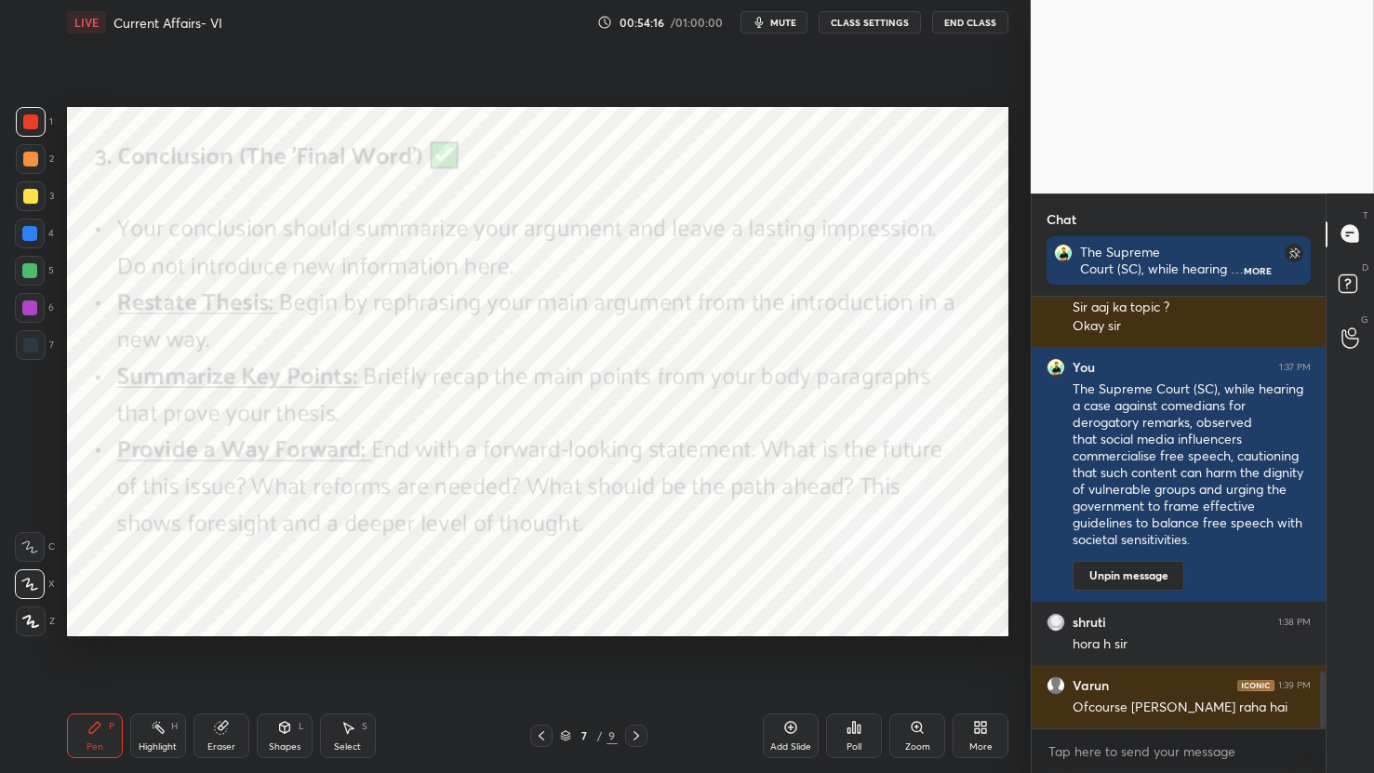
scroll to position [2854, 0]
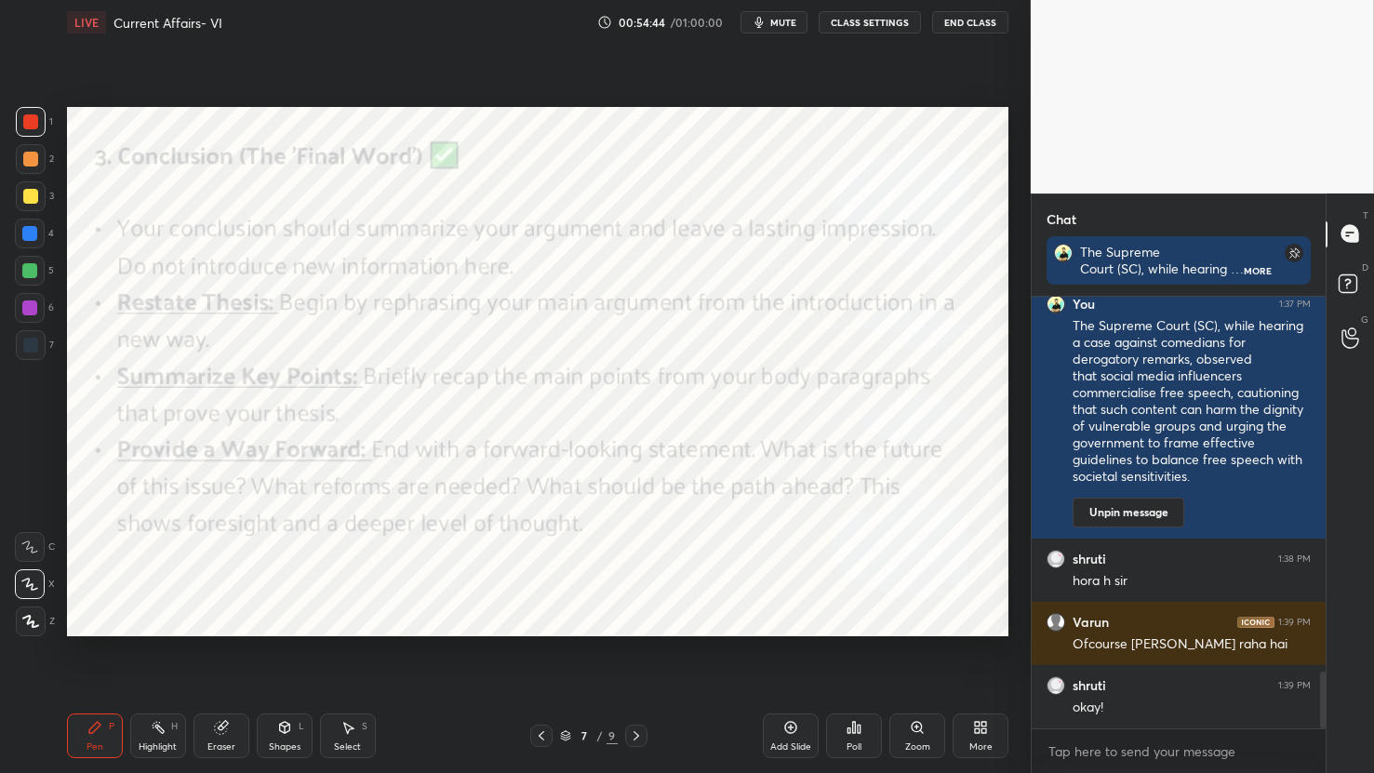
click at [776, 20] on span "mute" at bounding box center [783, 22] width 26 height 13
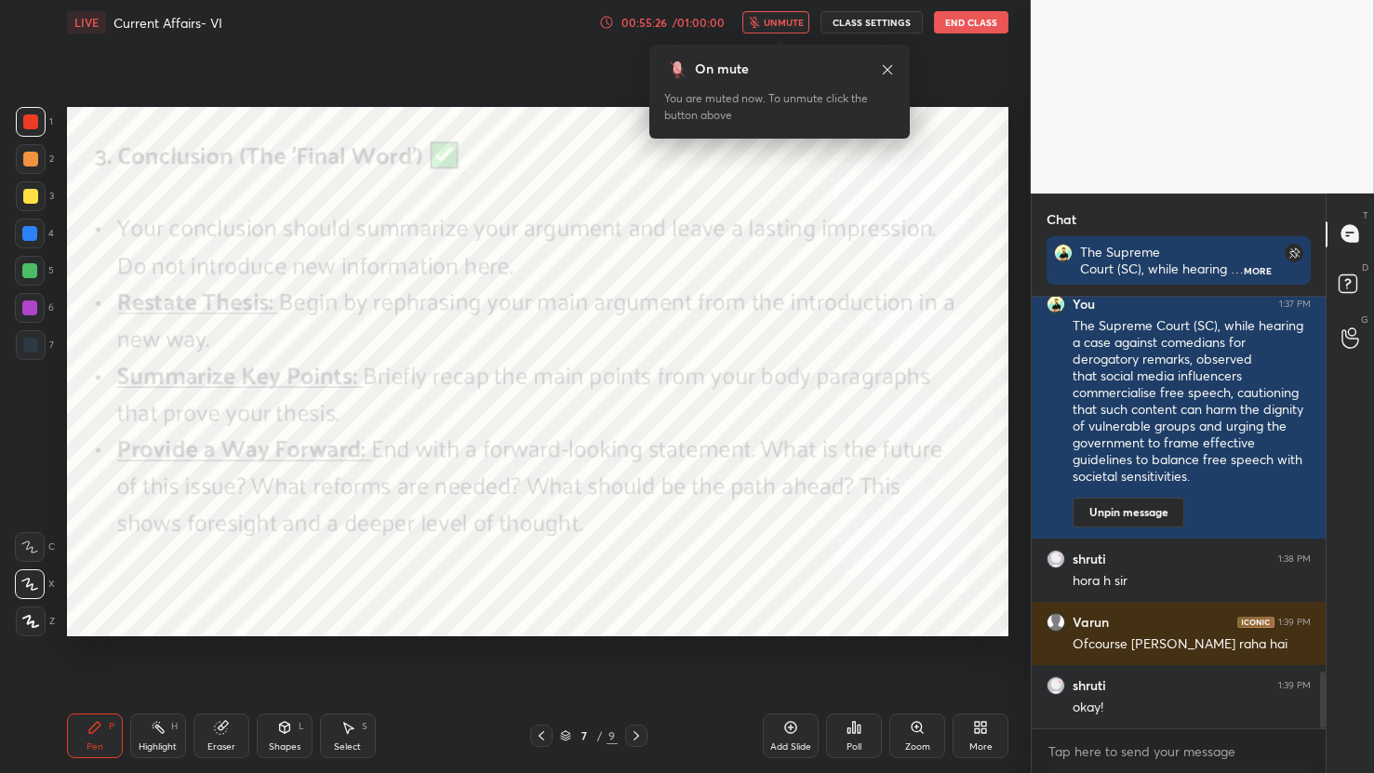
click at [885, 74] on icon at bounding box center [887, 69] width 15 height 15
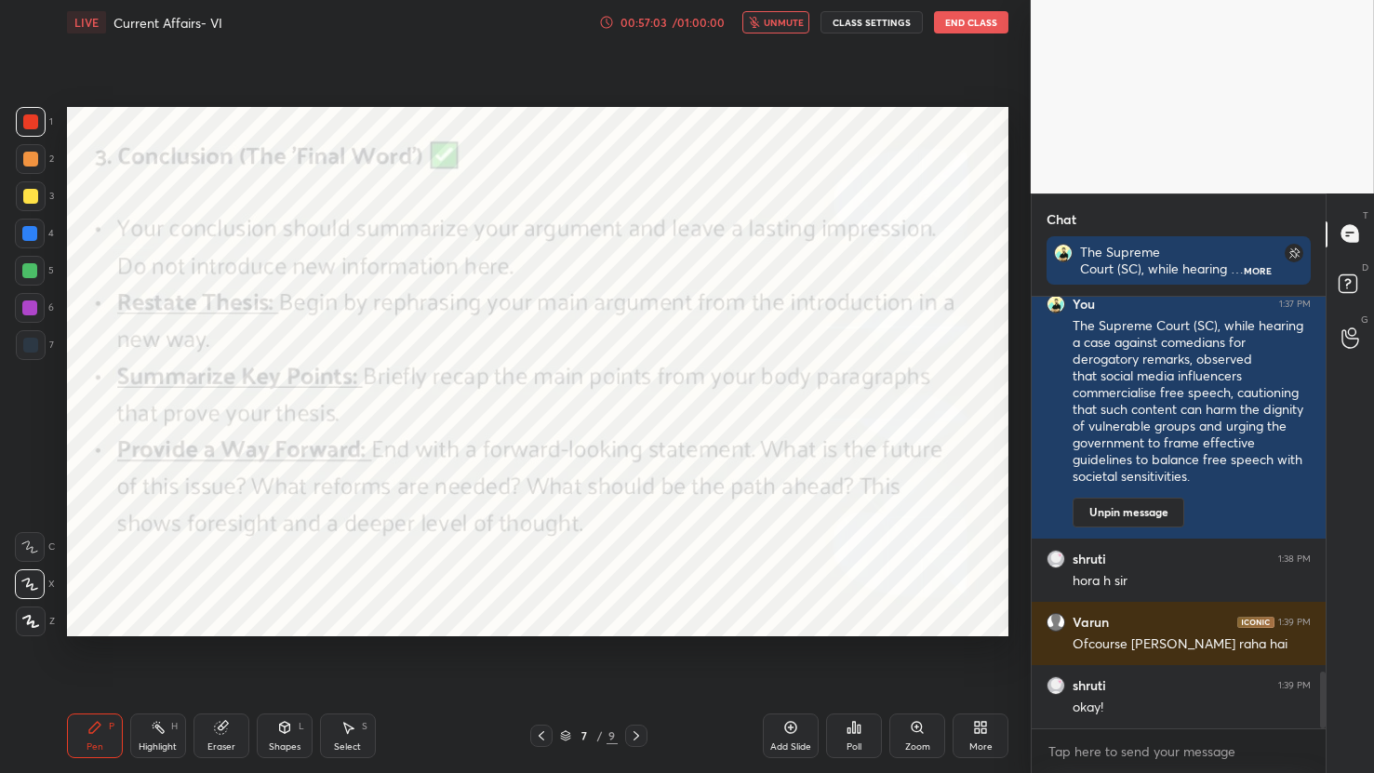
click at [809, 30] on button "unmute" at bounding box center [776, 22] width 67 height 22
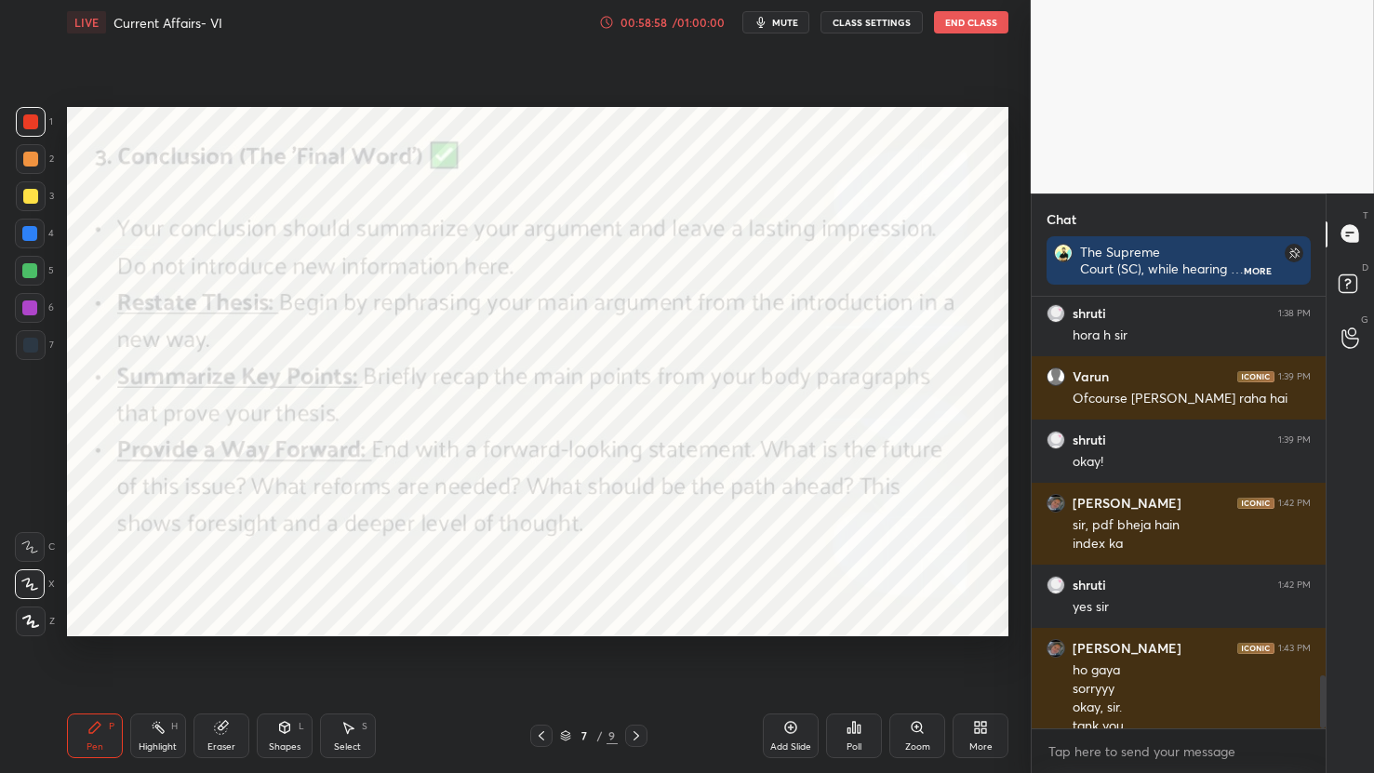
scroll to position [3118, 0]
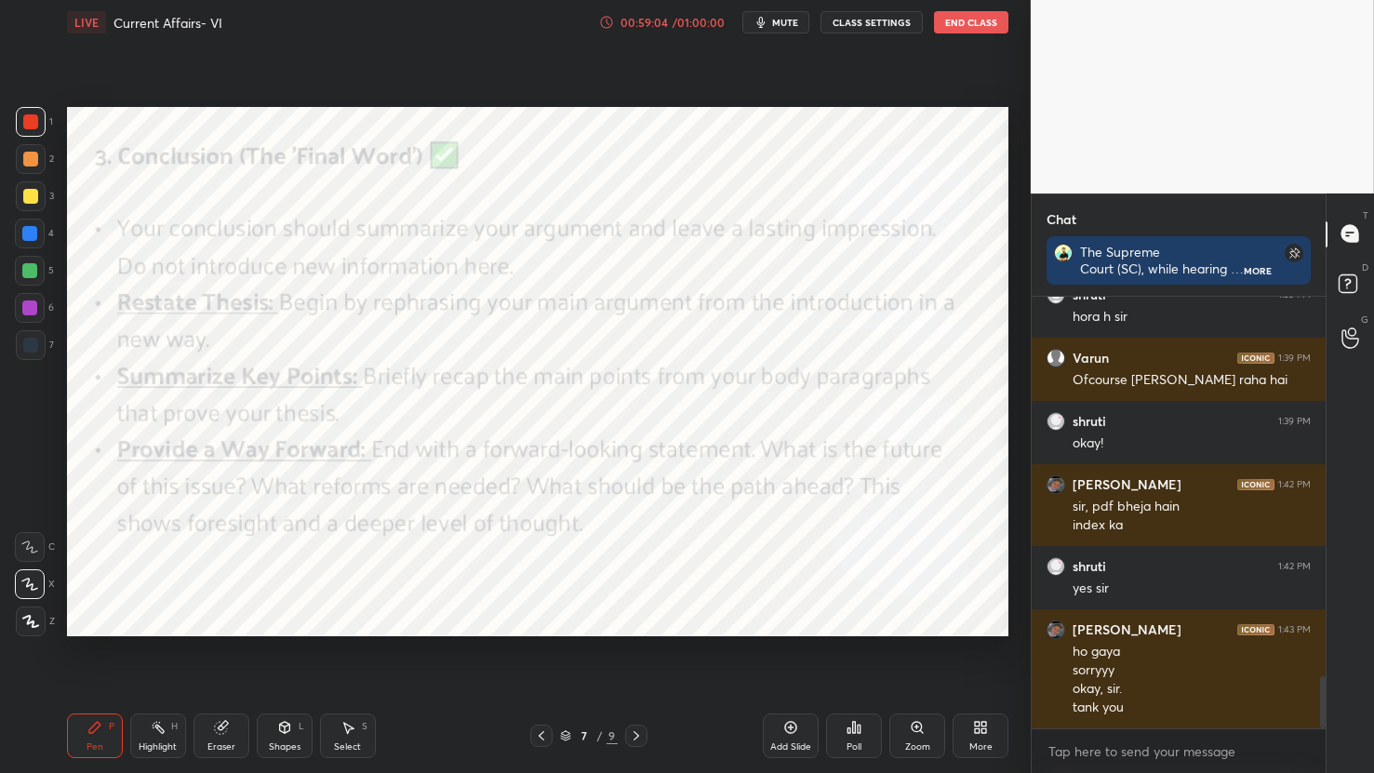
click at [979, 27] on button "End Class" at bounding box center [971, 22] width 74 height 22
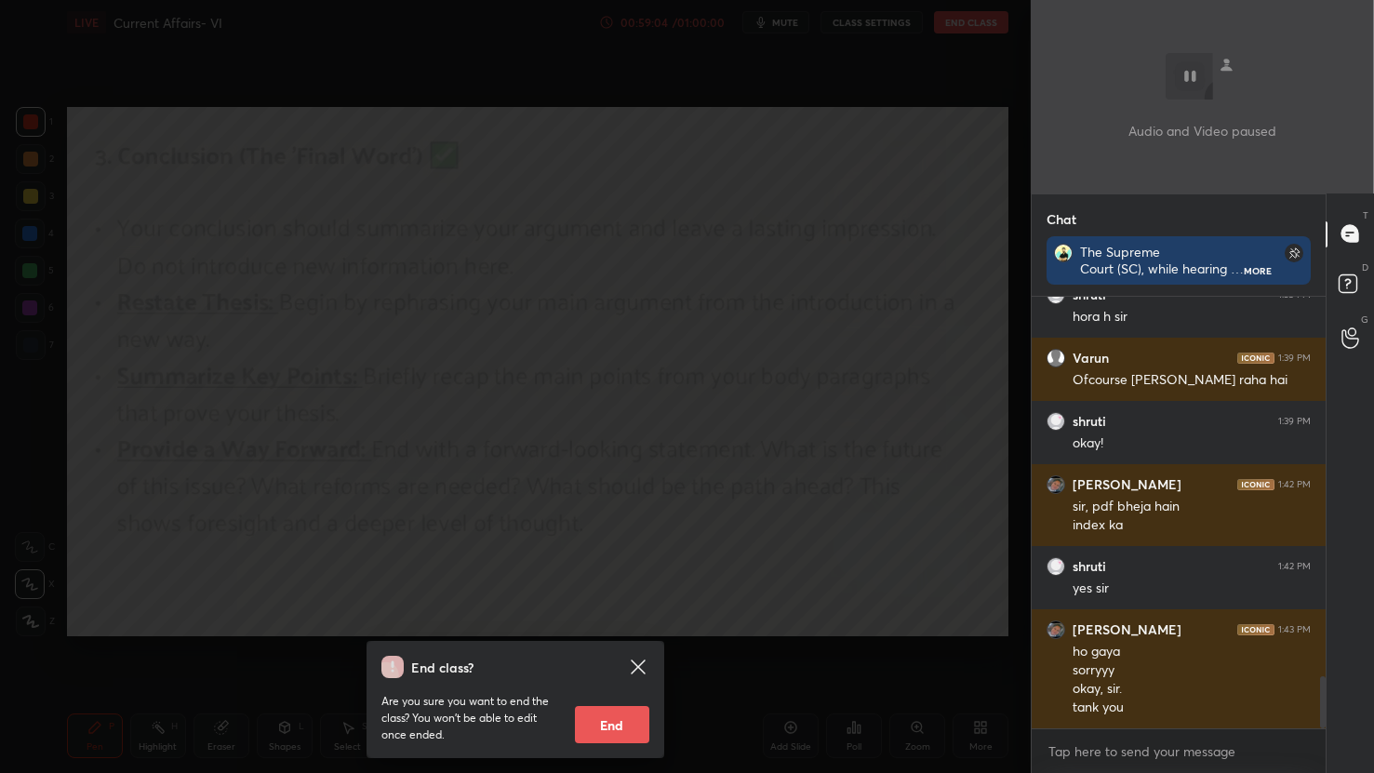
scroll to position [3181, 0]
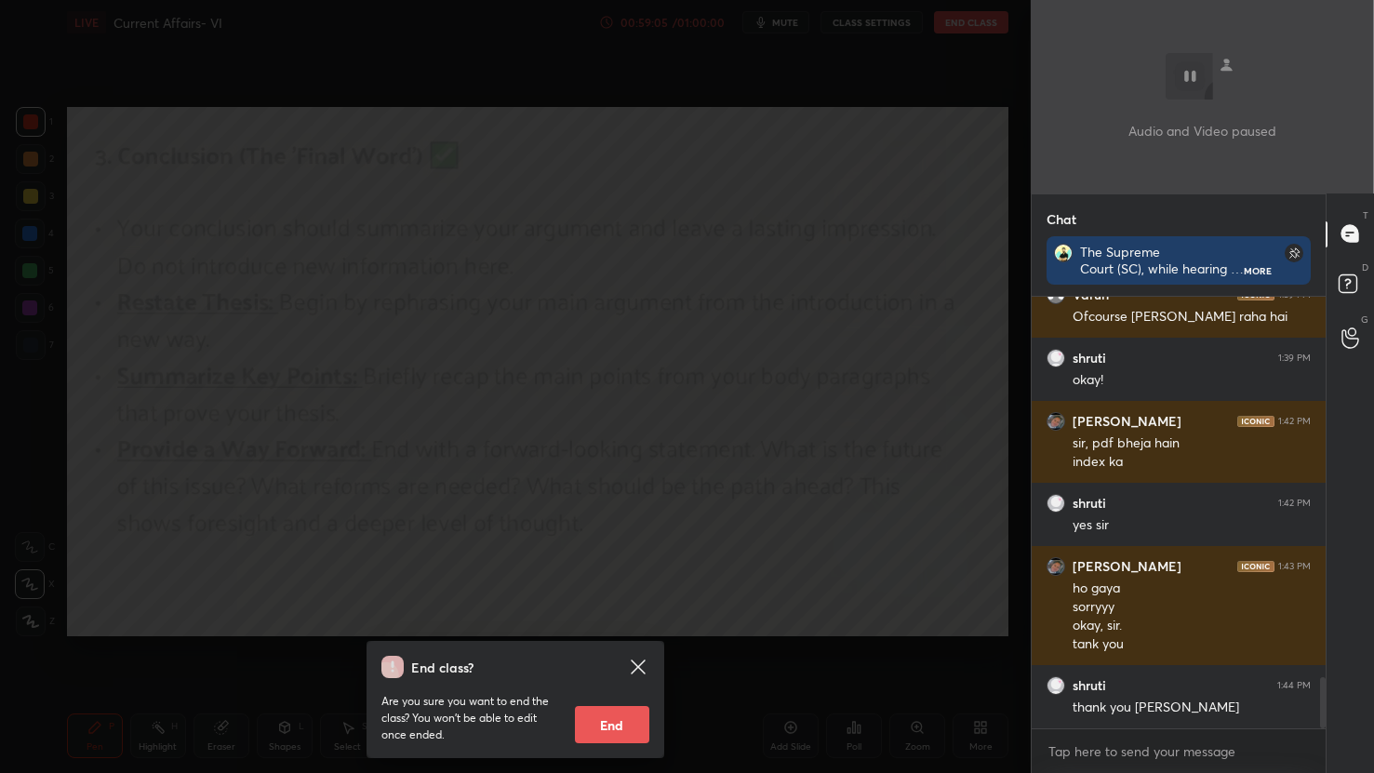
click at [631, 722] on button "End" at bounding box center [612, 724] width 74 height 37
type textarea "x"
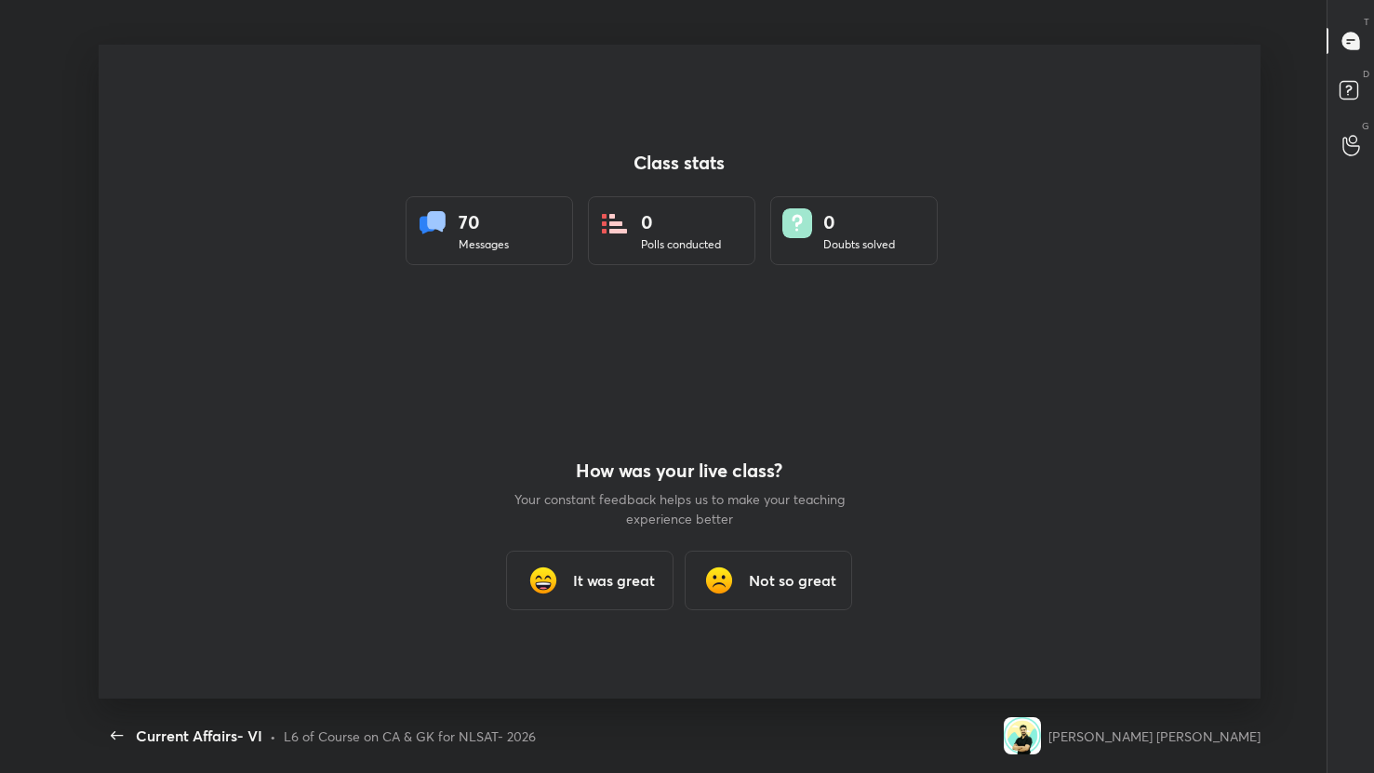
scroll to position [92394, 91689]
